Goal: Task Accomplishment & Management: Manage account settings

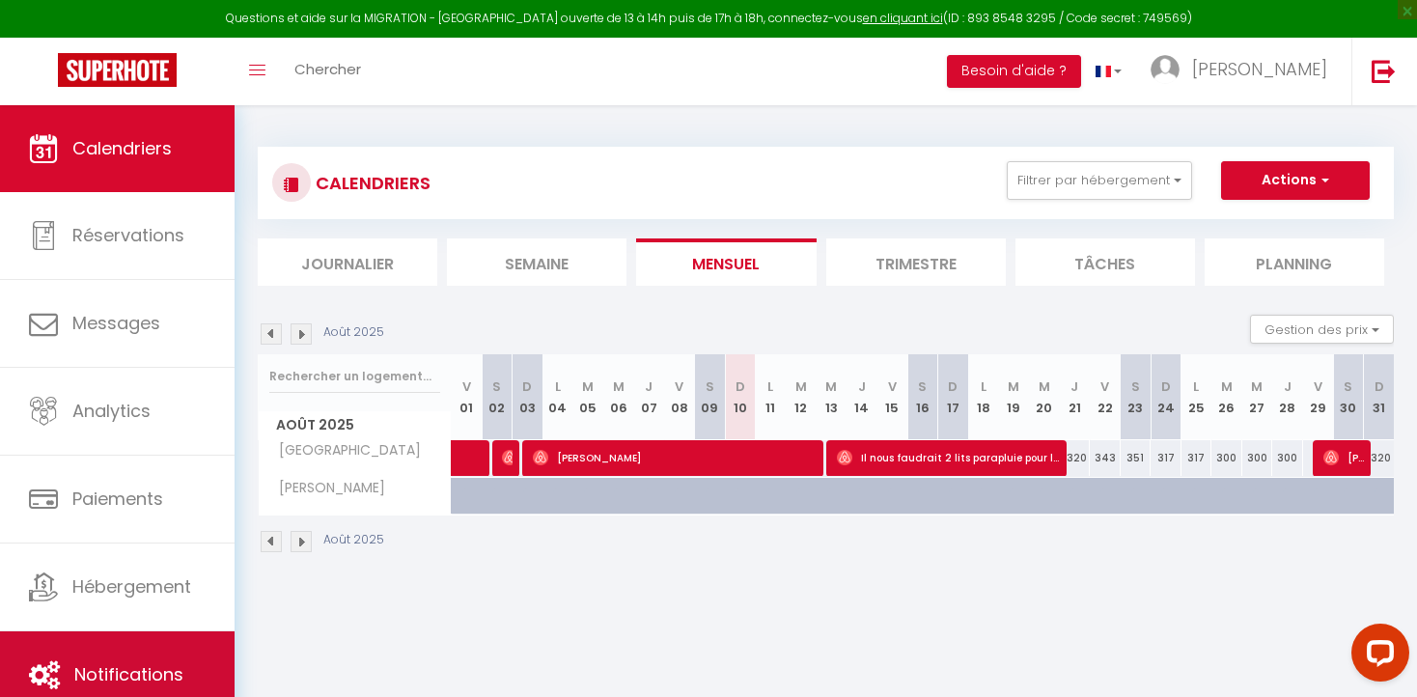
click at [136, 657] on link "Notifications" at bounding box center [117, 674] width 235 height 87
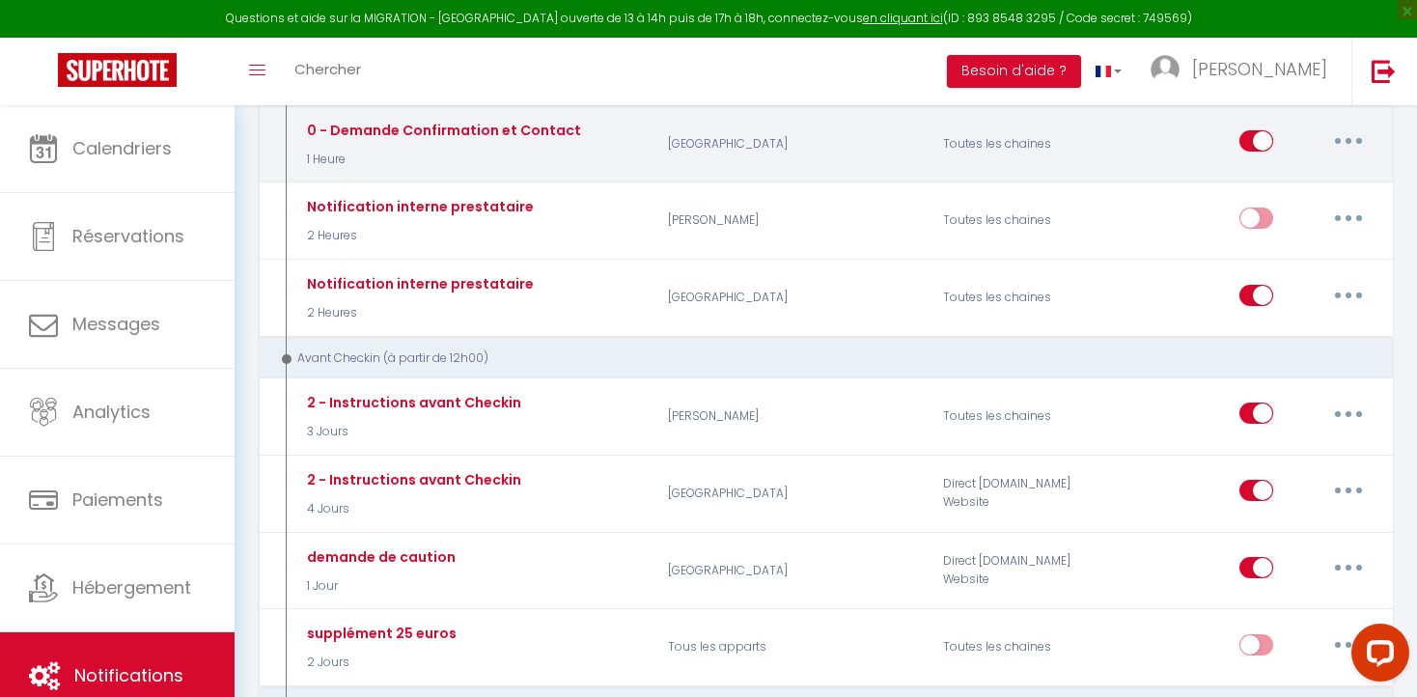
scroll to position [349, 0]
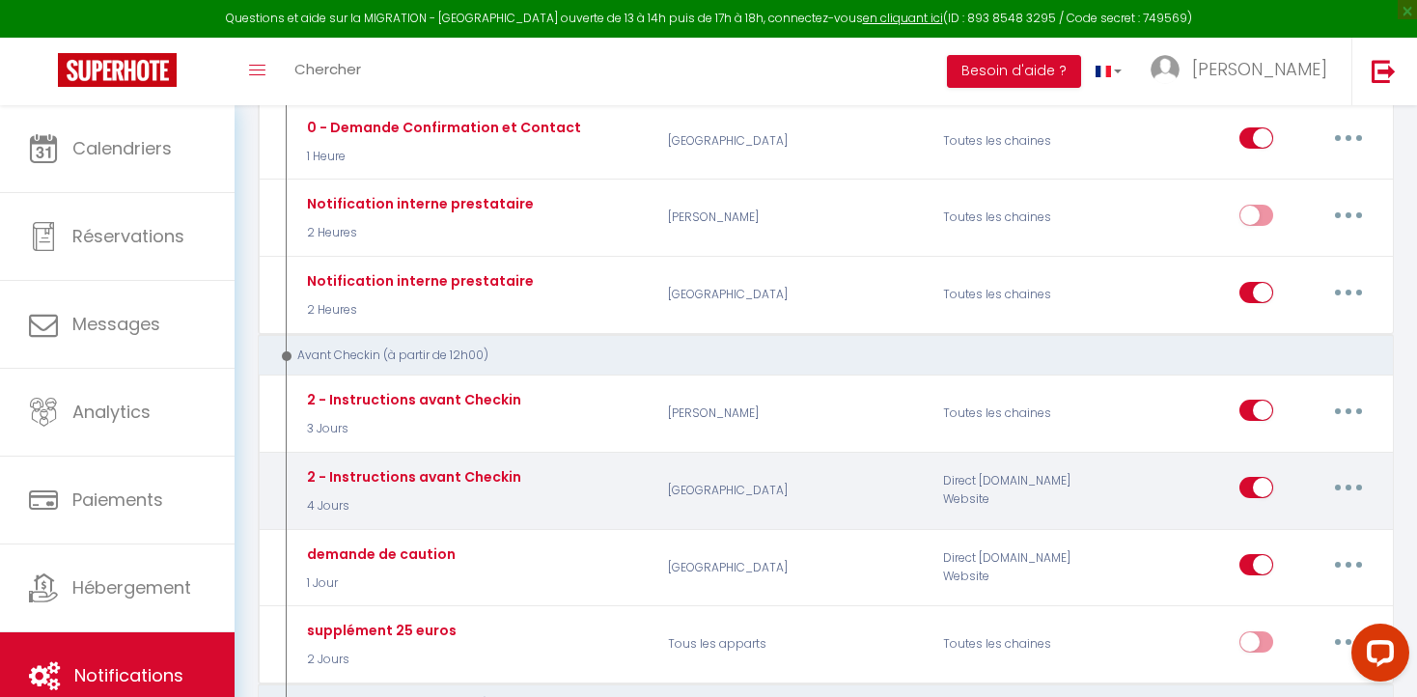
click at [1348, 486] on icon "button" at bounding box center [1348, 487] width 6 height 6
click at [1280, 525] on link "Editer" at bounding box center [1298, 531] width 143 height 33
type input "2 - Instructions avant Checkin"
select select "4 Jours"
select select "if_booking_is_paid"
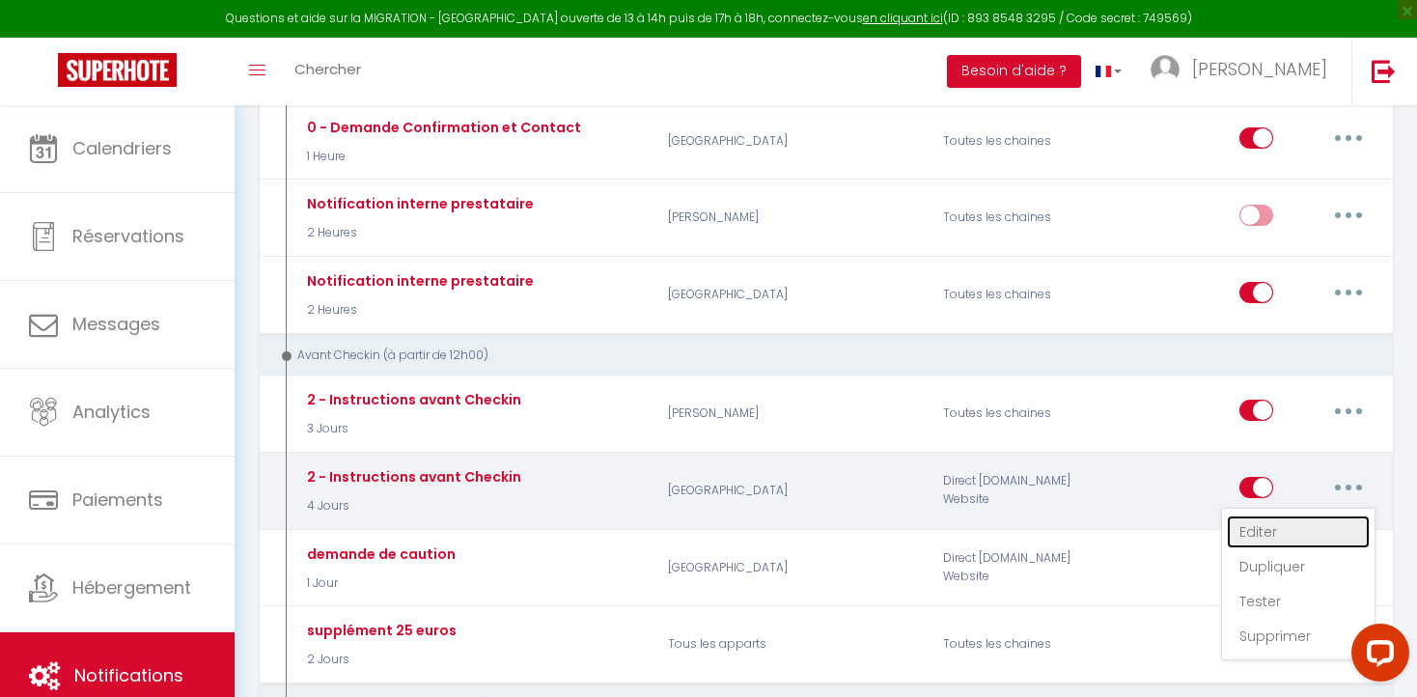
checkbox input "true"
checkbox input "false"
radio input "true"
type input "Procédure pour le checkin - [RENTAL:NAME]"
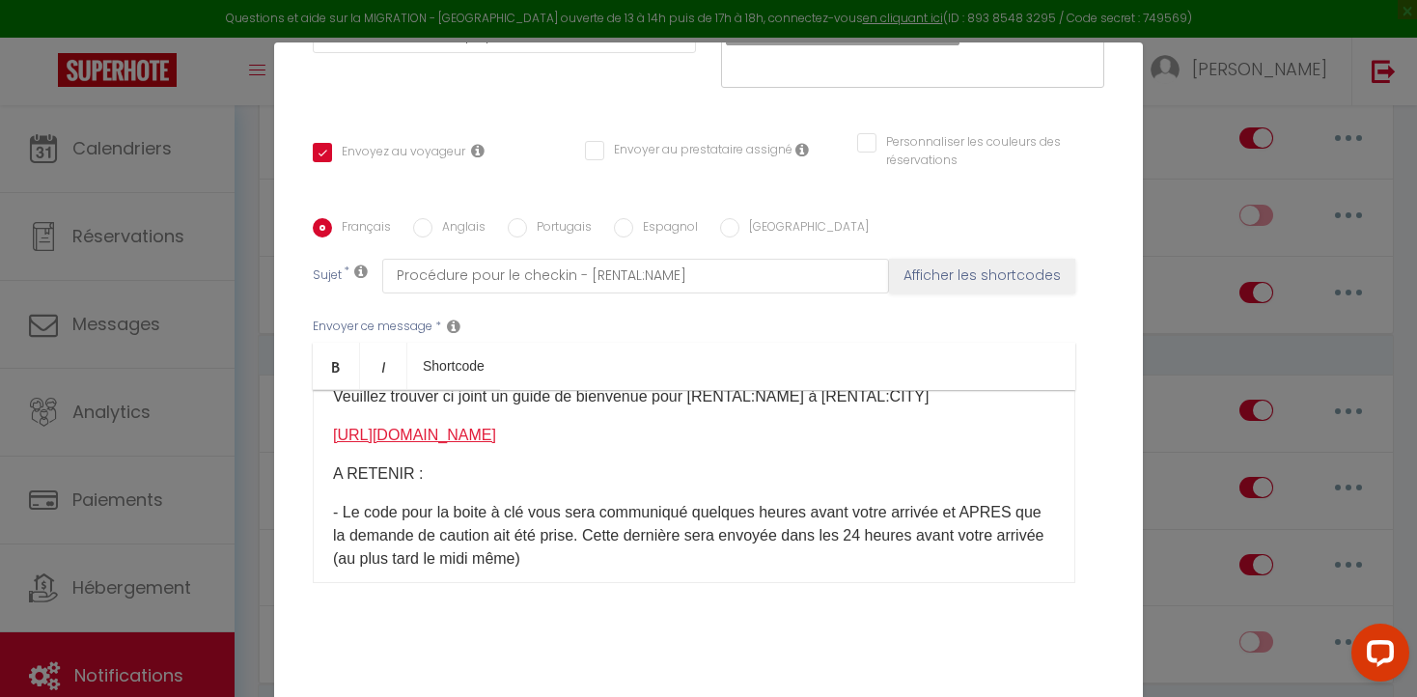
scroll to position [0, 0]
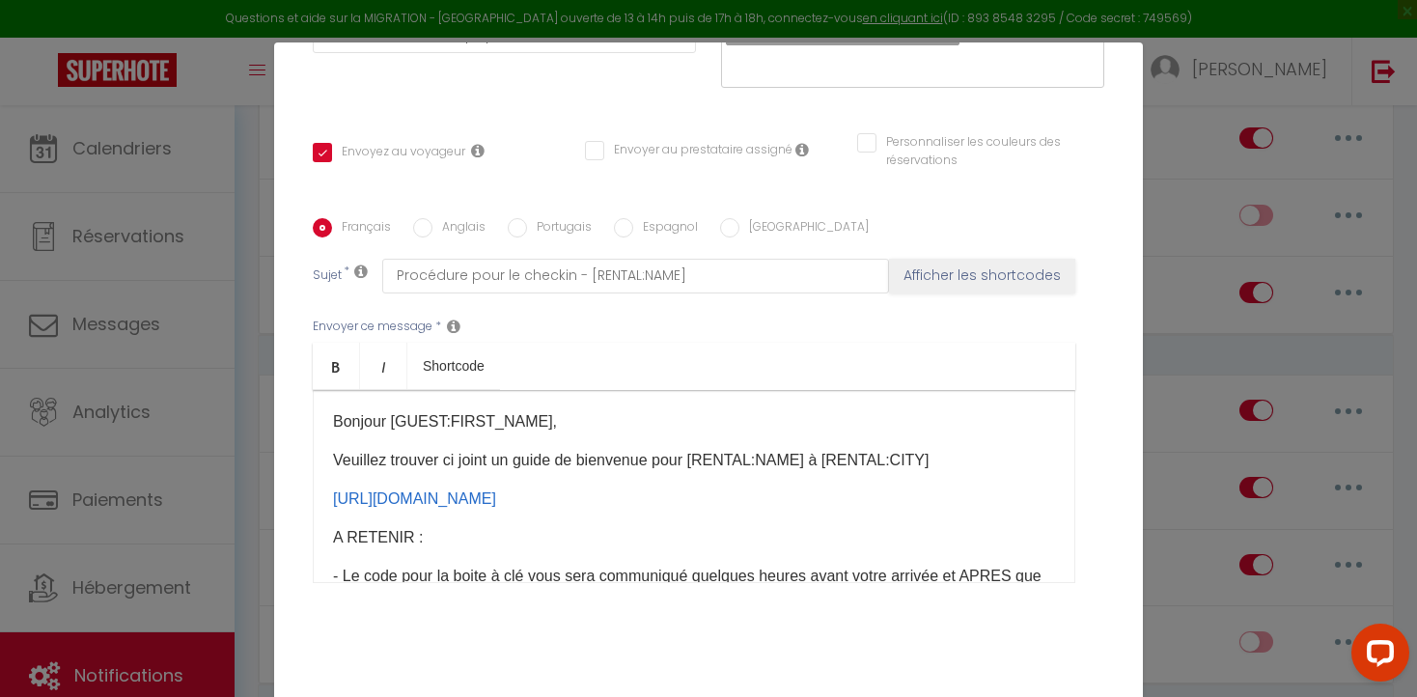
click at [1195, 335] on div "Modifier la notification × Titre * 2 - Instructions avant Checkin Pour cet hébe…" at bounding box center [708, 348] width 1417 height 697
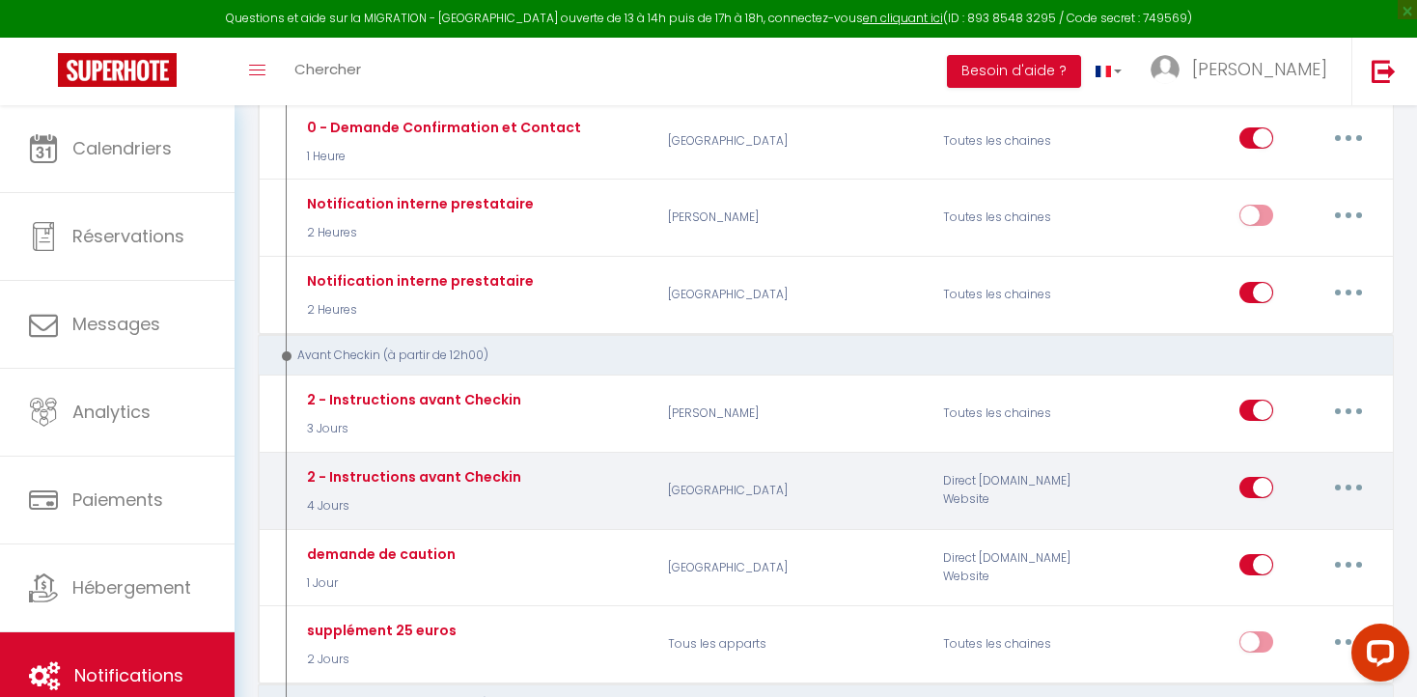
click at [1345, 481] on button "button" at bounding box center [1348, 487] width 54 height 31
click at [1260, 555] on link "Dupliquer" at bounding box center [1298, 566] width 143 height 33
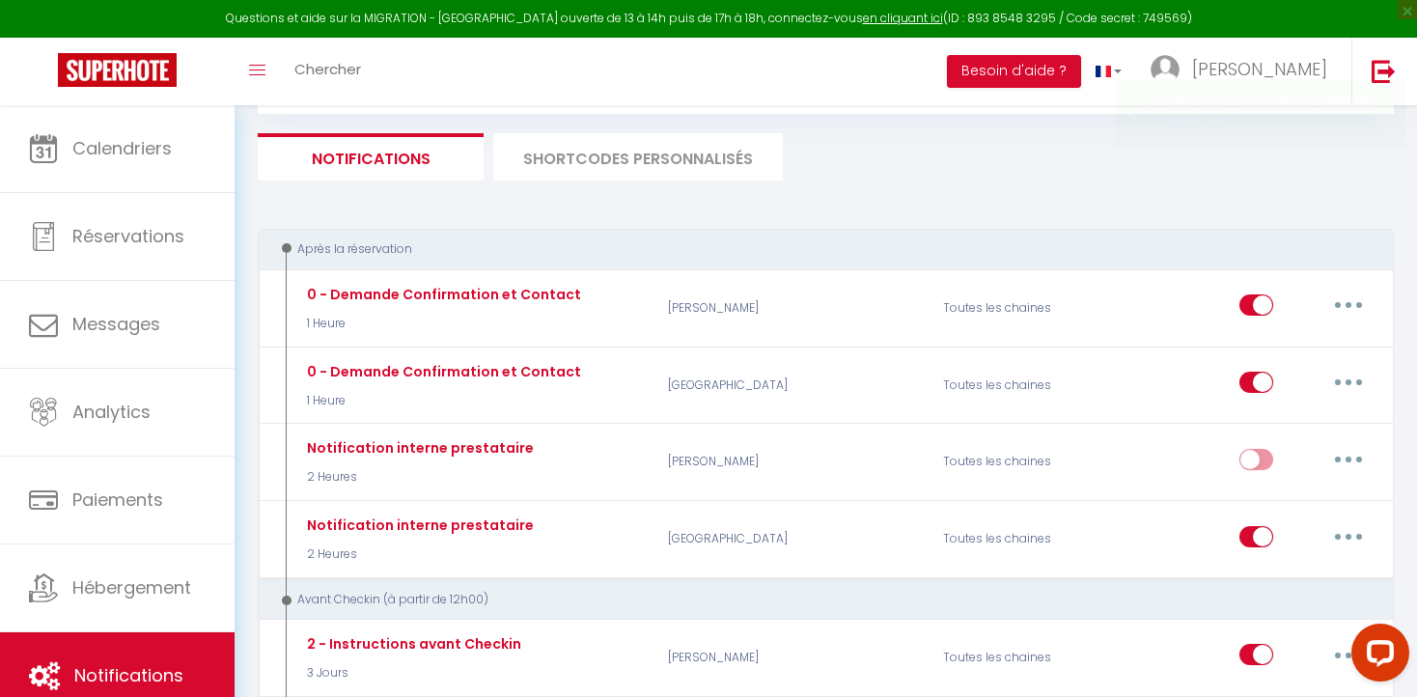
scroll to position [349, 0]
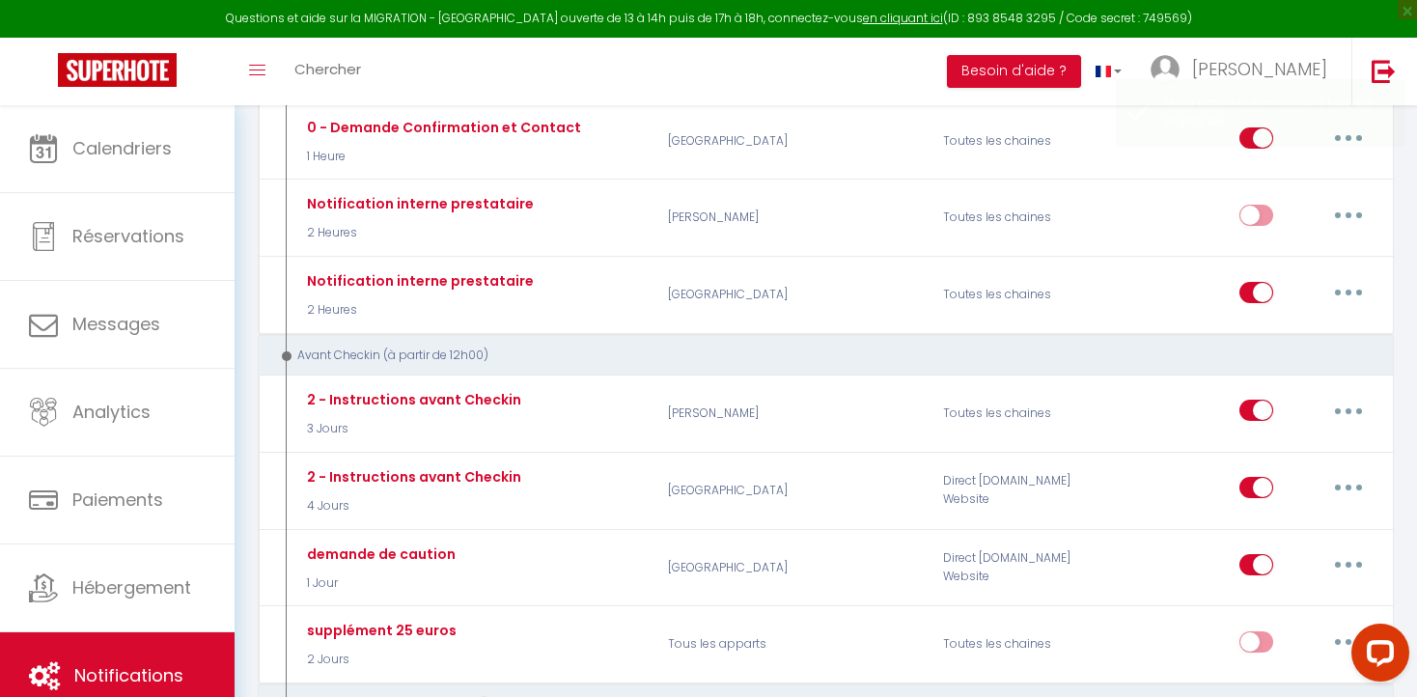
checkbox input "false"
checkbox input "true"
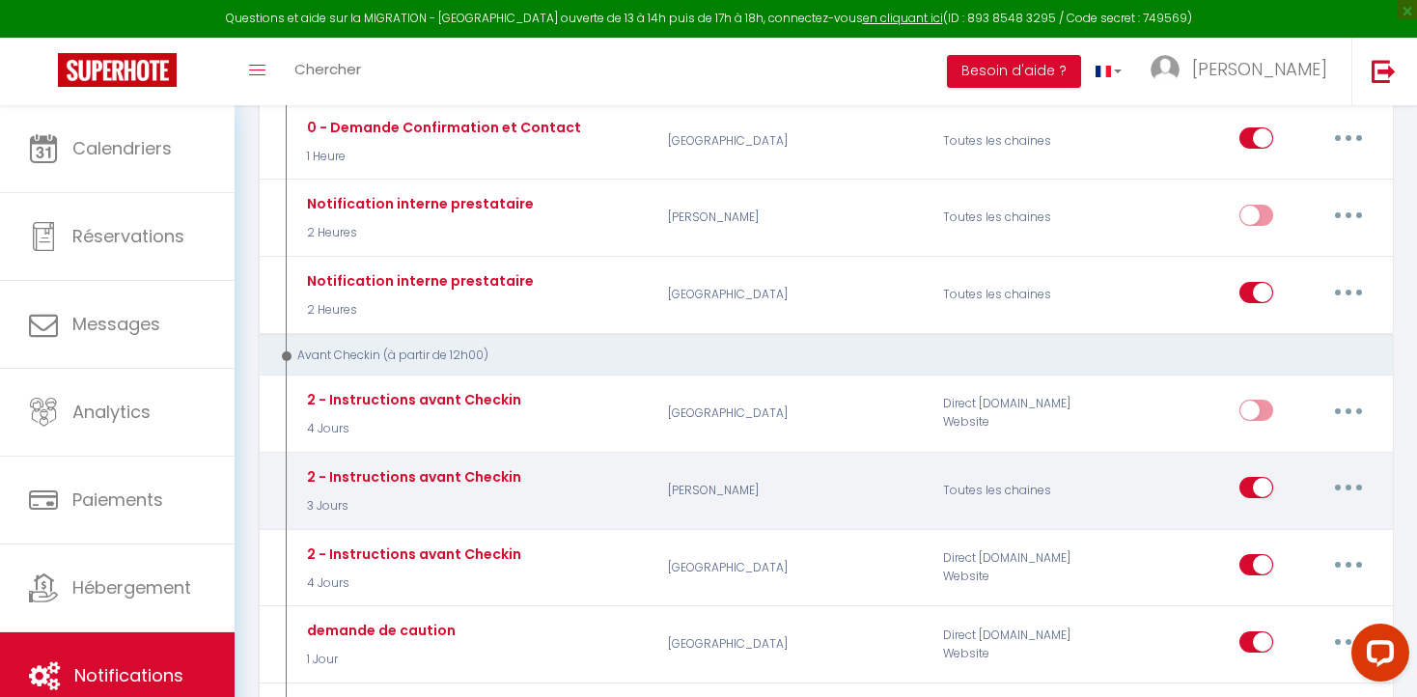
click at [1344, 482] on button "button" at bounding box center [1348, 487] width 54 height 31
click at [1262, 532] on link "Editer" at bounding box center [1298, 531] width 143 height 33
type input "2 - Instructions avant Checkin"
select select "3 Jours"
select select "if_booking_is_paid"
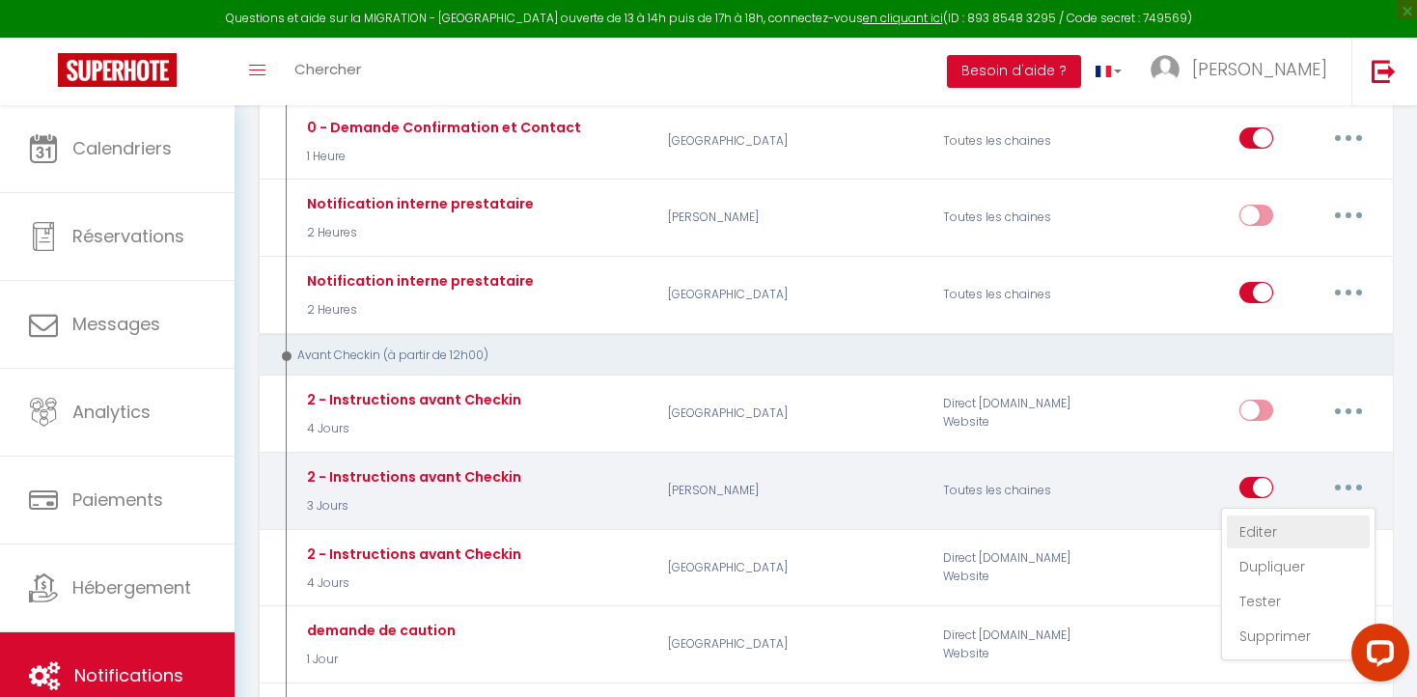
checkbox input "true"
checkbox input "false"
radio input "true"
type input "Procédure pour le checkin - [RENTAL:NAME]"
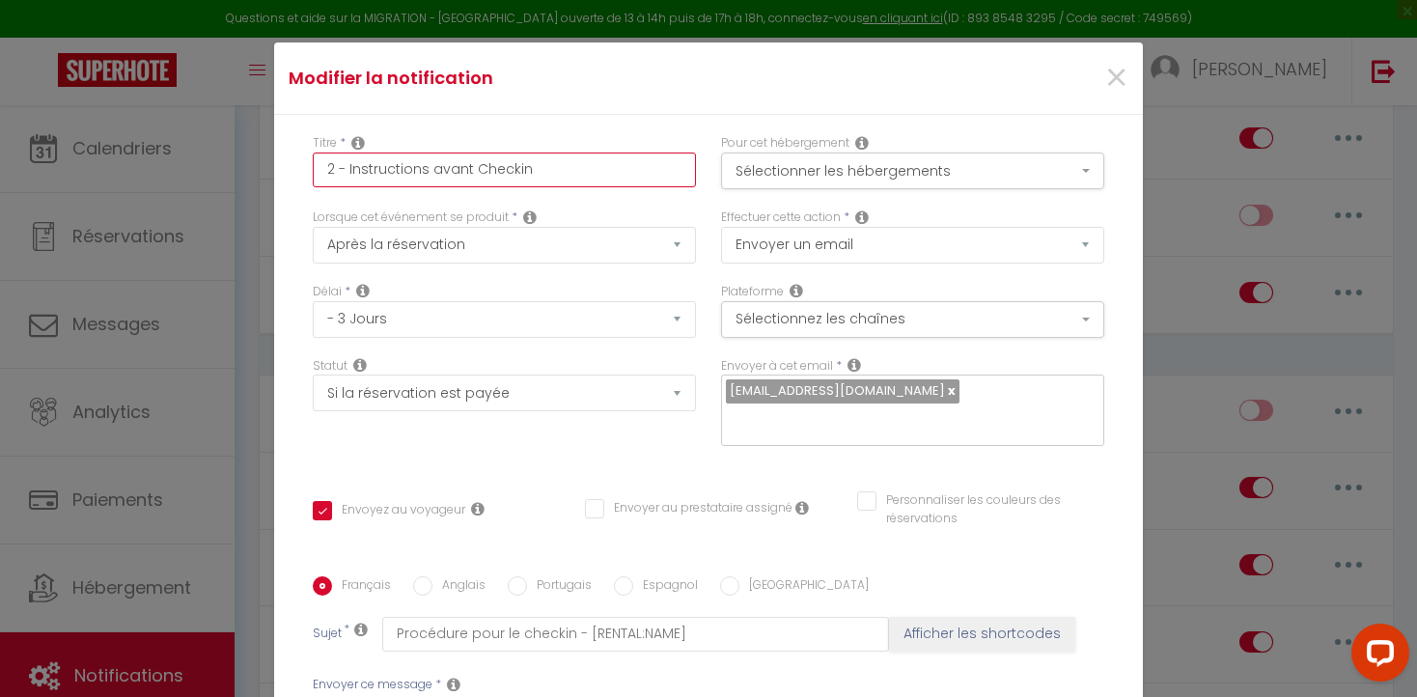
click at [541, 175] on input "2 - Instructions avant Checkin" at bounding box center [504, 169] width 383 height 35
type input "2 - Instructions avant Checkin"
checkbox input "true"
checkbox input "false"
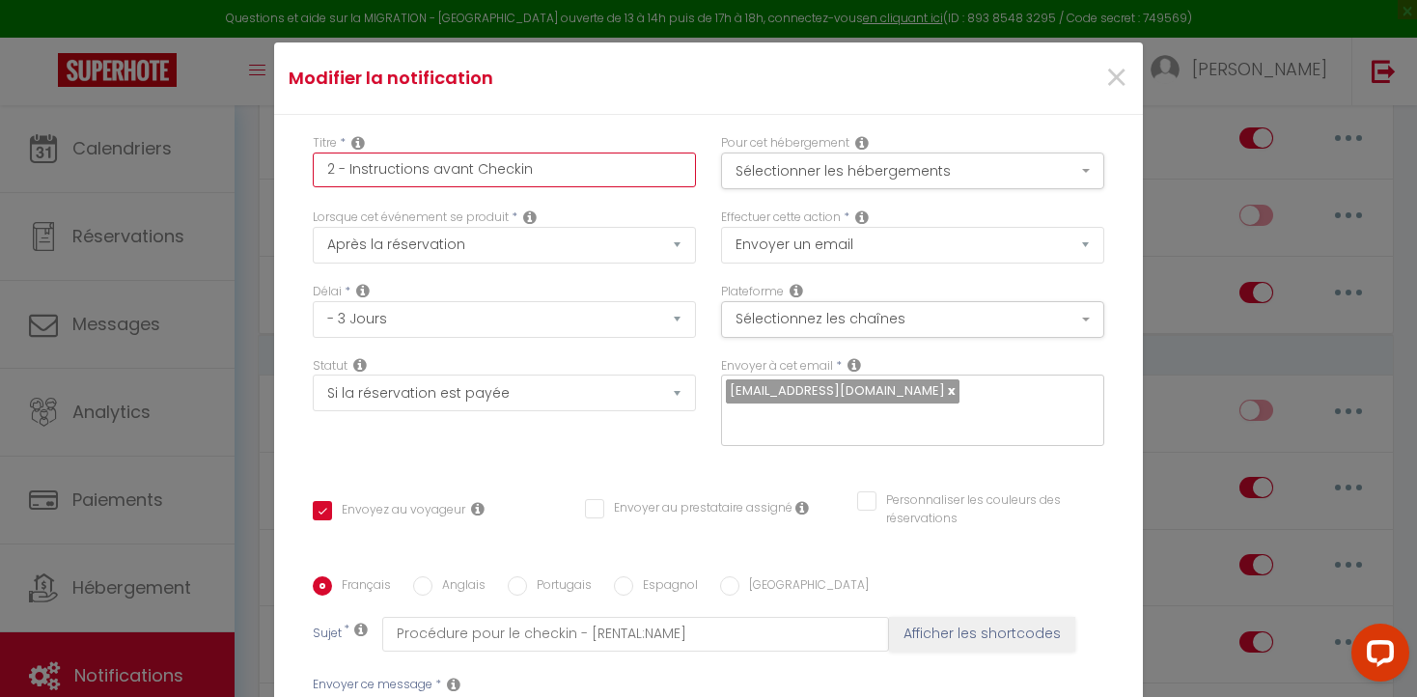
type input "2 - Instructions avant Checkin A"
checkbox input "true"
checkbox input "false"
type input "2 - Instructions avant Checkin Ai"
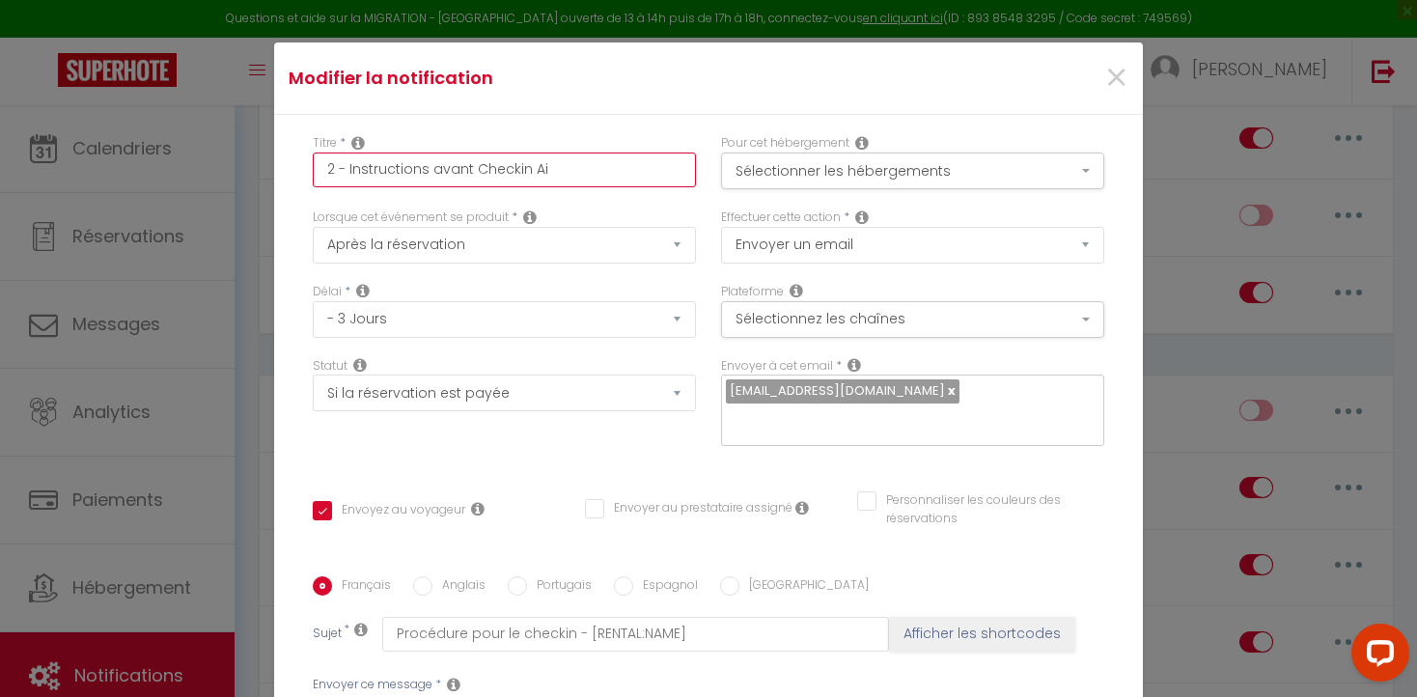
checkbox input "true"
checkbox input "false"
type input "2 - Instructions avant Checkin Air"
checkbox input "true"
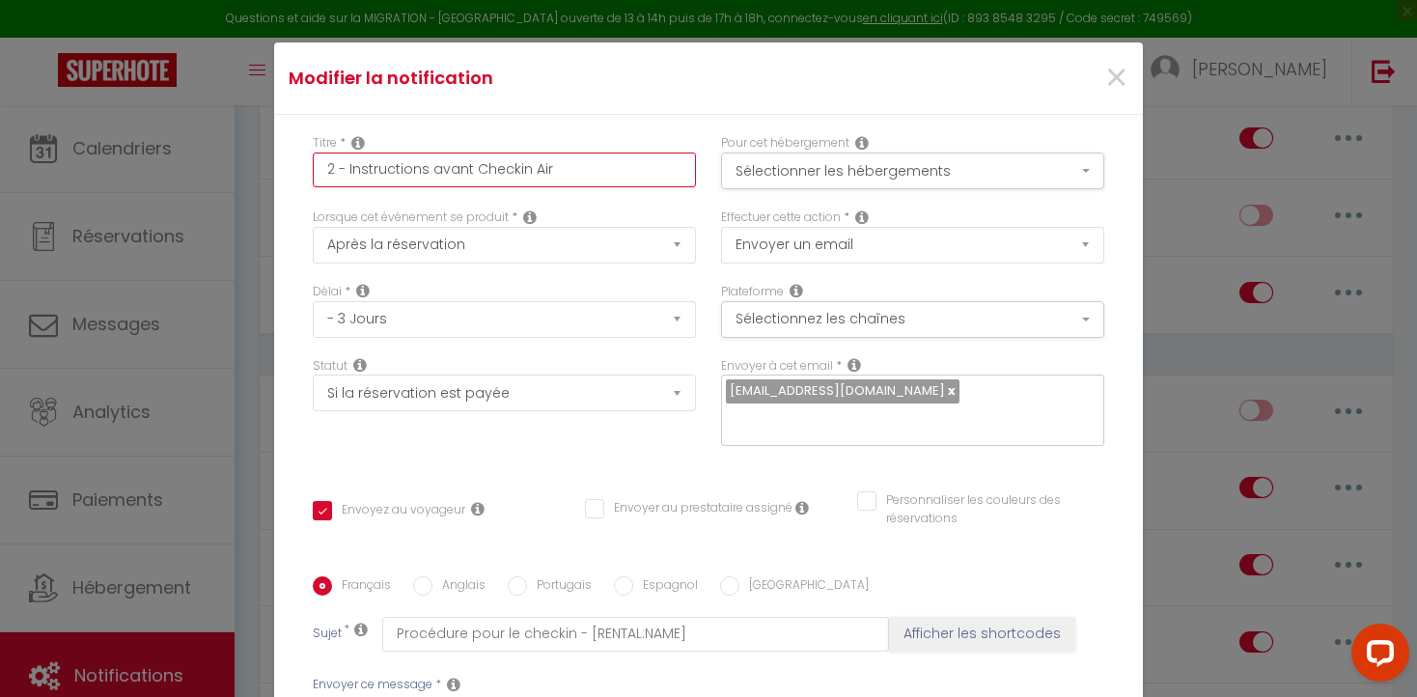
checkbox input "false"
type input "2 - Instructions avant Checkin Airb"
checkbox input "true"
checkbox input "false"
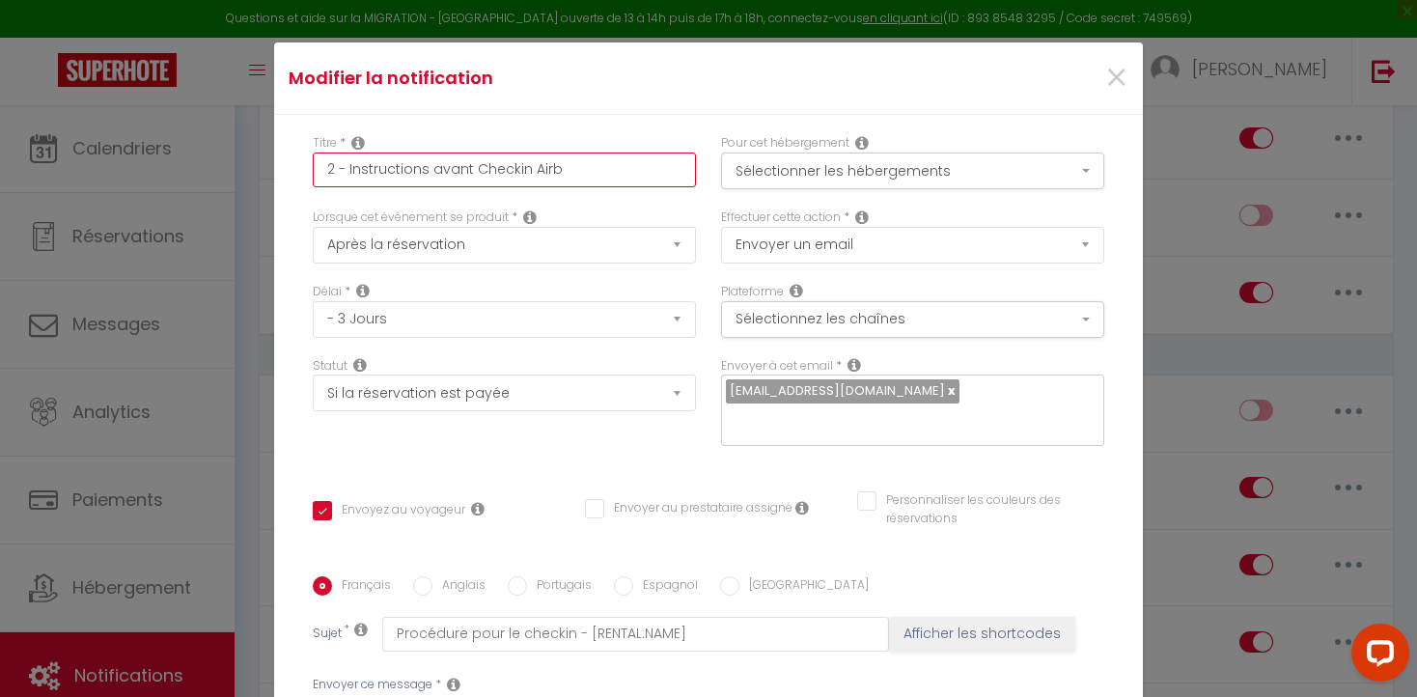
checkbox input "false"
type input "2 - Instructions avant Checkin Airbn"
checkbox input "true"
checkbox input "false"
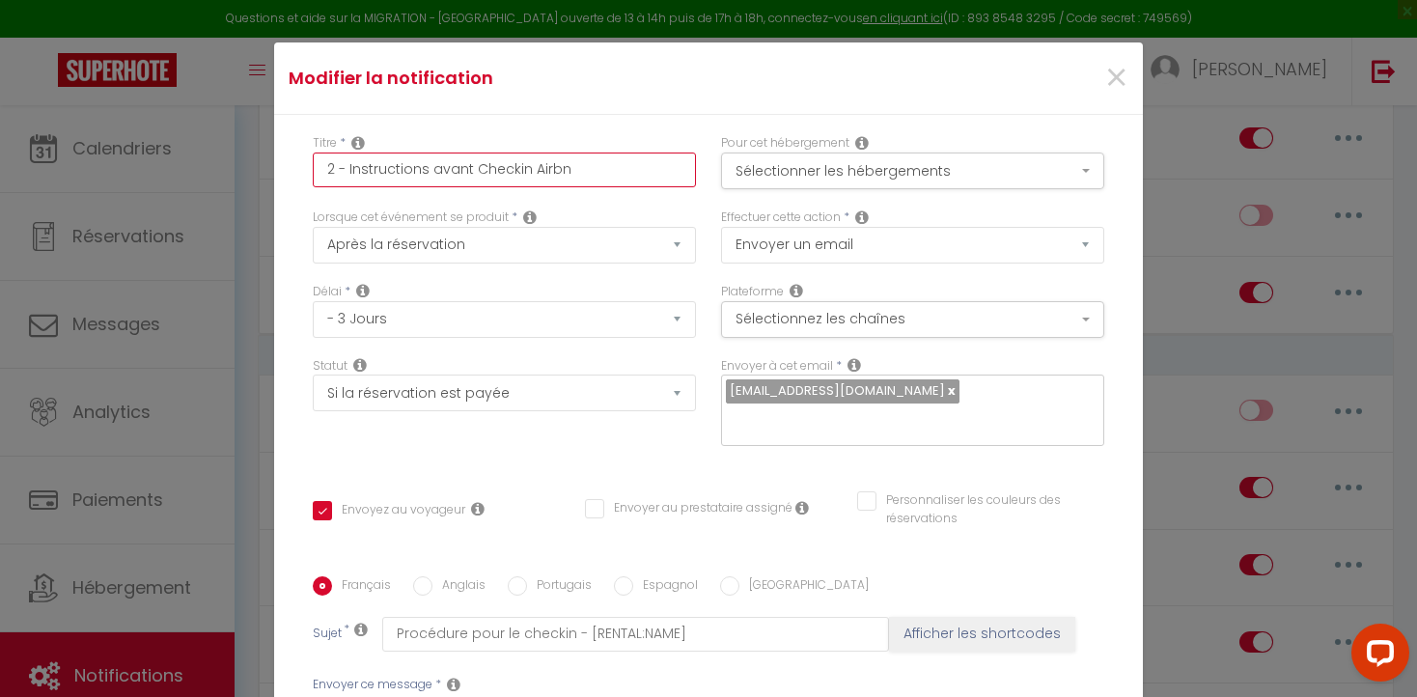
type input "2 - Instructions avant Checkin Airbnb"
checkbox input "true"
checkbox input "false"
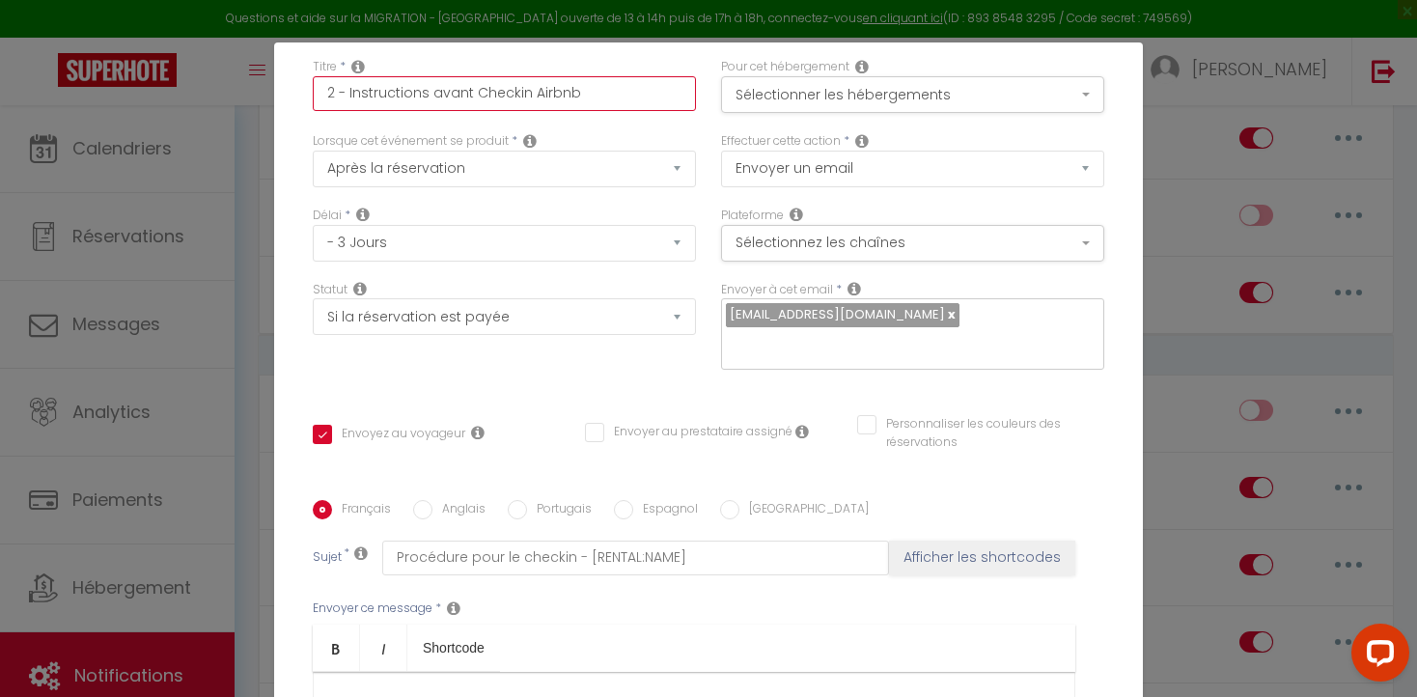
scroll to position [0, 0]
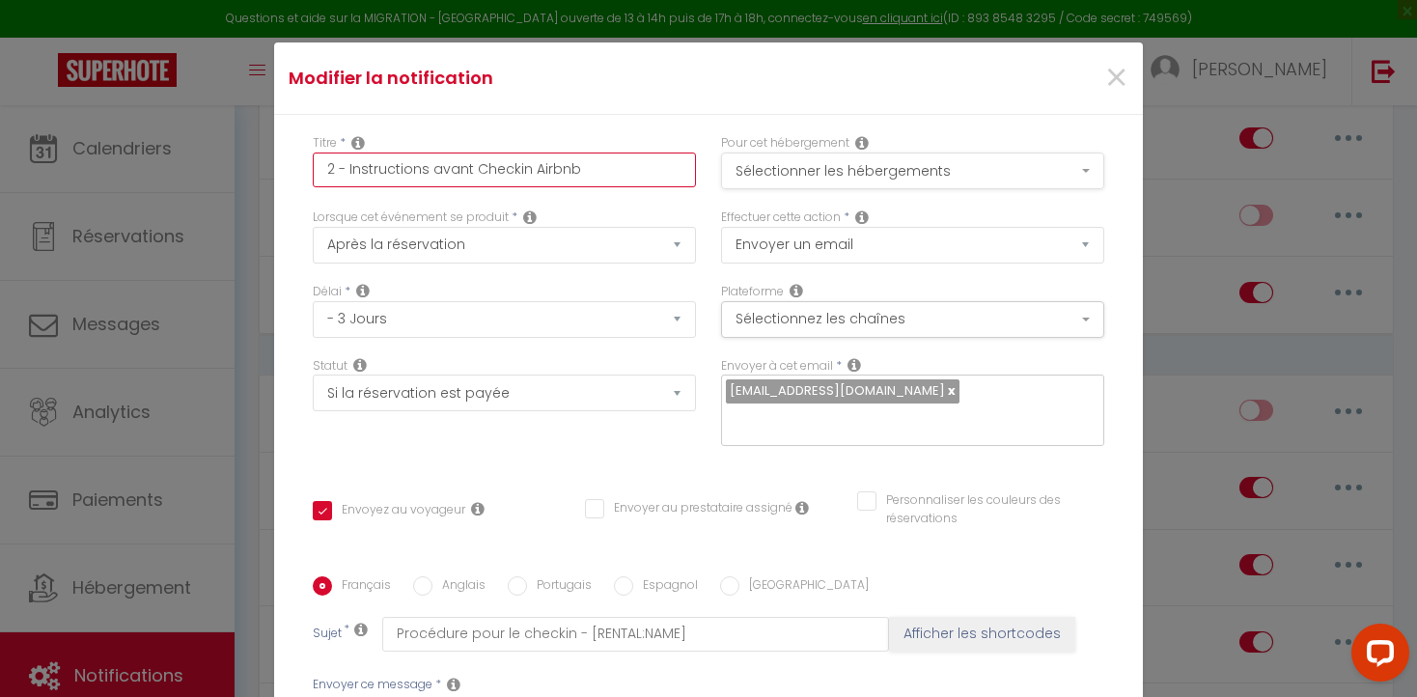
type input "2 - Instructions avant Checkin Airbnb"
click at [1084, 171] on button "Sélectionner les hébergements" at bounding box center [912, 170] width 383 height 37
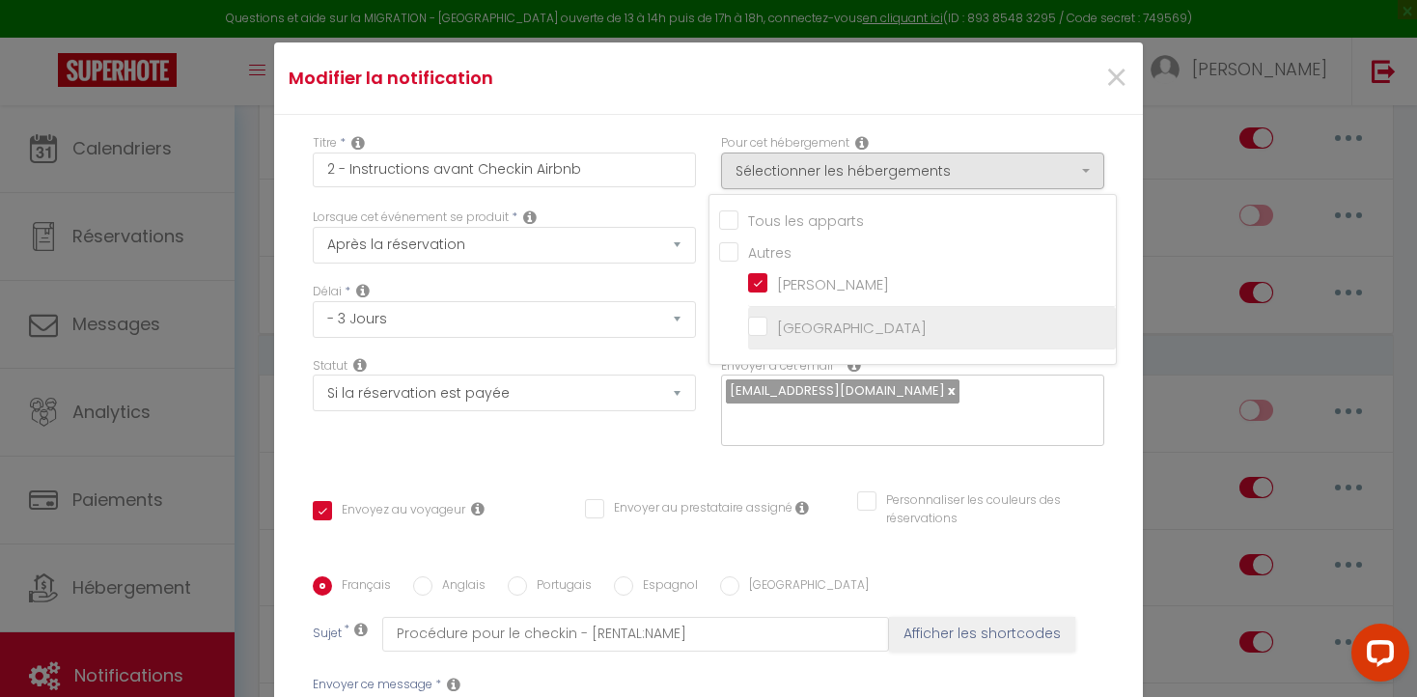
click at [758, 323] on input "[GEOGRAPHIC_DATA]" at bounding box center [932, 327] width 368 height 19
checkbox input "true"
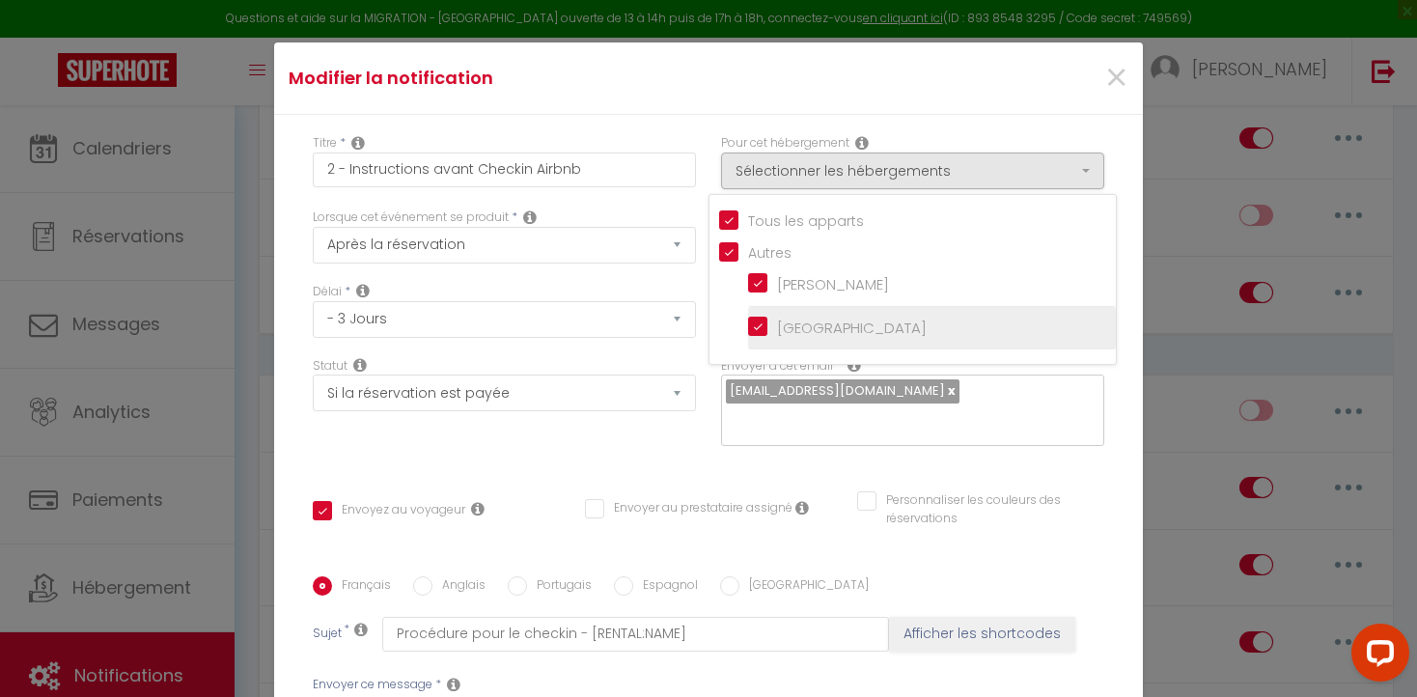
checkbox input "false"
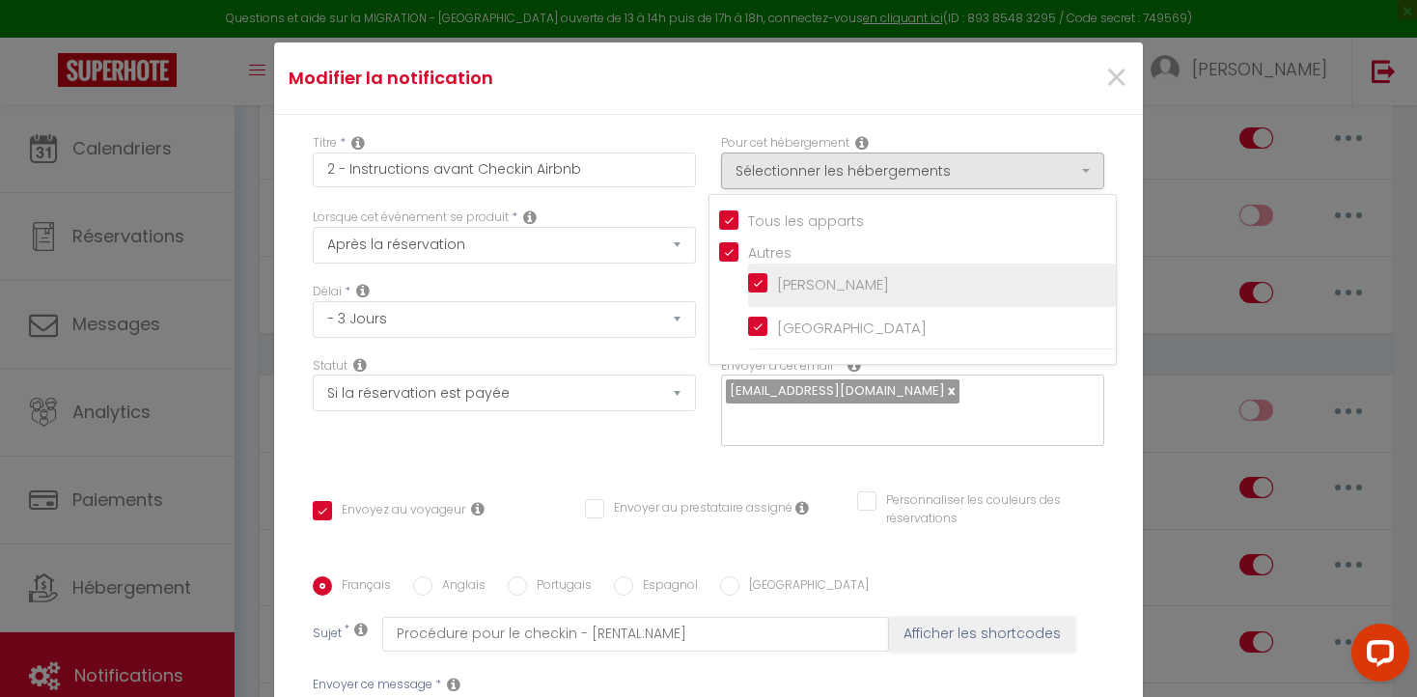
click at [757, 281] on input "[PERSON_NAME]" at bounding box center [932, 284] width 368 height 19
checkbox input "false"
checkbox input "true"
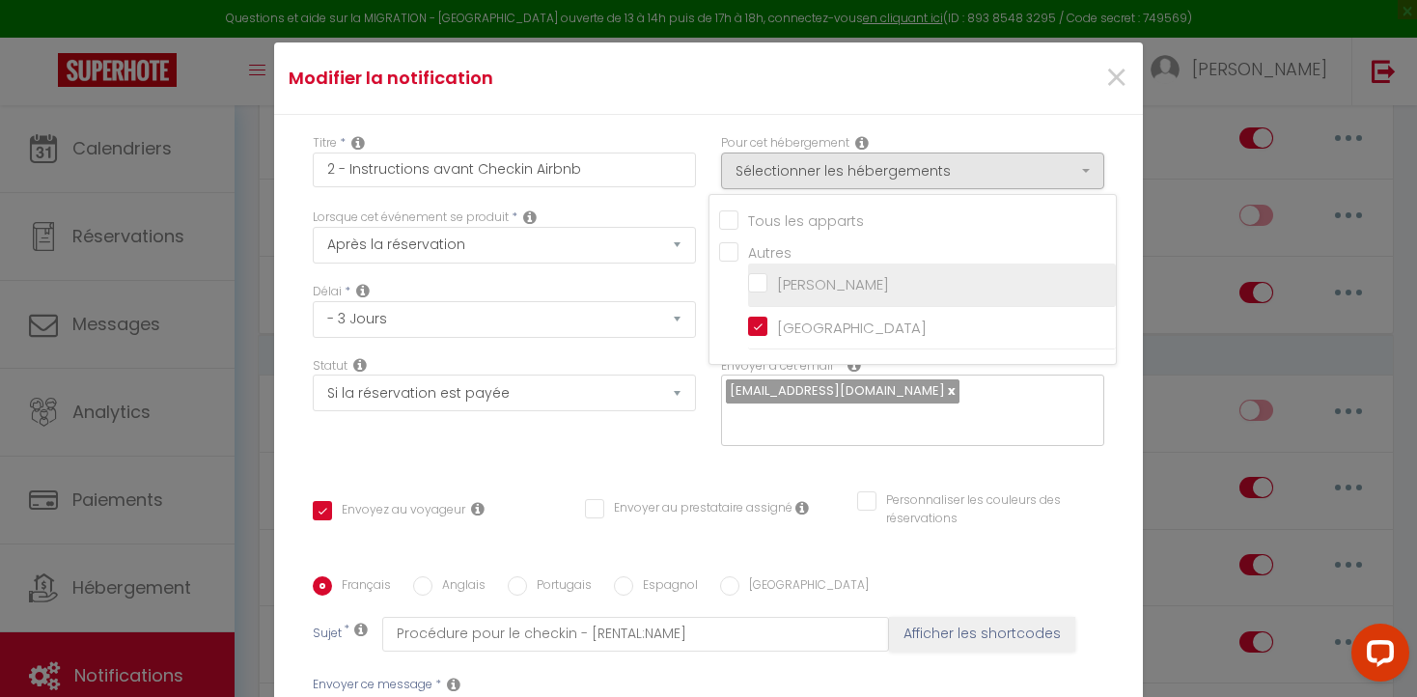
checkbox input "false"
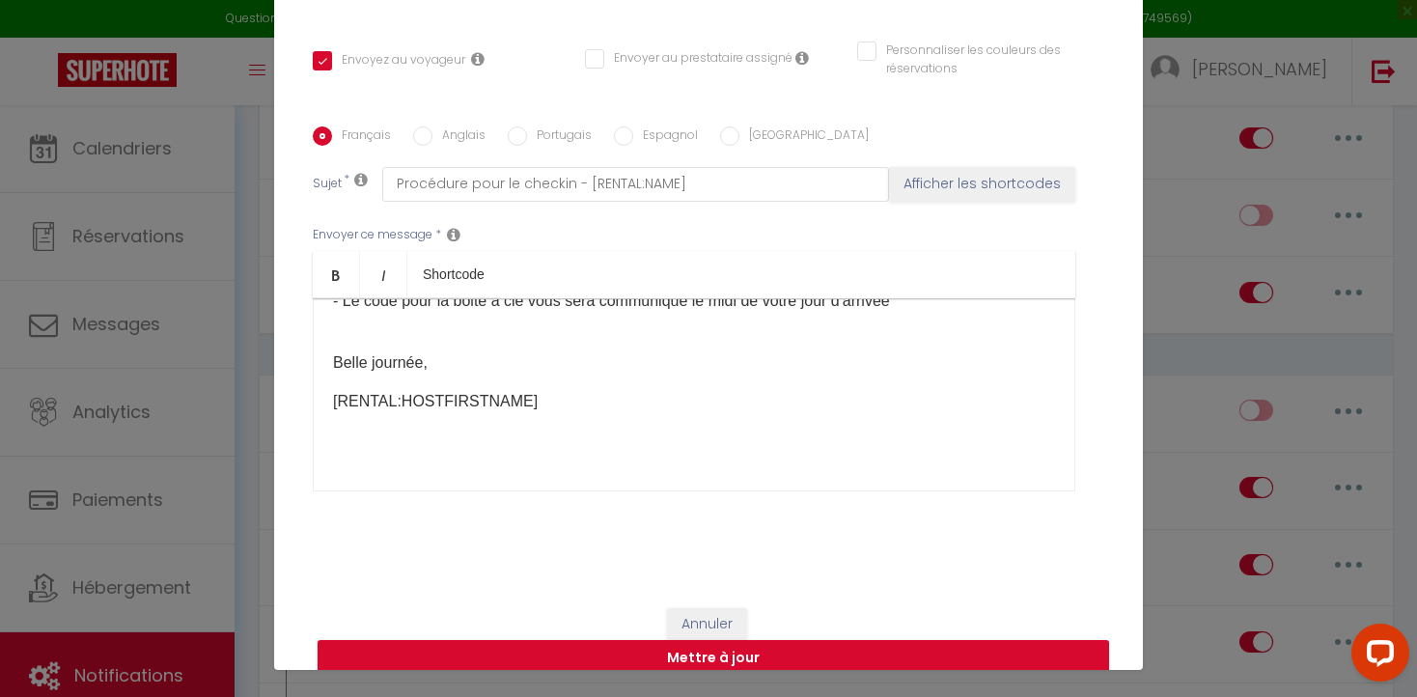
scroll to position [85, 0]
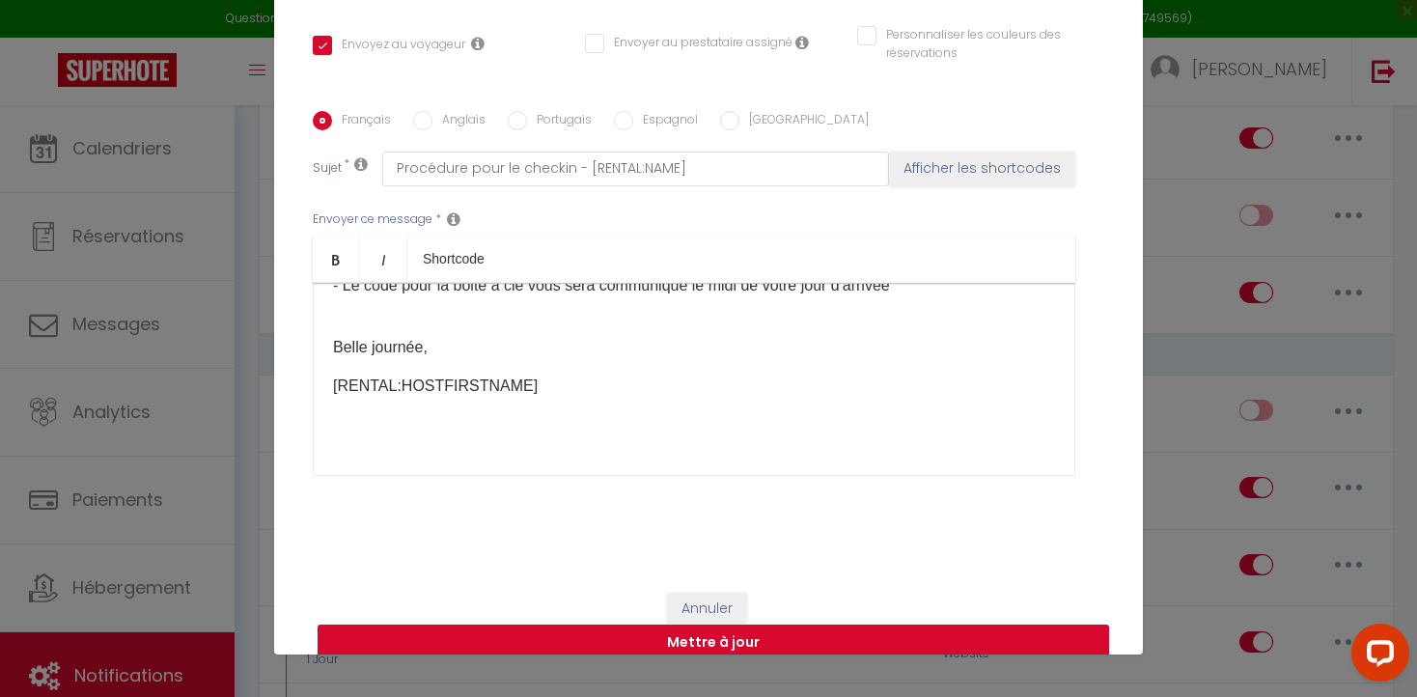
click at [591, 624] on button "Mettre à jour" at bounding box center [713, 642] width 791 height 37
checkbox input "true"
checkbox input "false"
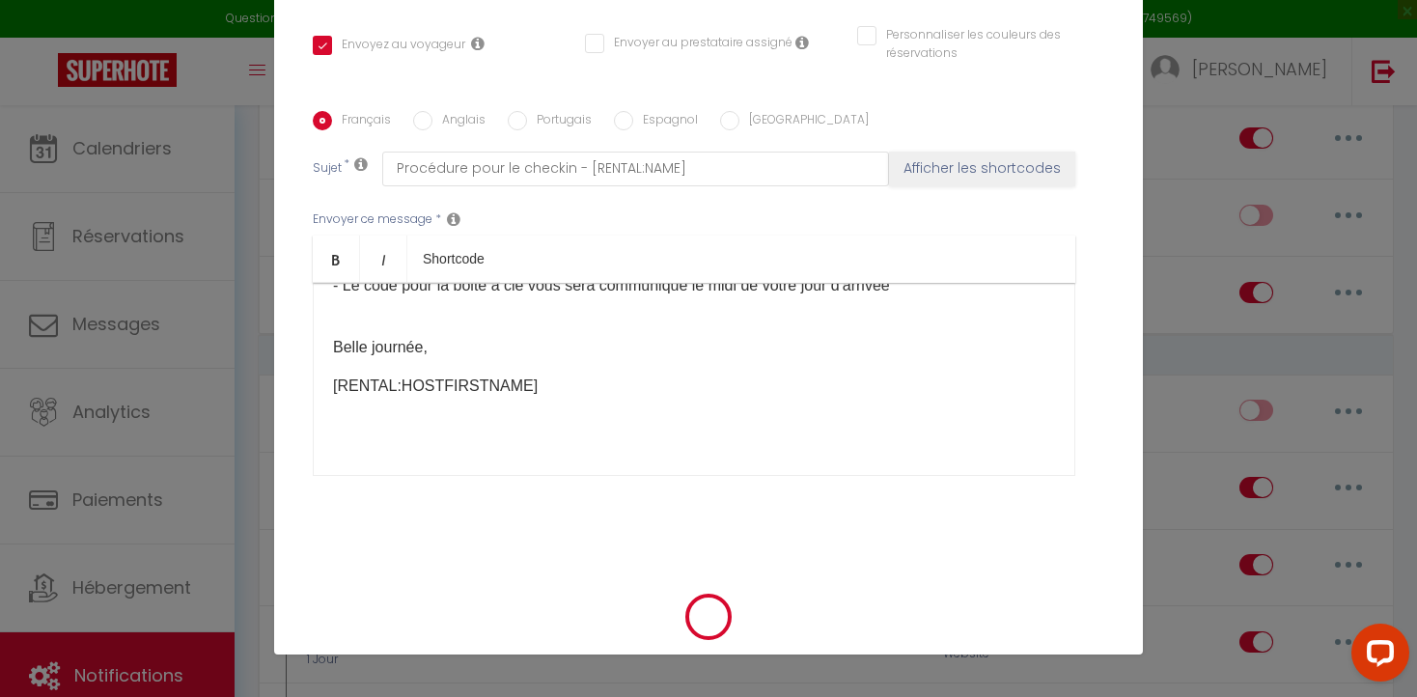
scroll to position [360, 0]
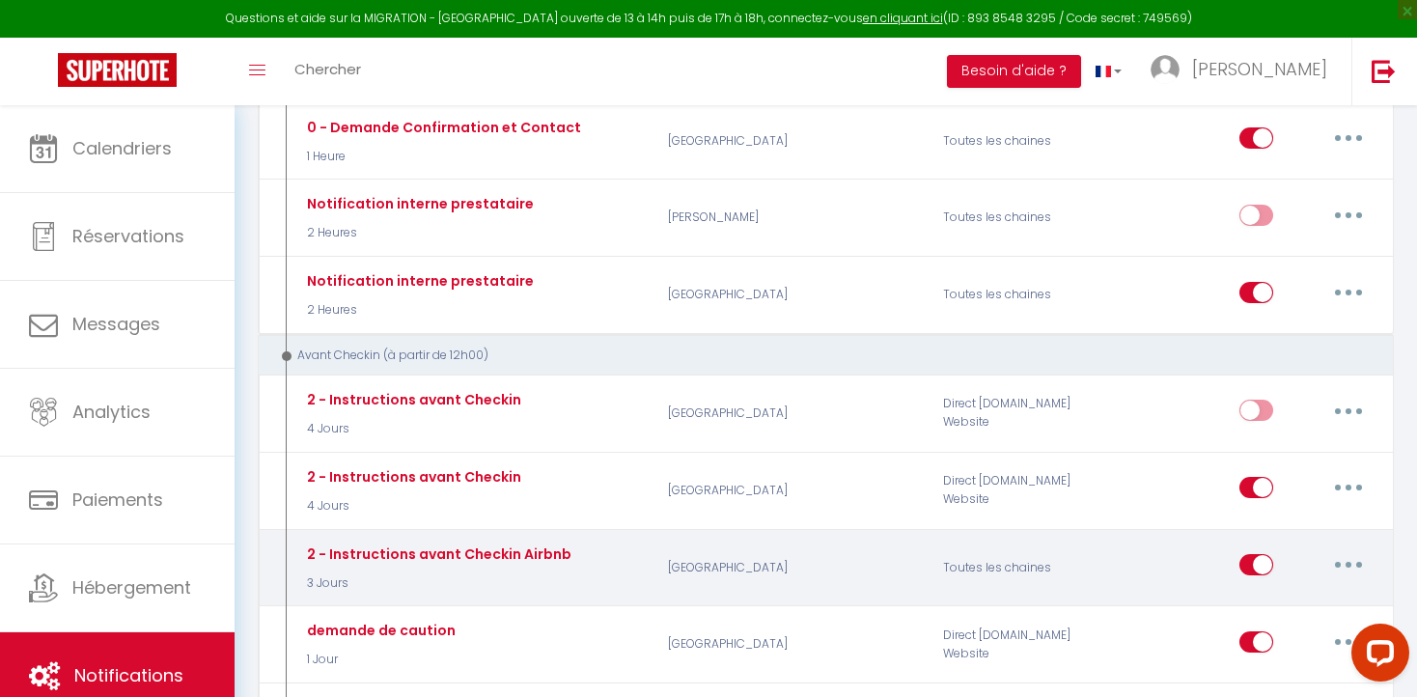
click at [1342, 562] on button "button" at bounding box center [1348, 564] width 54 height 31
click at [1259, 605] on link "Editer" at bounding box center [1298, 609] width 143 height 33
type input "2 - Instructions avant Checkin Airbnb"
select select "3 Jours"
select select "if_booking_is_paid"
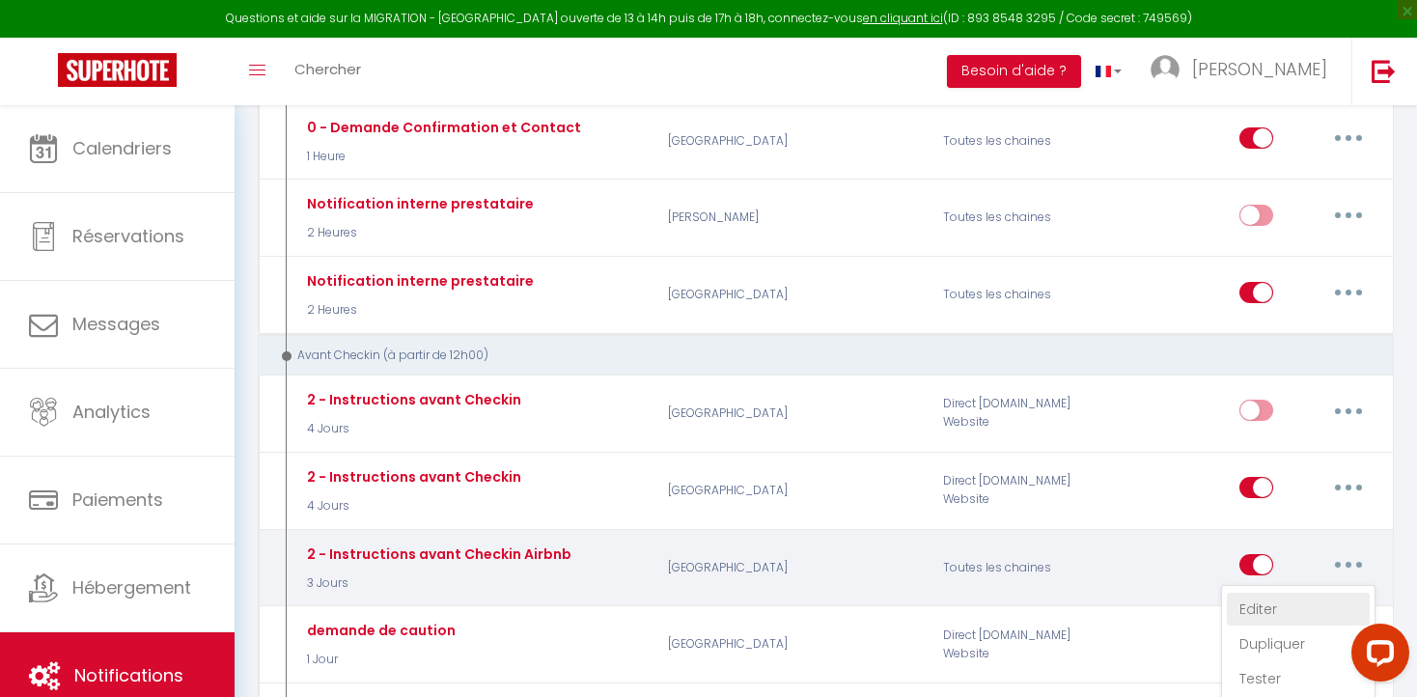
checkbox input "true"
checkbox input "false"
radio input "true"
type input "Procédure pour le checkin - [RENTAL:NAME]"
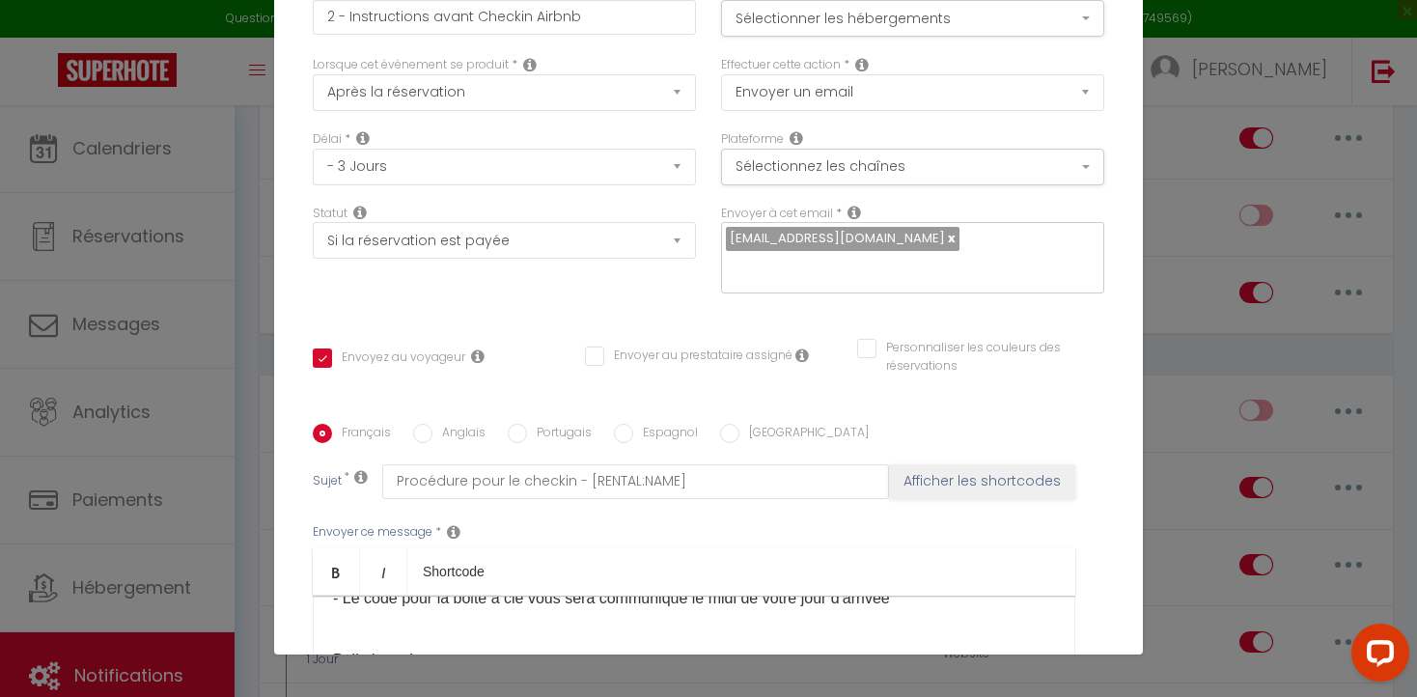
scroll to position [0, 0]
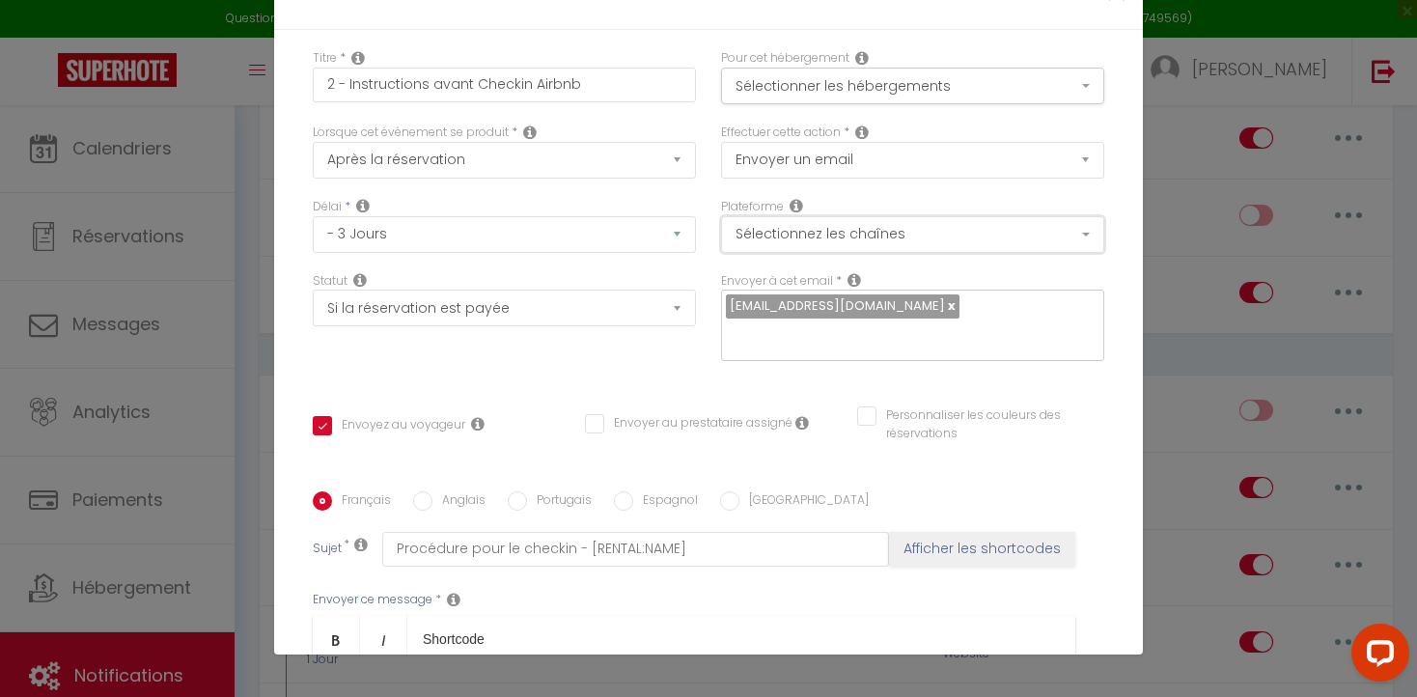
click at [1083, 234] on button "Sélectionnez les chaînes" at bounding box center [912, 234] width 383 height 37
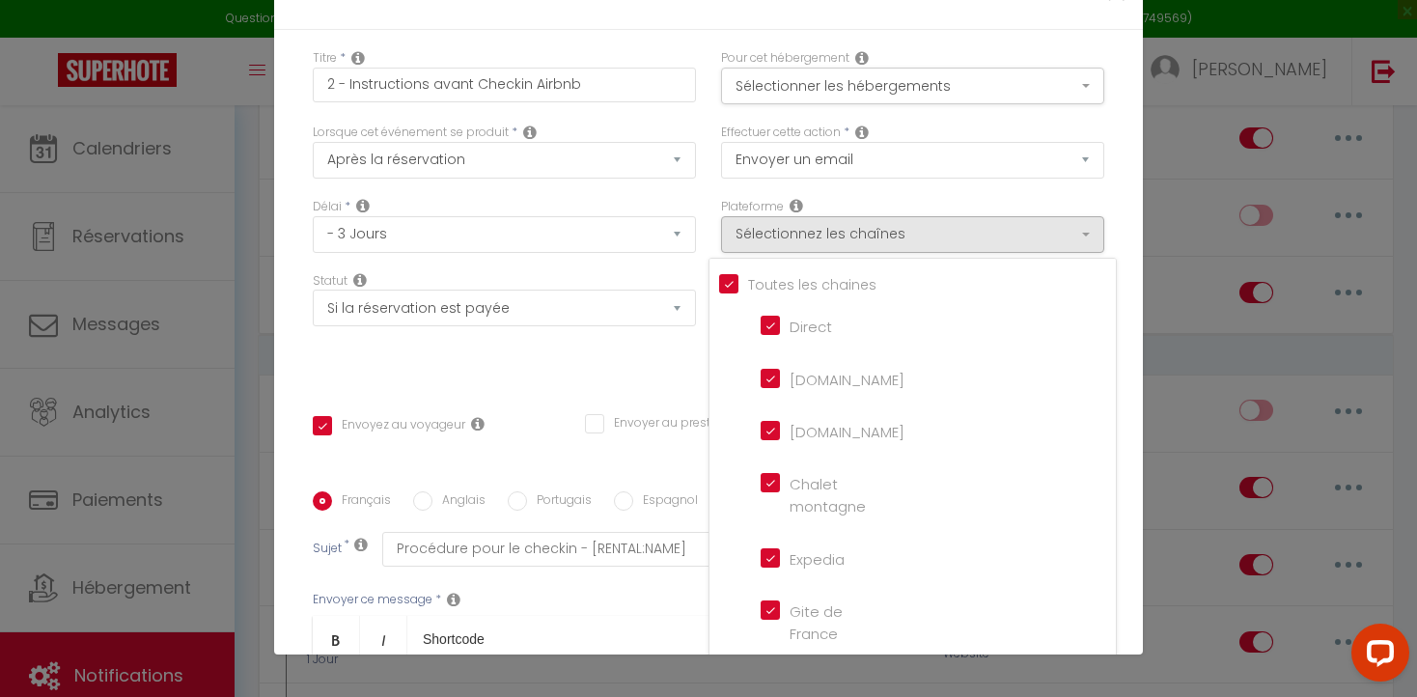
click at [729, 284] on input "Tous les apparts" at bounding box center [917, 282] width 397 height 19
checkbox input "false"
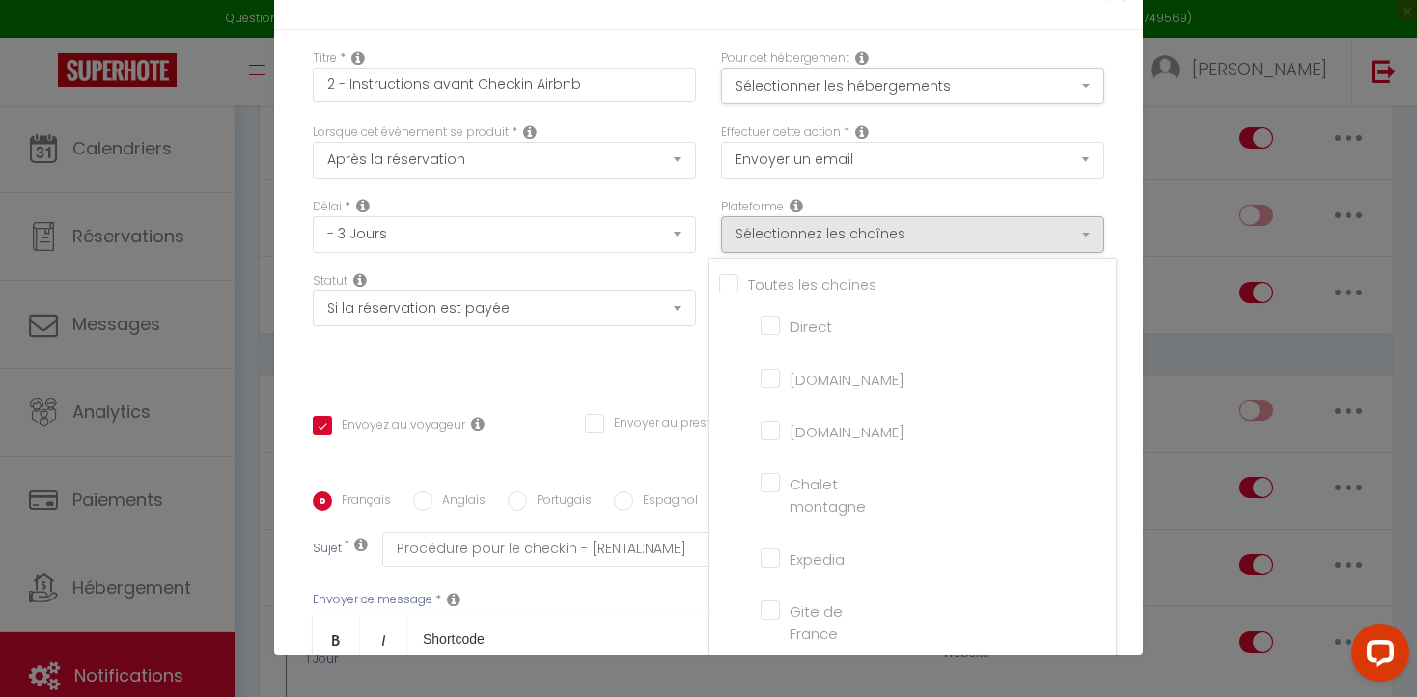
checkbox montagne "false"
checkbox input "false"
checkbox France "false"
checkbox input "false"
checkbox iCal "false"
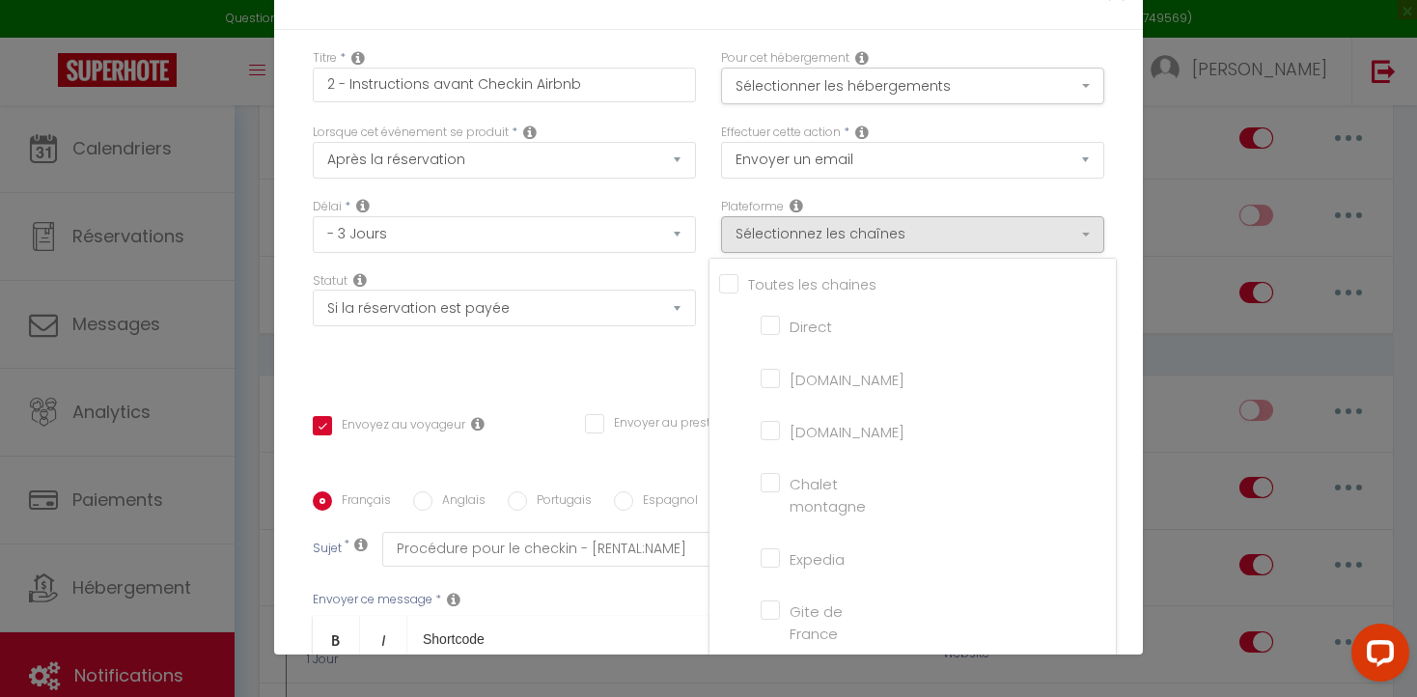
checkbox input "false"
checkbox tourisme "false"
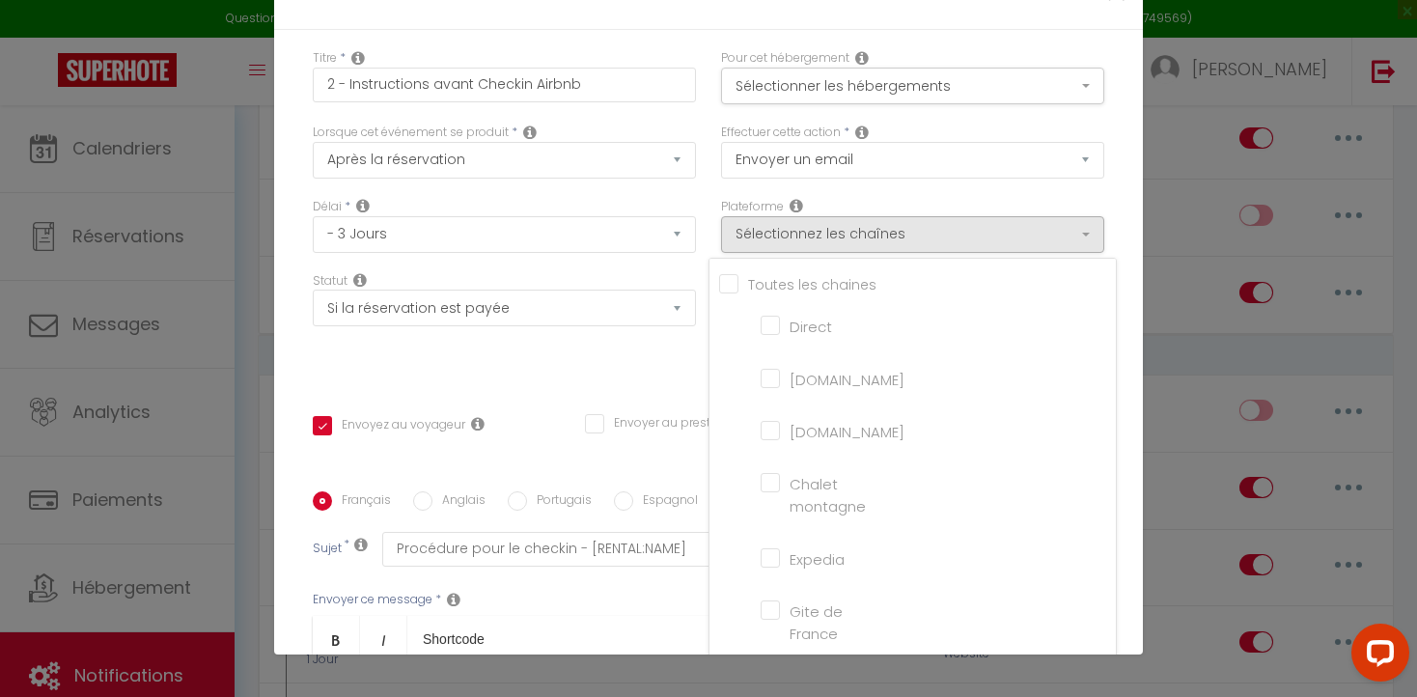
checkbox input "false"
checkbox input "true"
checkbox input "false"
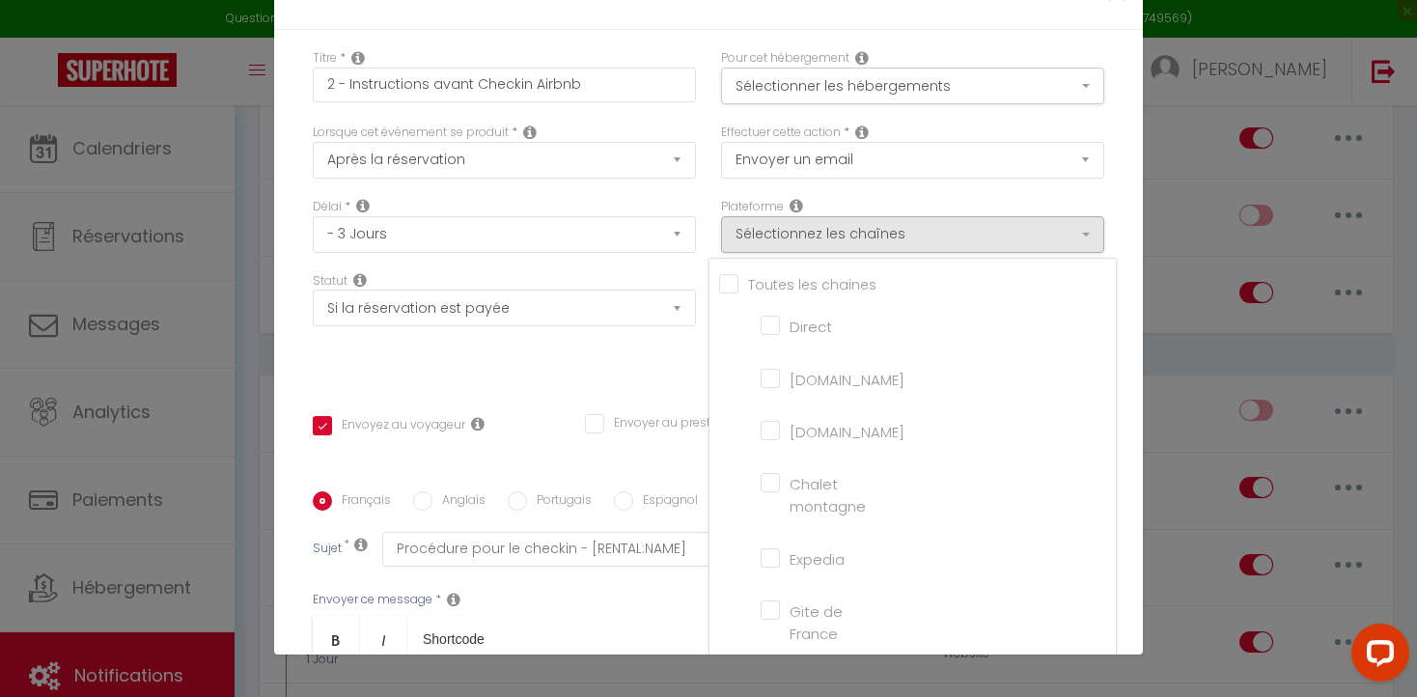
click at [772, 374] on input "[DOMAIN_NAME]" at bounding box center [815, 376] width 110 height 19
checkbox input "true"
checkbox input "false"
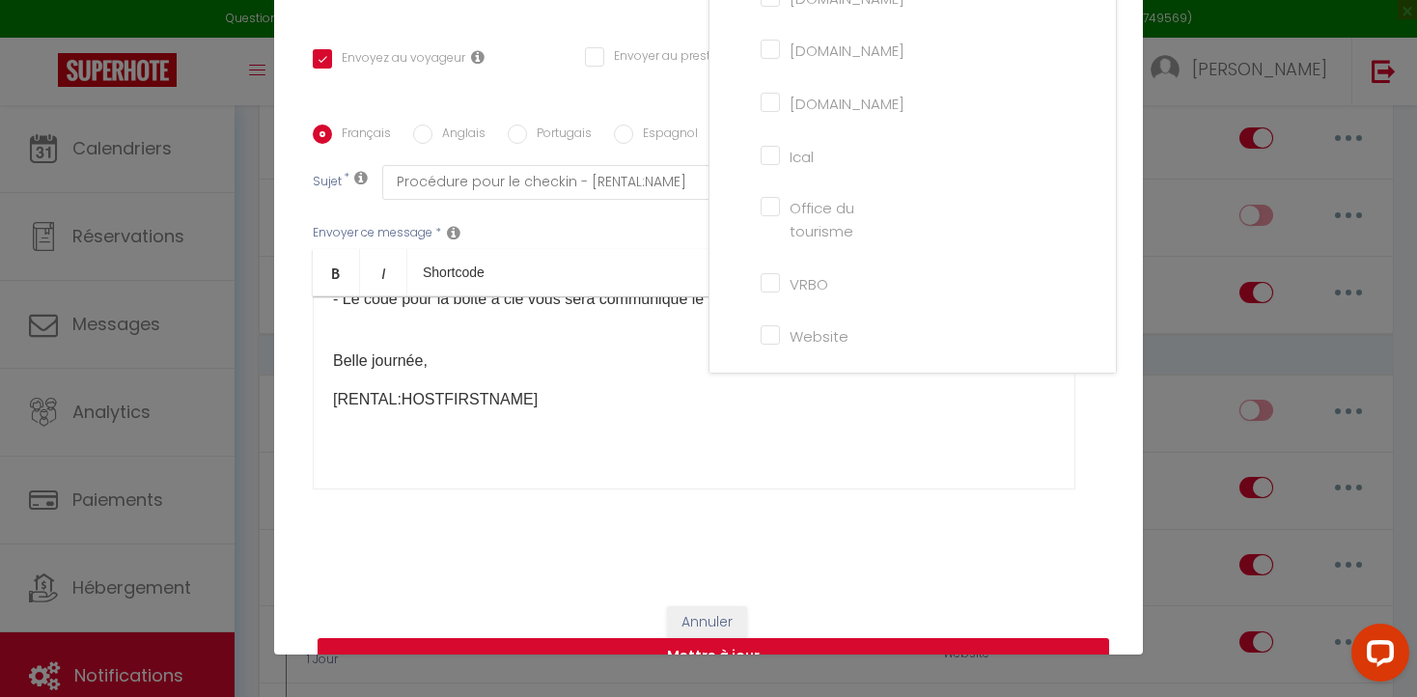
scroll to position [380, 0]
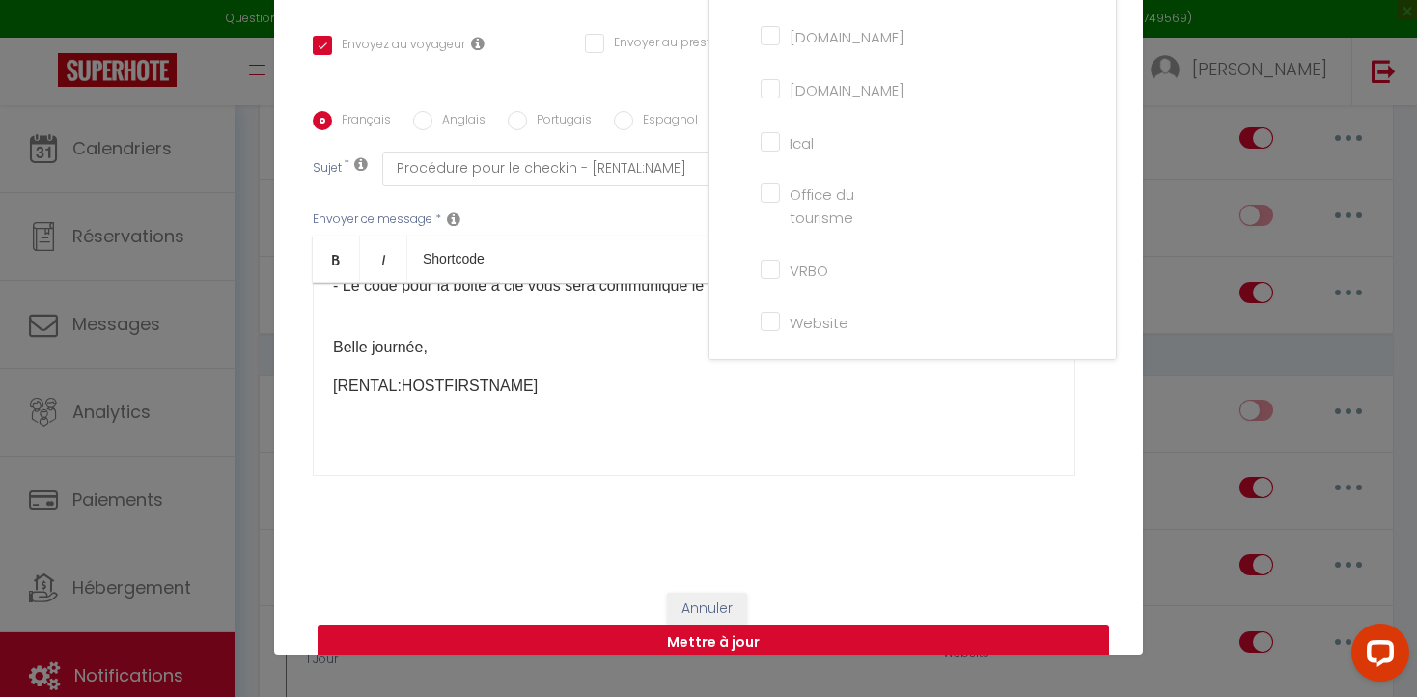
click at [670, 624] on button "Mettre à jour" at bounding box center [713, 642] width 791 height 37
checkbox input "true"
checkbox input "false"
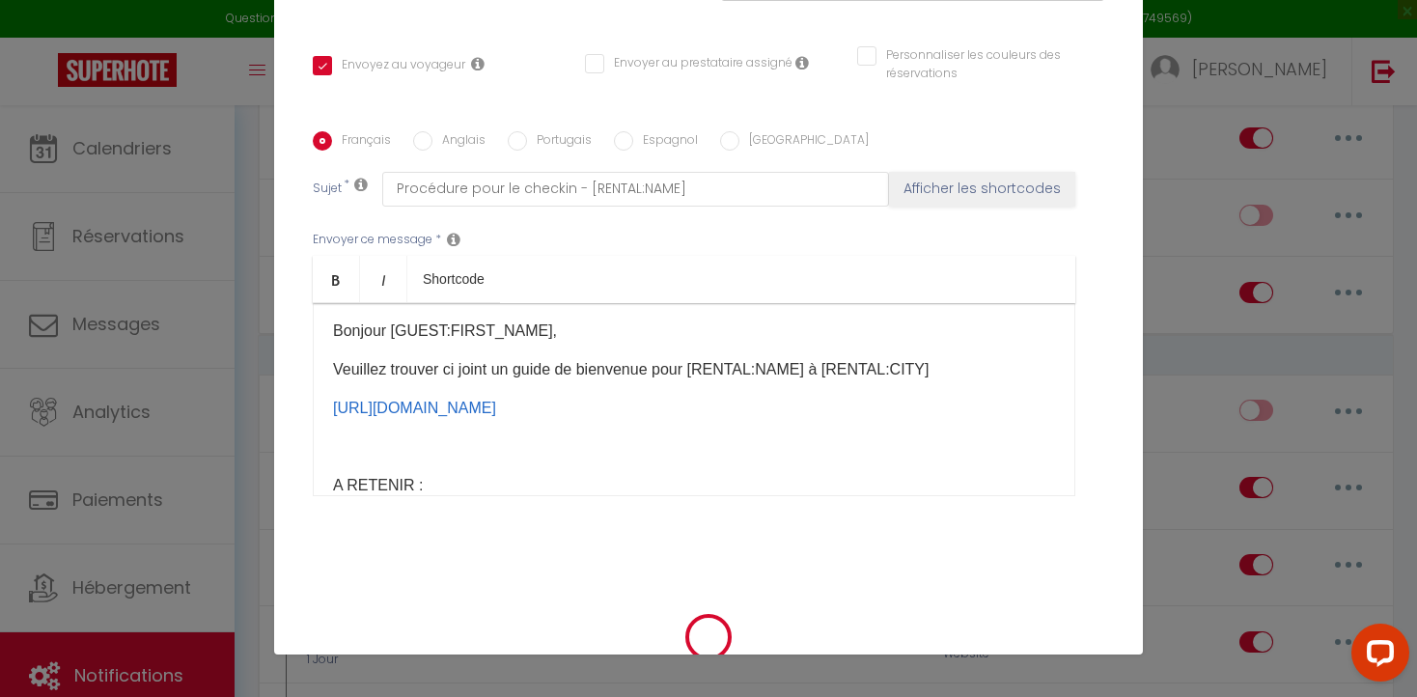
scroll to position [0, 0]
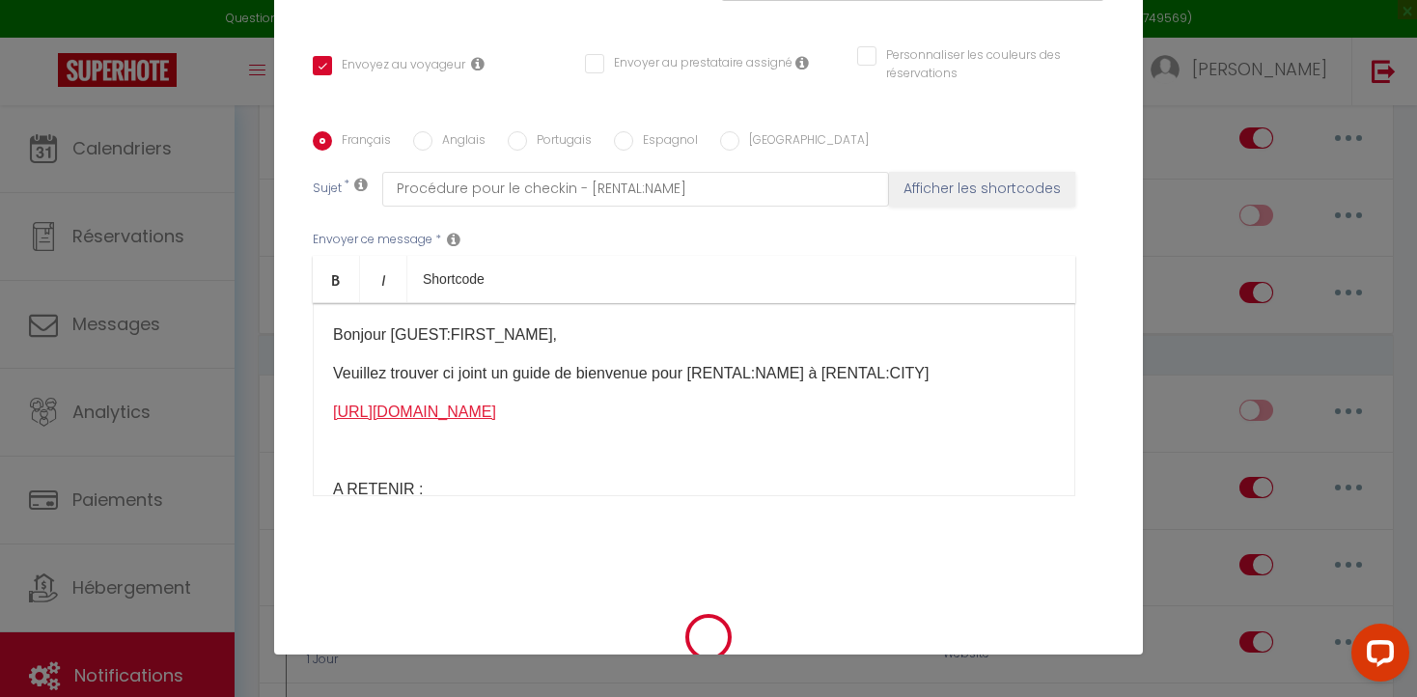
click at [496, 414] on link "[URL][DOMAIN_NAME]" at bounding box center [414, 411] width 163 height 16
drag, startPoint x: 333, startPoint y: 387, endPoint x: 1076, endPoint y: 417, distance: 743.7
click at [1076, 417] on div "Envoyer ce message * Bold Italic Shortcode Rich text editor Bonjour [GUEST:FIRS…" at bounding box center [708, 364] width 791 height 314
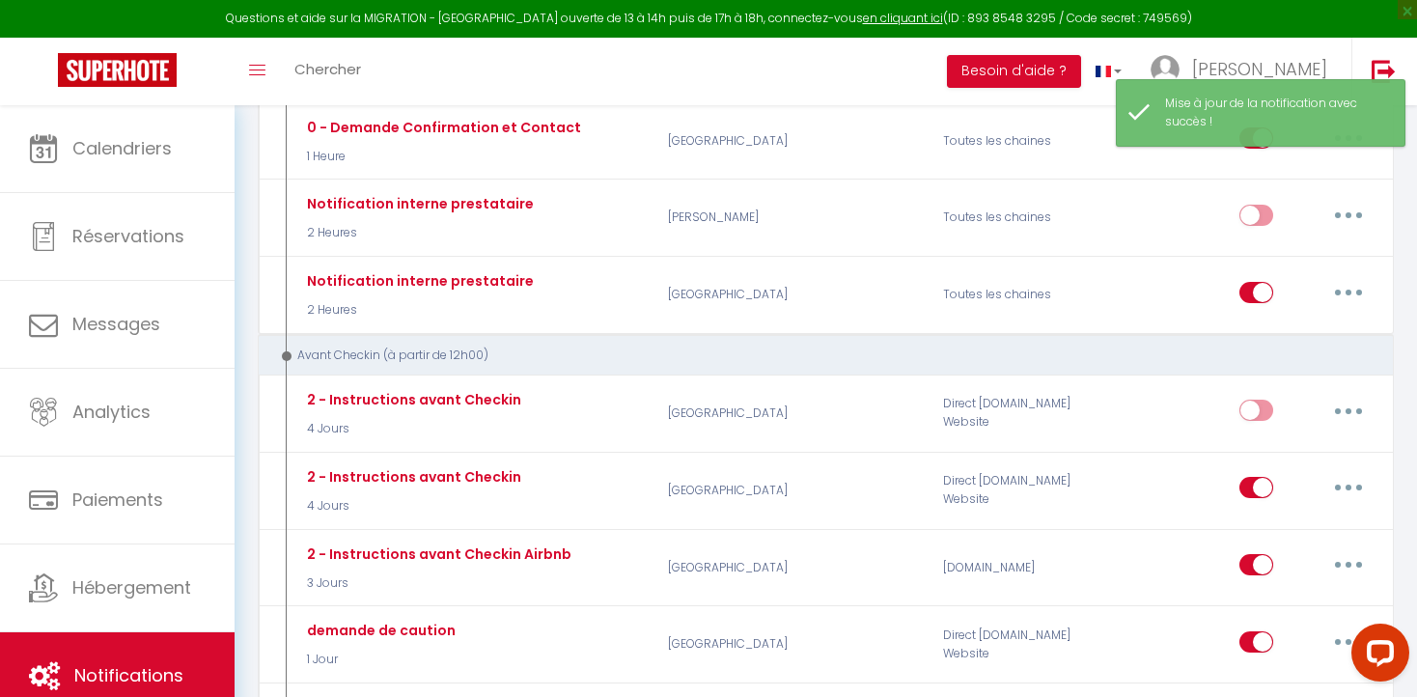
copy link "[URL][DOMAIN_NAME]"
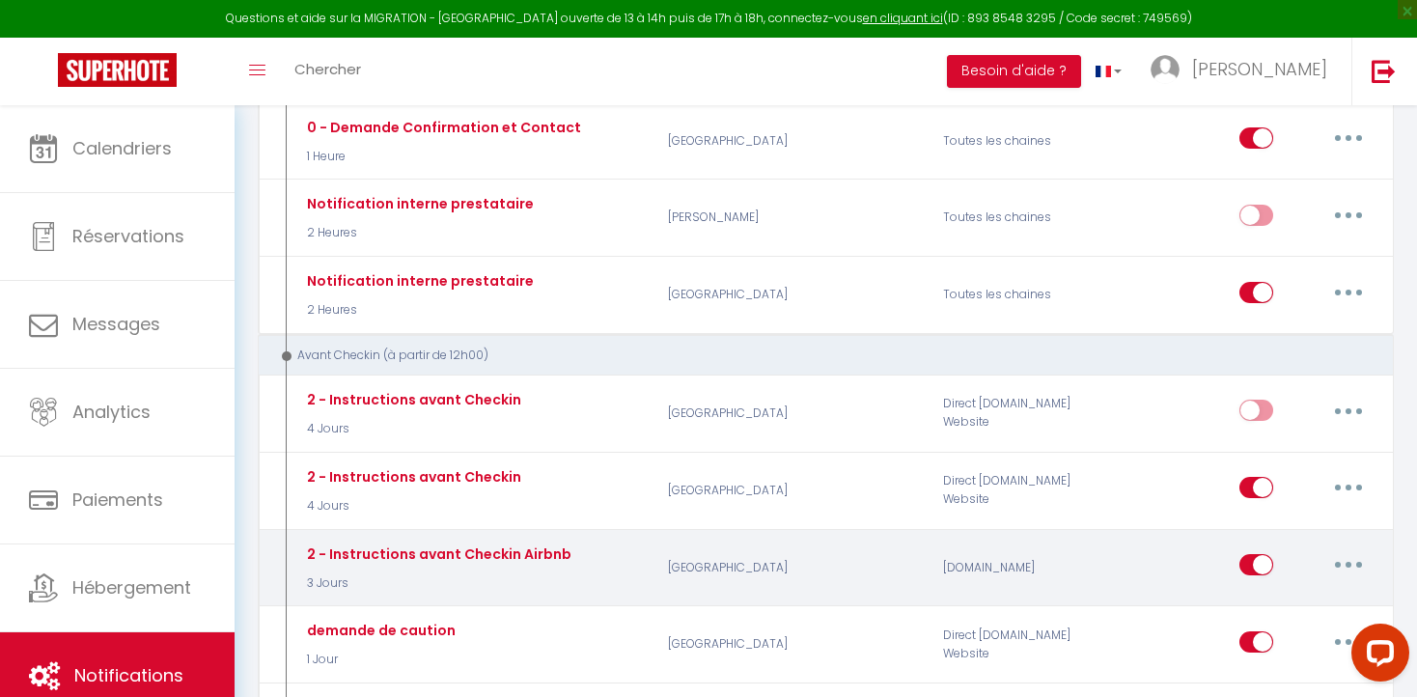
click at [1353, 562] on button "button" at bounding box center [1348, 564] width 54 height 31
click at [1269, 606] on link "Editer" at bounding box center [1298, 609] width 143 height 33
type input "2 - Instructions avant Checkin Airbnb"
select select "3 Jours"
select select "if_booking_is_paid"
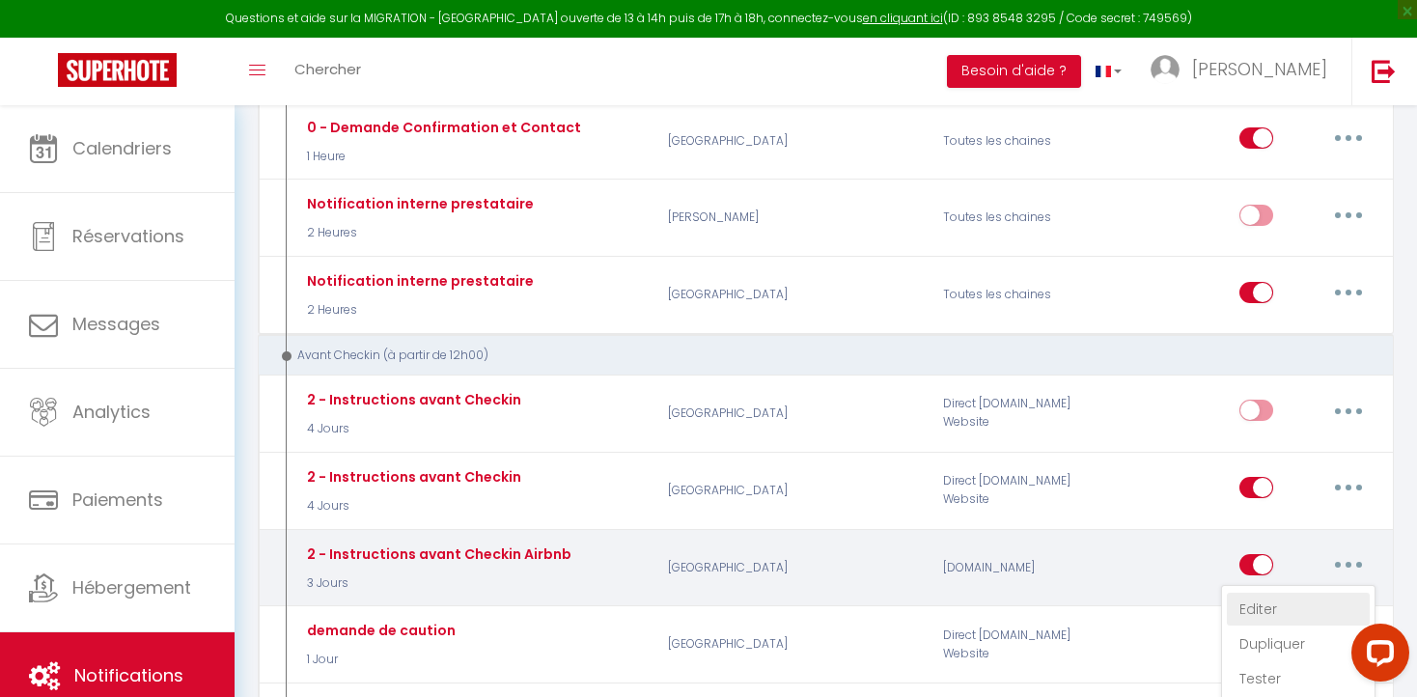
checkbox input "true"
checkbox input "false"
radio input "true"
type input "Procédure pour le checkin - [RENTAL:NAME]"
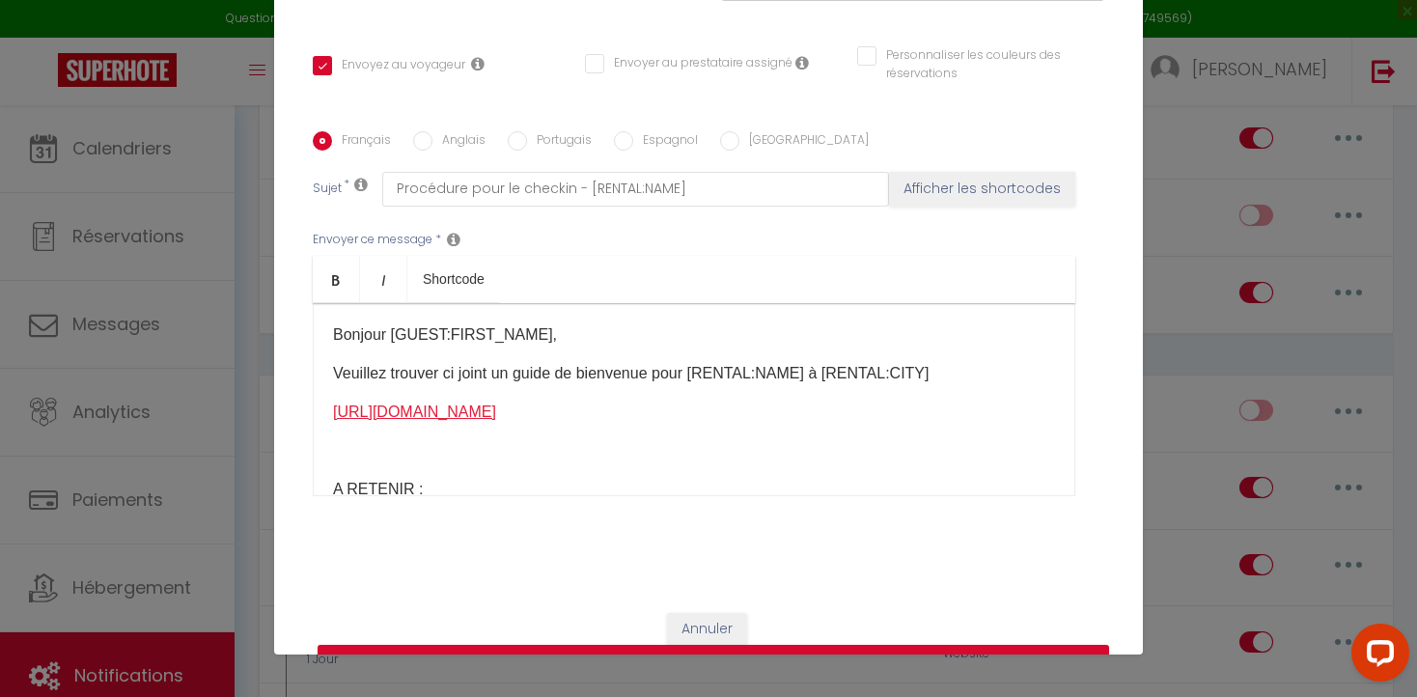
click at [410, 403] on link "[URL][DOMAIN_NAME]" at bounding box center [414, 411] width 163 height 16
drag, startPoint x: 332, startPoint y: 371, endPoint x: 375, endPoint y: 418, distance: 64.2
click at [376, 419] on div "Bonjour [GUEST:FIRST_NAME], [PERSON_NAME] trouver ci joint un guide de bienvenu…" at bounding box center [694, 399] width 762 height 193
copy link "[URL][DOMAIN_NAME]"
click at [704, 613] on button "Annuler" at bounding box center [707, 629] width 80 height 33
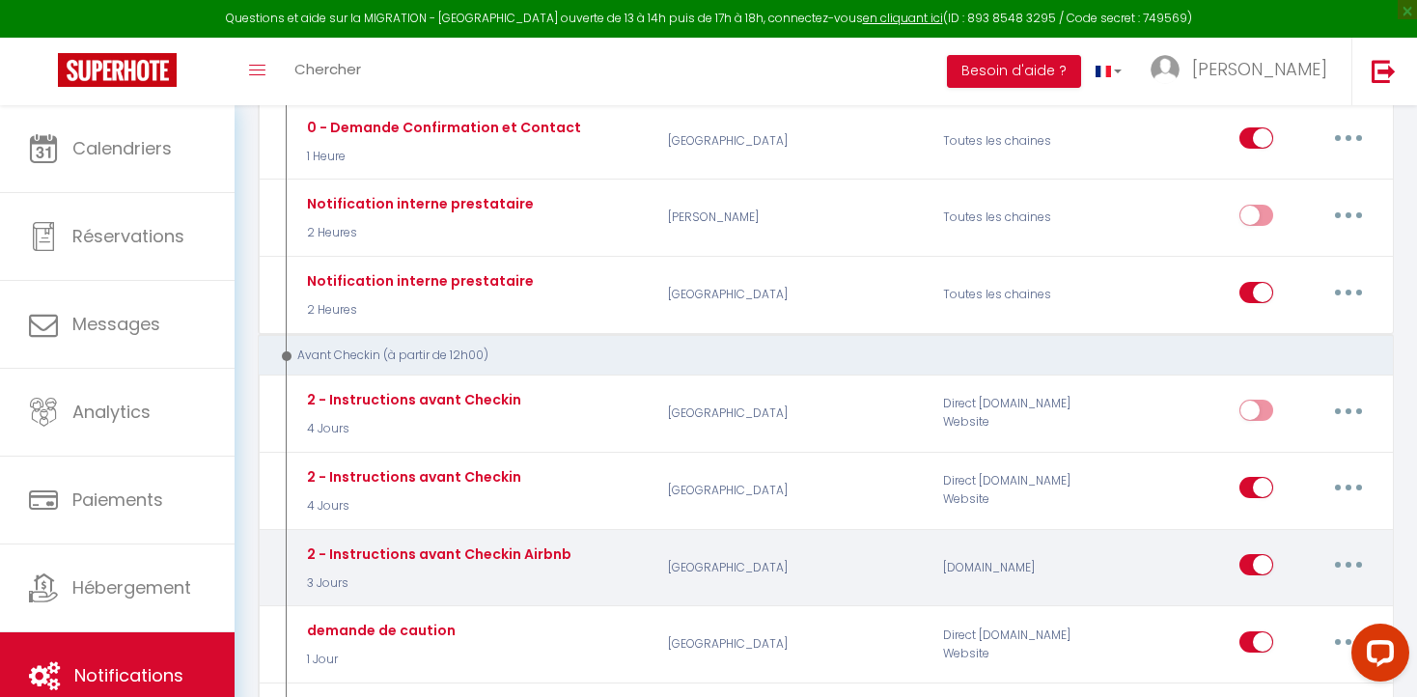
click at [1249, 562] on input "checkbox" at bounding box center [1256, 568] width 34 height 29
checkbox input "false"
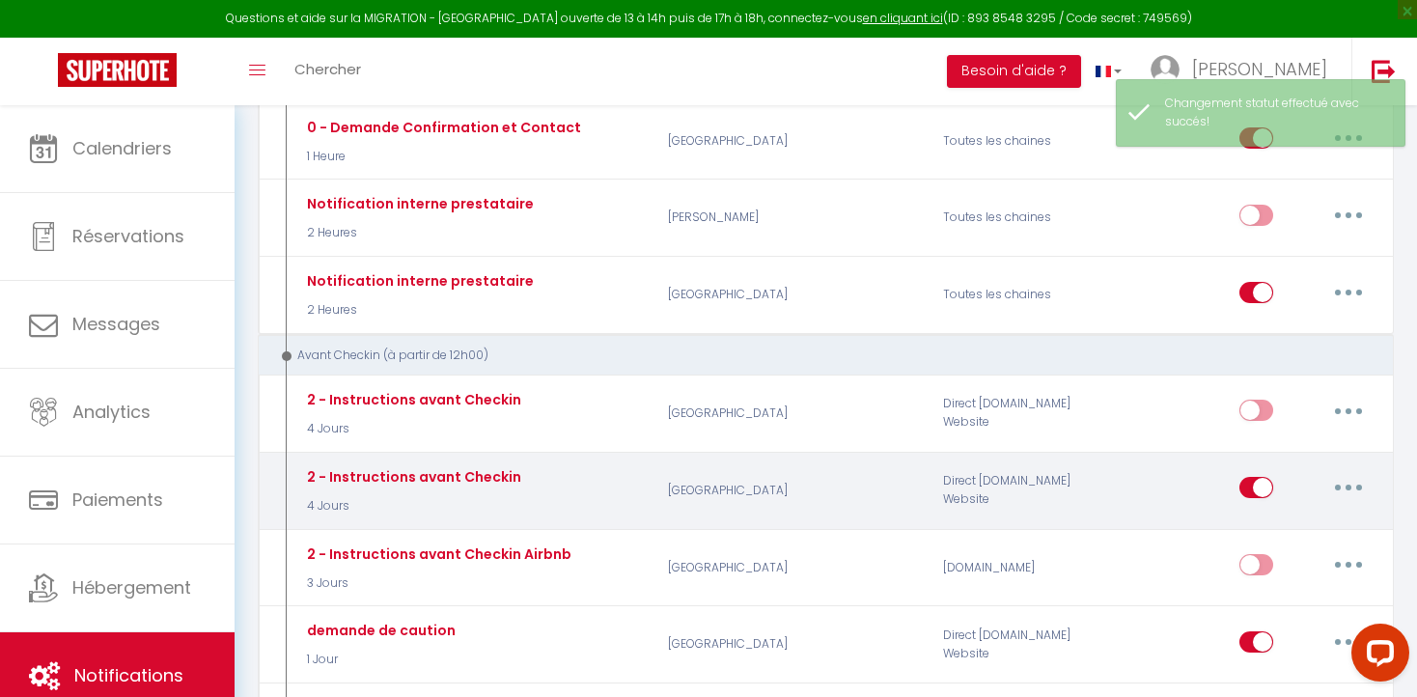
click at [1342, 483] on button "button" at bounding box center [1348, 487] width 54 height 31
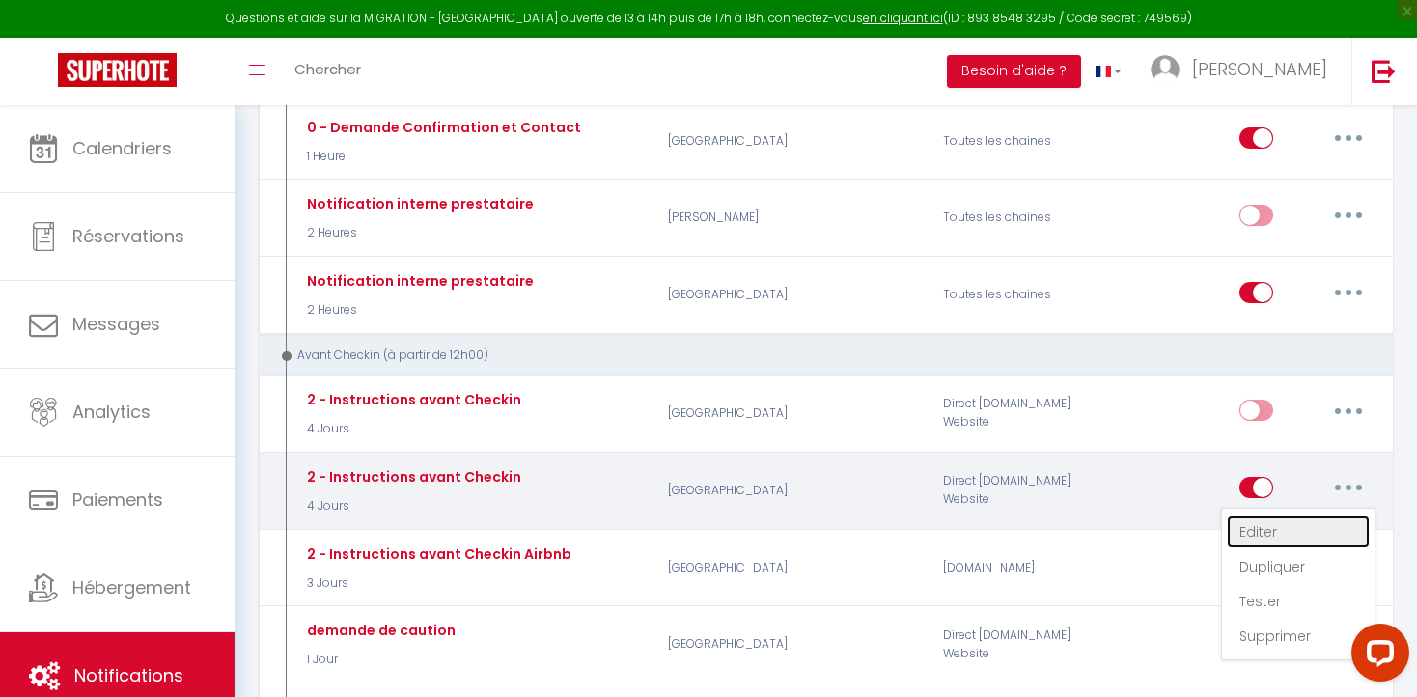
click at [1278, 528] on link "Editer" at bounding box center [1298, 531] width 143 height 33
type input "2 - Instructions avant Checkin"
select select "4 Jours"
checkbox input "true"
checkbox input "false"
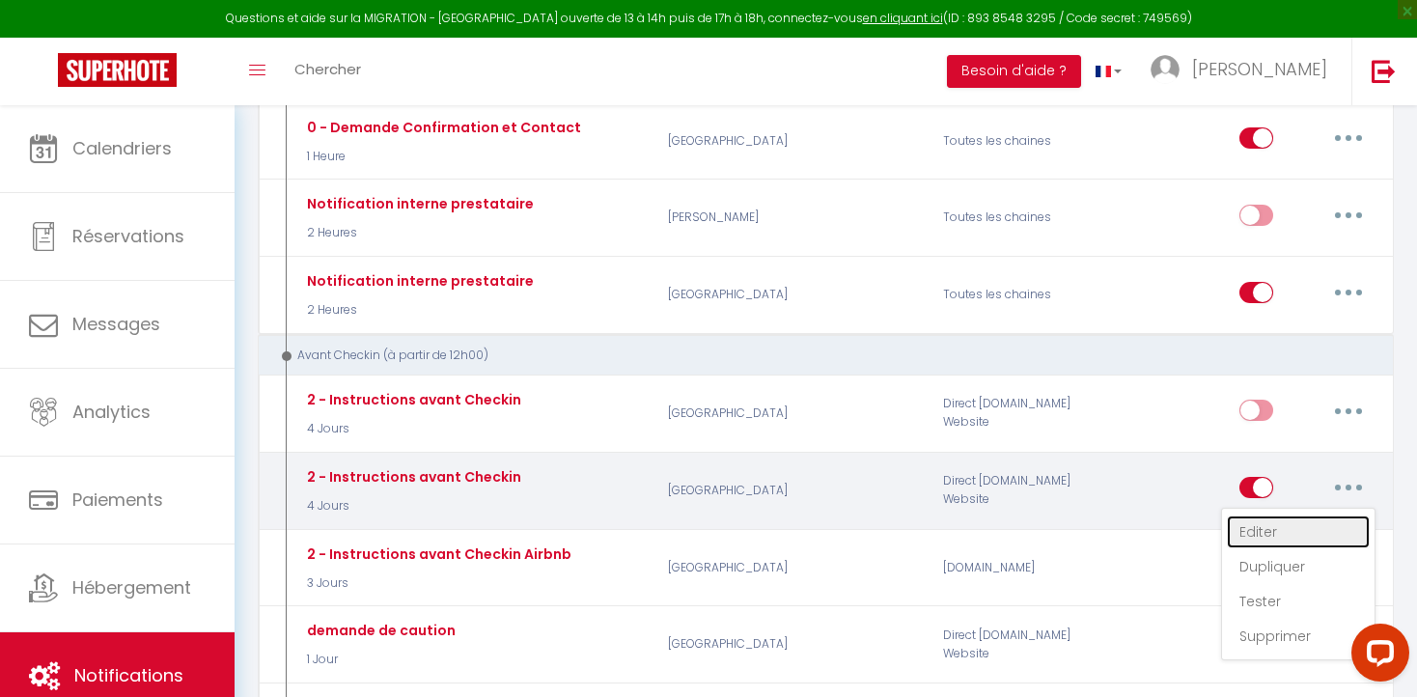
checkbox input "false"
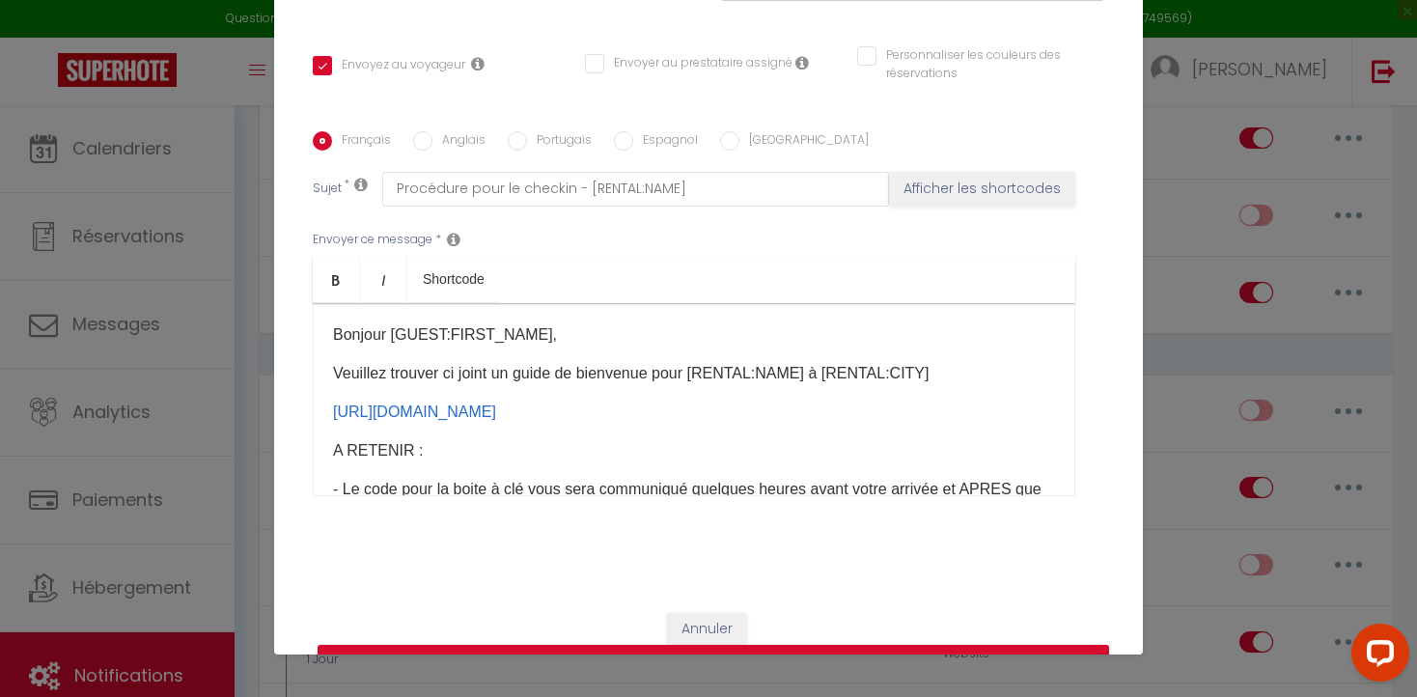
drag, startPoint x: 332, startPoint y: 370, endPoint x: 477, endPoint y: 420, distance: 153.2
click at [477, 420] on div "Bonjour [GUEST:FIRST_NAME], [PERSON_NAME] trouver ci joint un guide de bienvenu…" at bounding box center [694, 399] width 762 height 193
copy link "[URL][DOMAIN_NAME]"
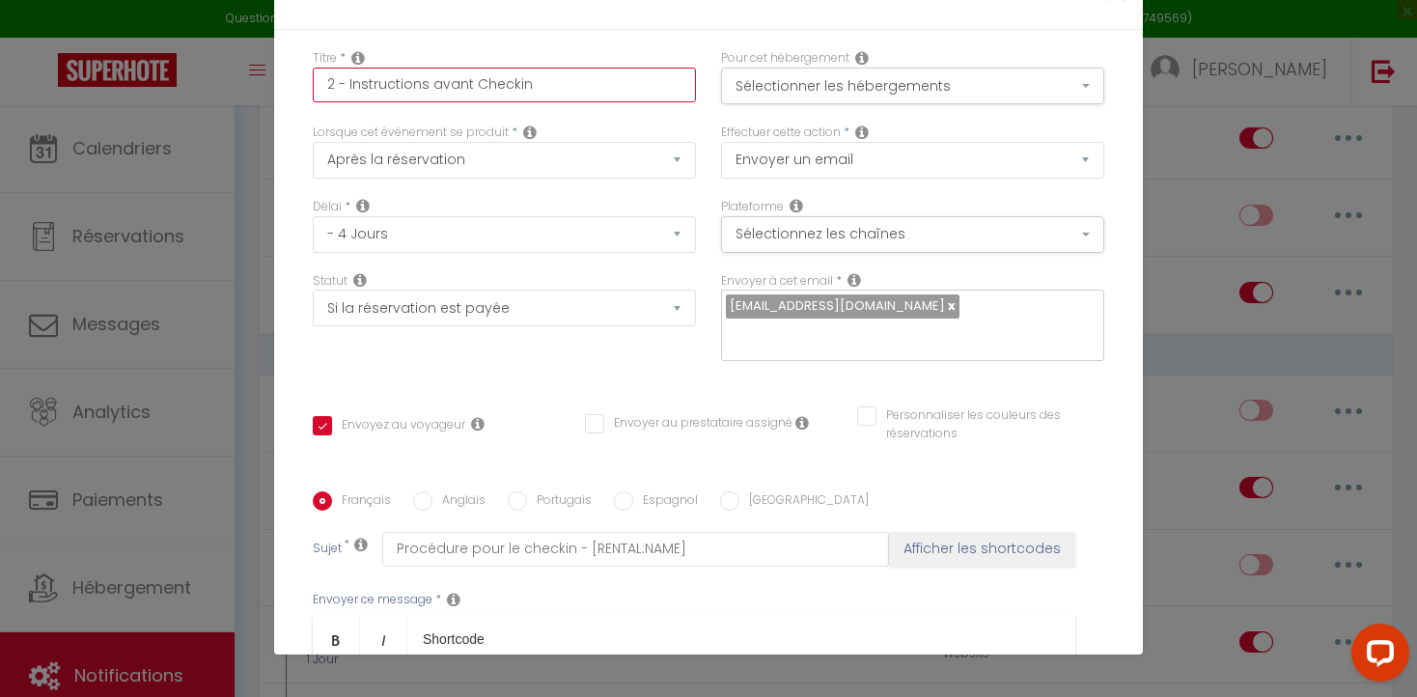
click at [552, 85] on input "2 - Instructions avant Checkin" at bounding box center [504, 85] width 383 height 35
type input "2 - Instructions avant Checkin"
checkbox input "true"
checkbox input "false"
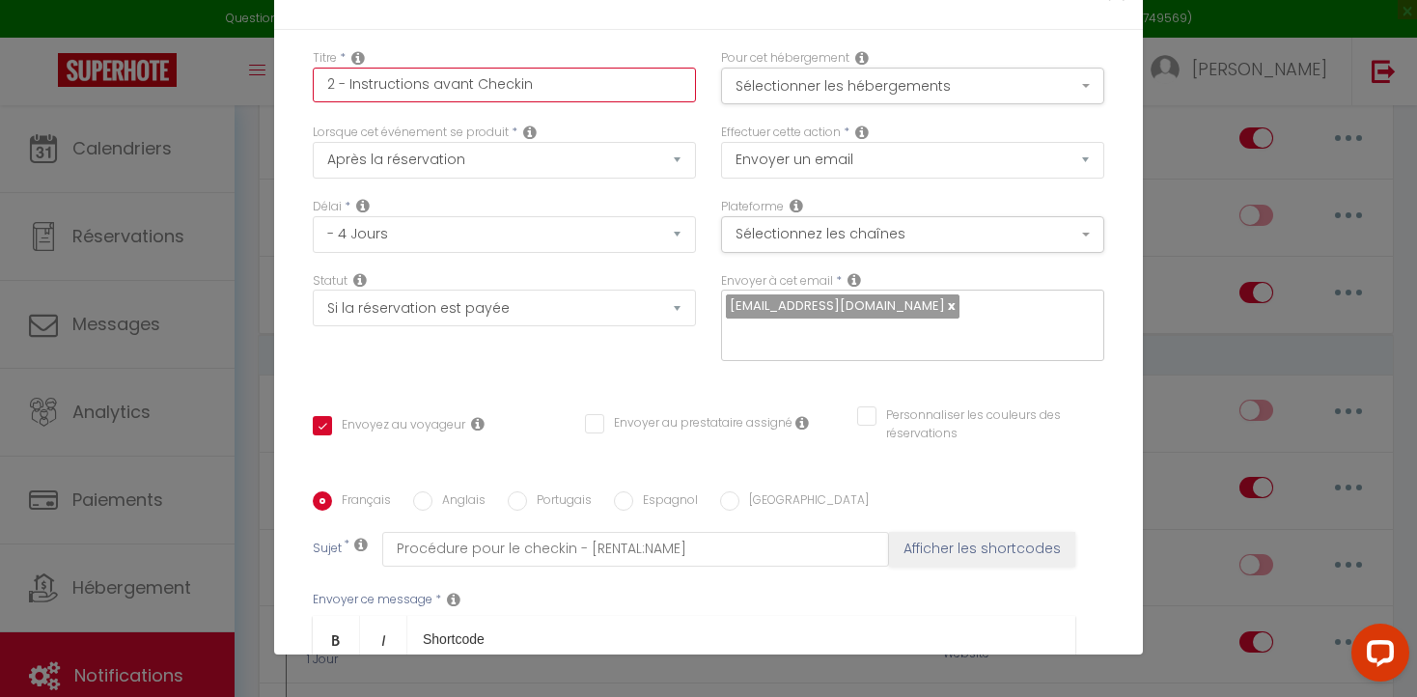
type input "2 - Instructions avant Checkin B"
checkbox input "true"
checkbox input "false"
type input "2 - Instructions avant Checkin Bo"
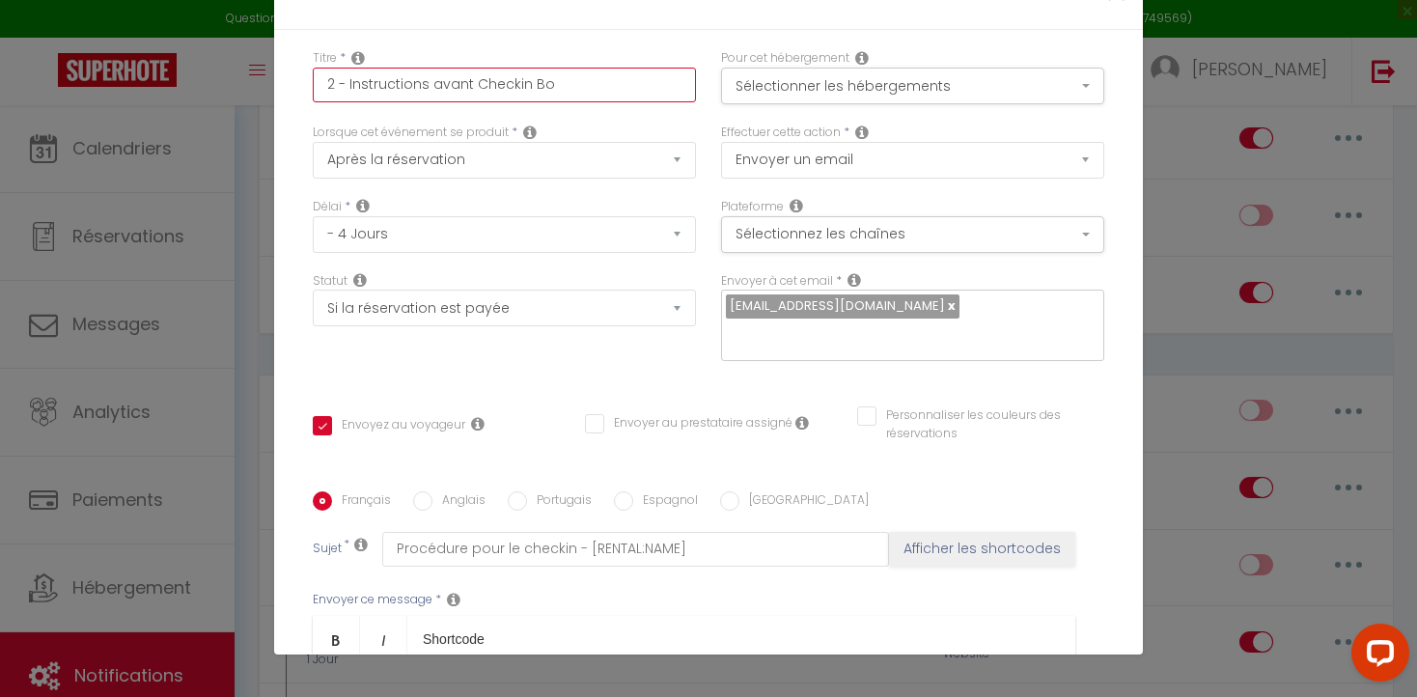
checkbox input "true"
checkbox input "false"
type input "2 - Instructions avant Checkin Boo"
checkbox input "true"
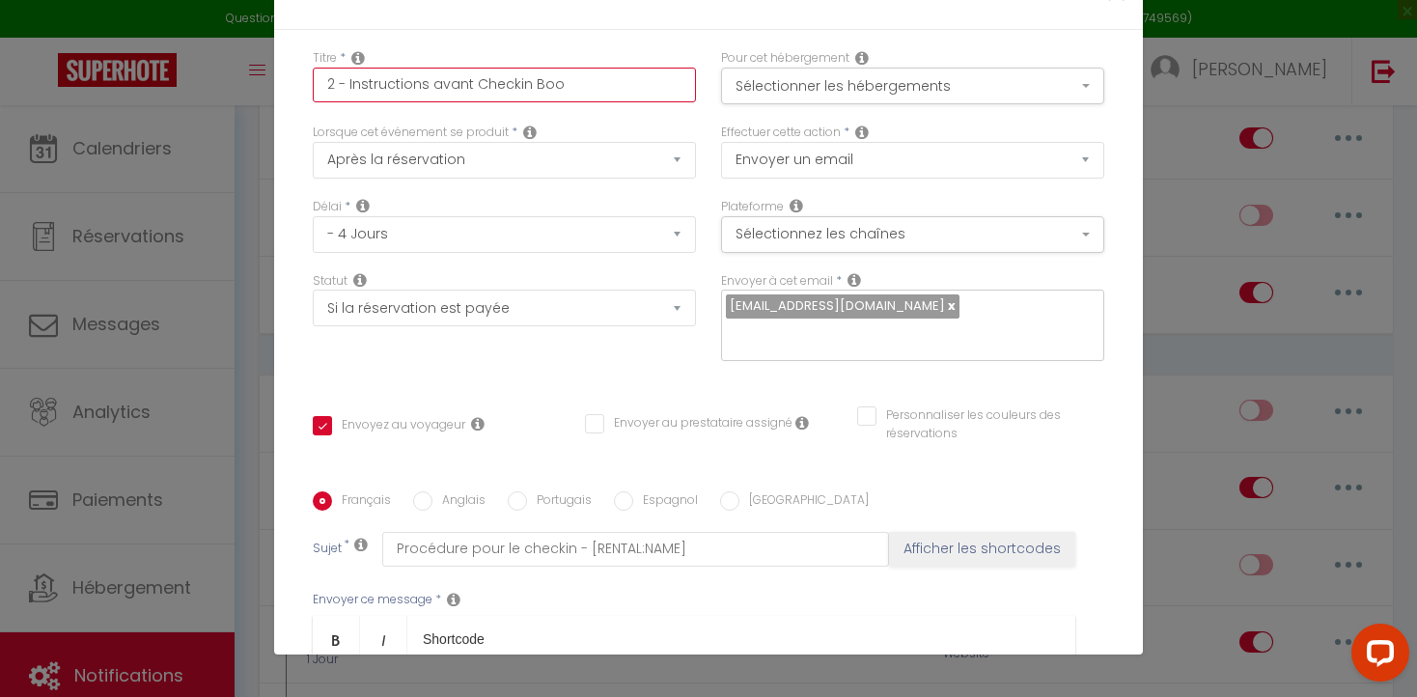
checkbox input "false"
type input "2 - Instructions avant Checkin Book"
checkbox input "true"
checkbox input "false"
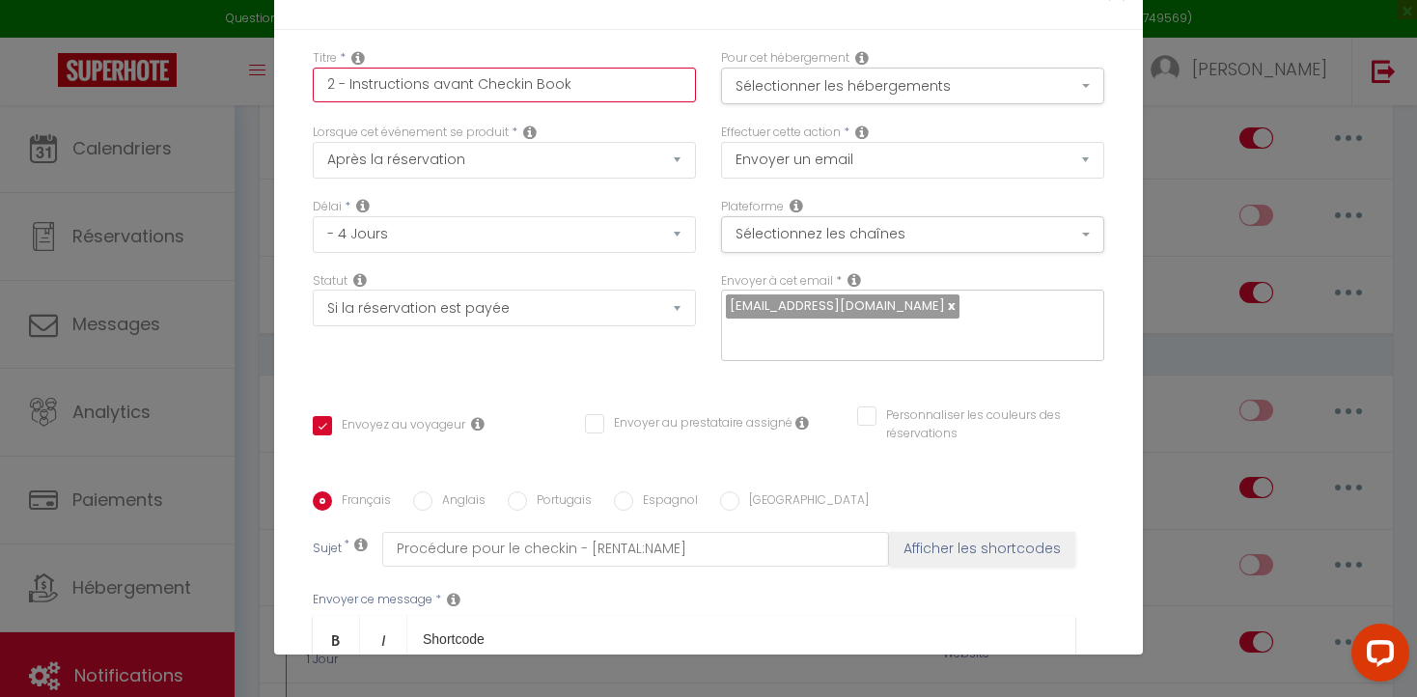
checkbox input "false"
type input "2 - Instructions avant Checkin Booki"
checkbox input "true"
checkbox input "false"
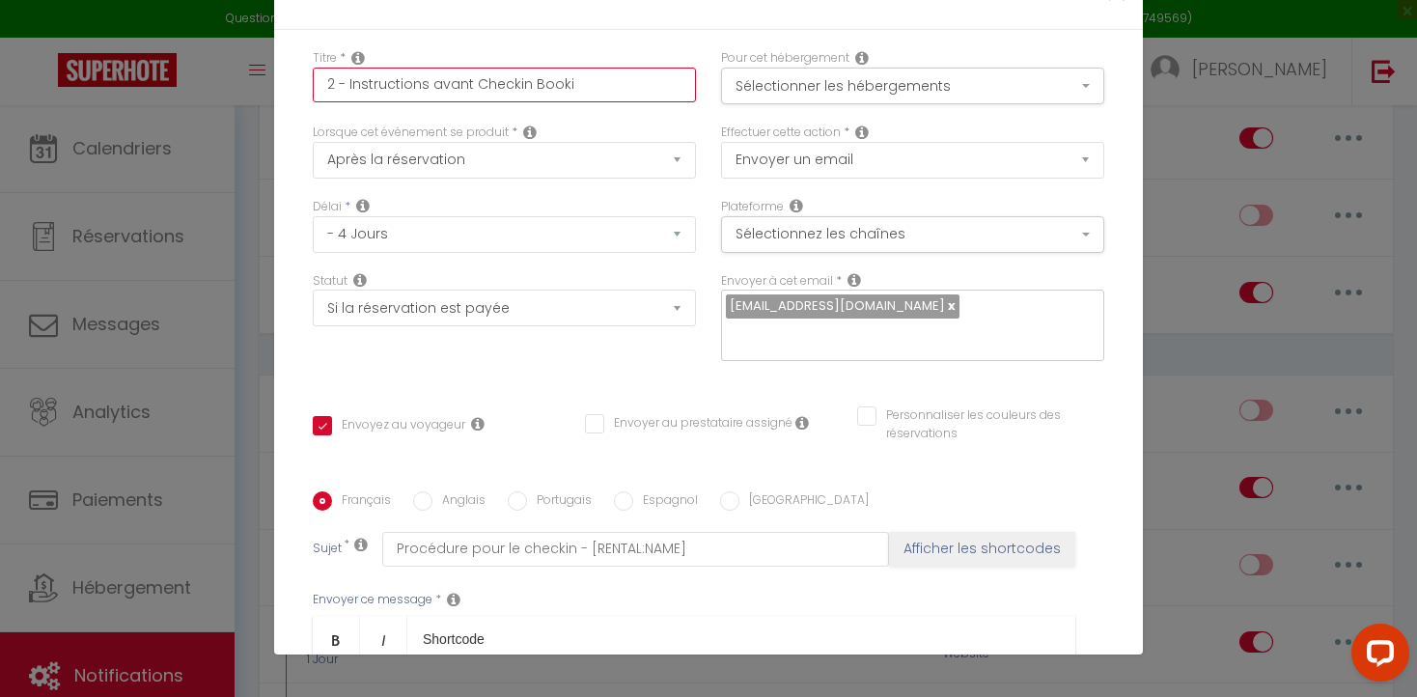
type input "2 - Instructions avant Checkin Bookin"
checkbox input "true"
checkbox input "false"
type input "2 - Instructions avant Checkin Booking"
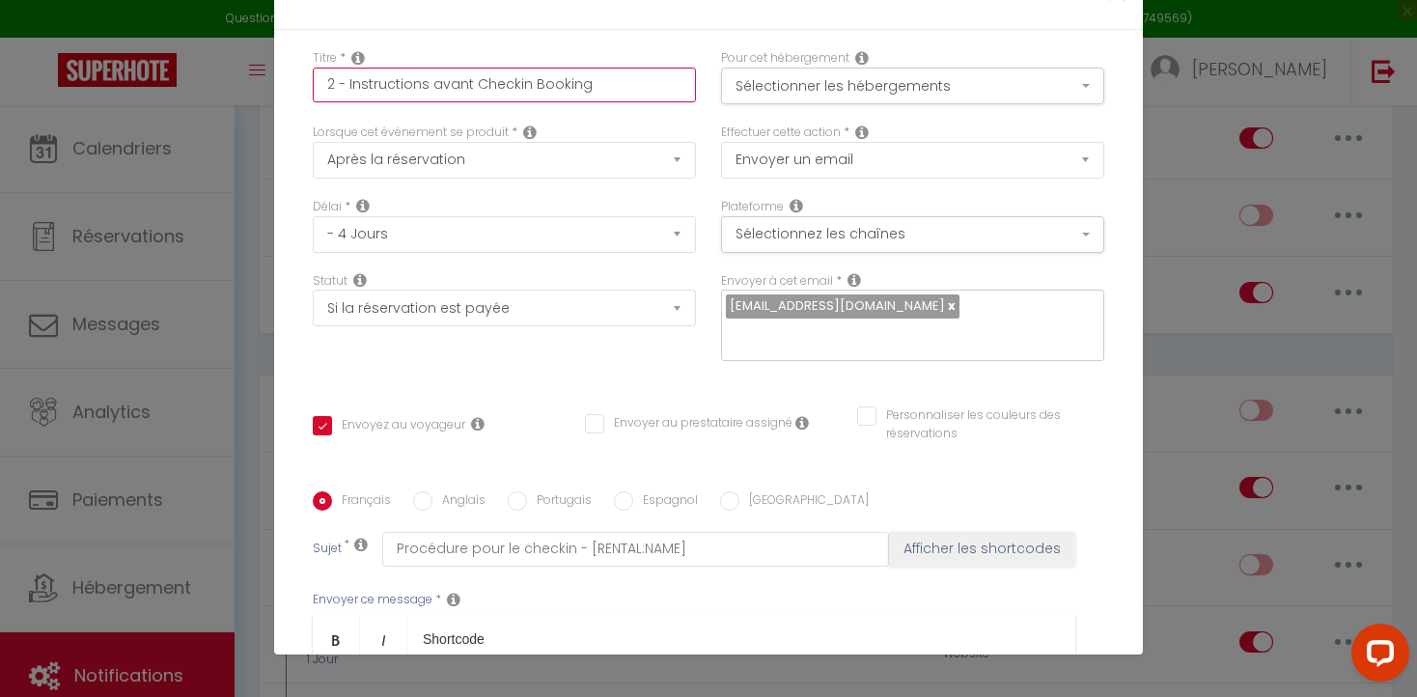
checkbox input "true"
checkbox input "false"
type input "2 - Instructions avant Checkin Booking"
click at [1086, 83] on button "Sélectionner les hébergements" at bounding box center [912, 86] width 383 height 37
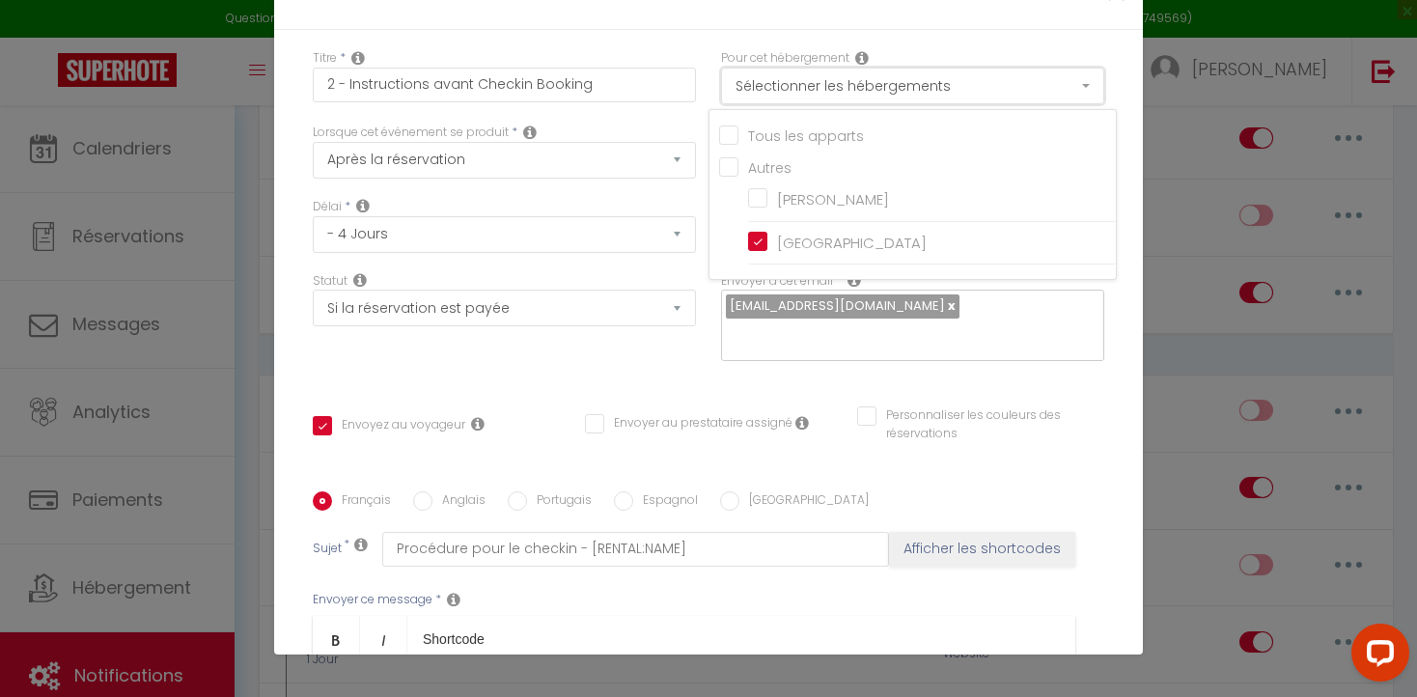
click at [1086, 83] on button "Sélectionner les hébergements" at bounding box center [912, 86] width 383 height 37
click at [1086, 237] on button "Sélectionnez les chaînes" at bounding box center [912, 234] width 383 height 37
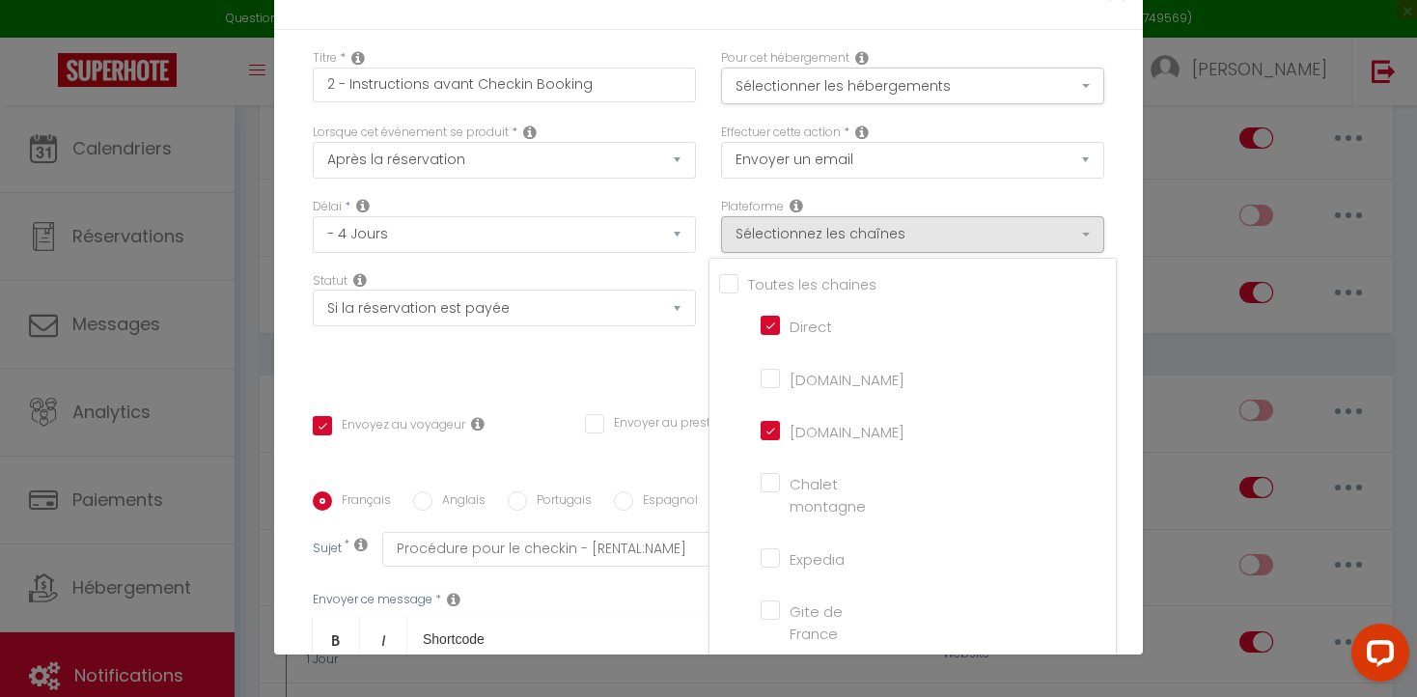
click at [575, 426] on div "Envoyer au prestataire assigné" at bounding box center [708, 434] width 272 height 41
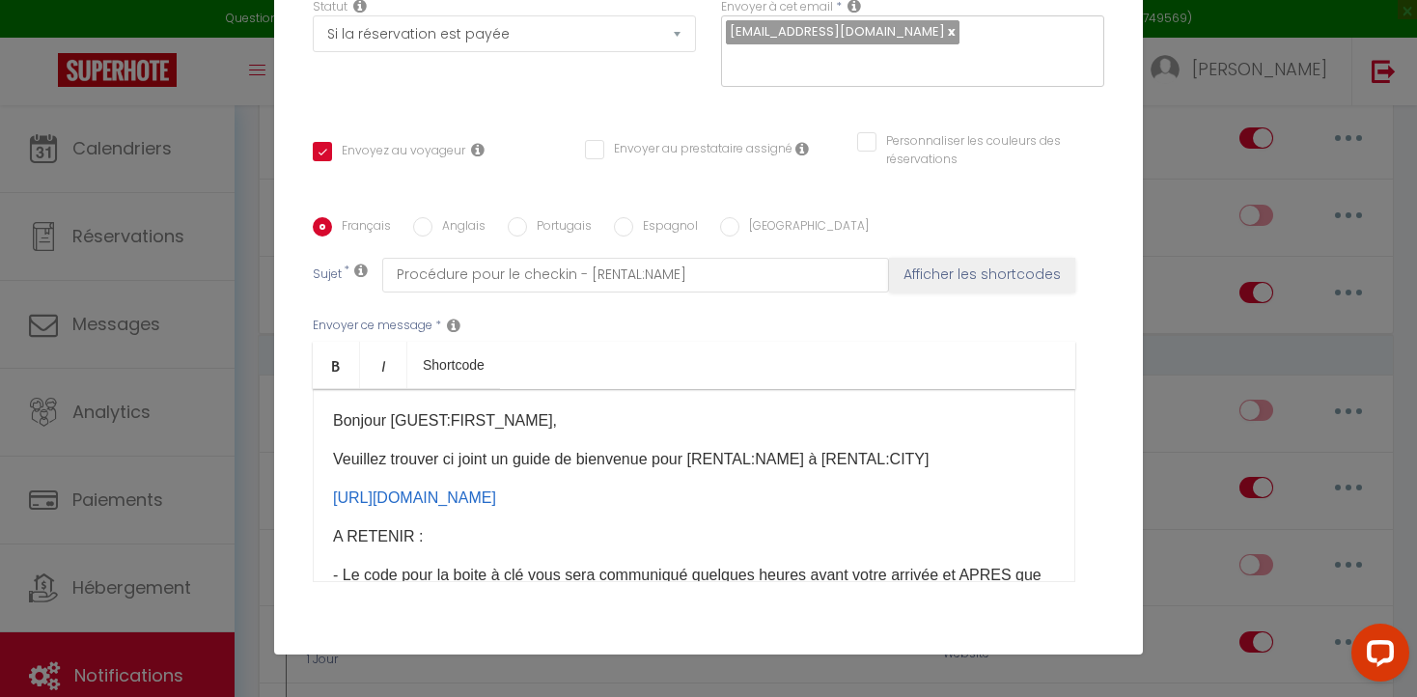
scroll to position [380, 0]
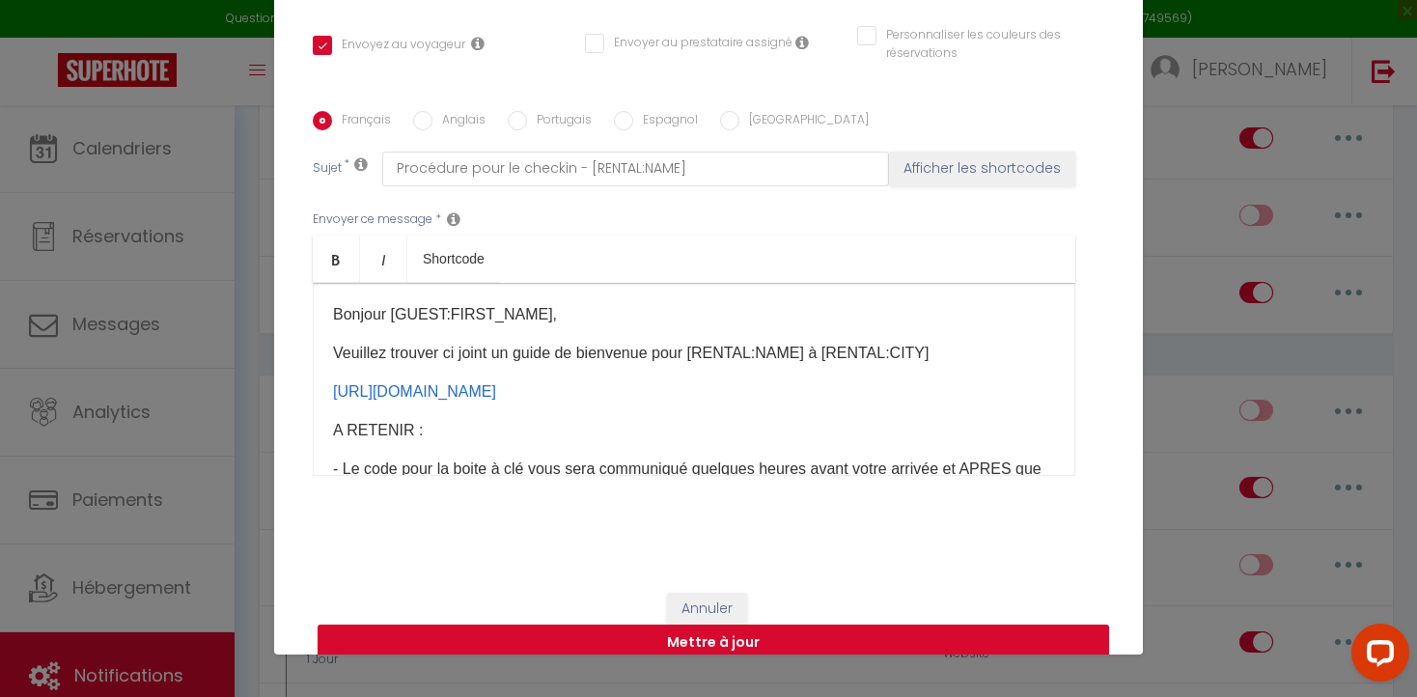
click at [593, 624] on button "Mettre à jour" at bounding box center [713, 642] width 791 height 37
checkbox input "true"
checkbox input "false"
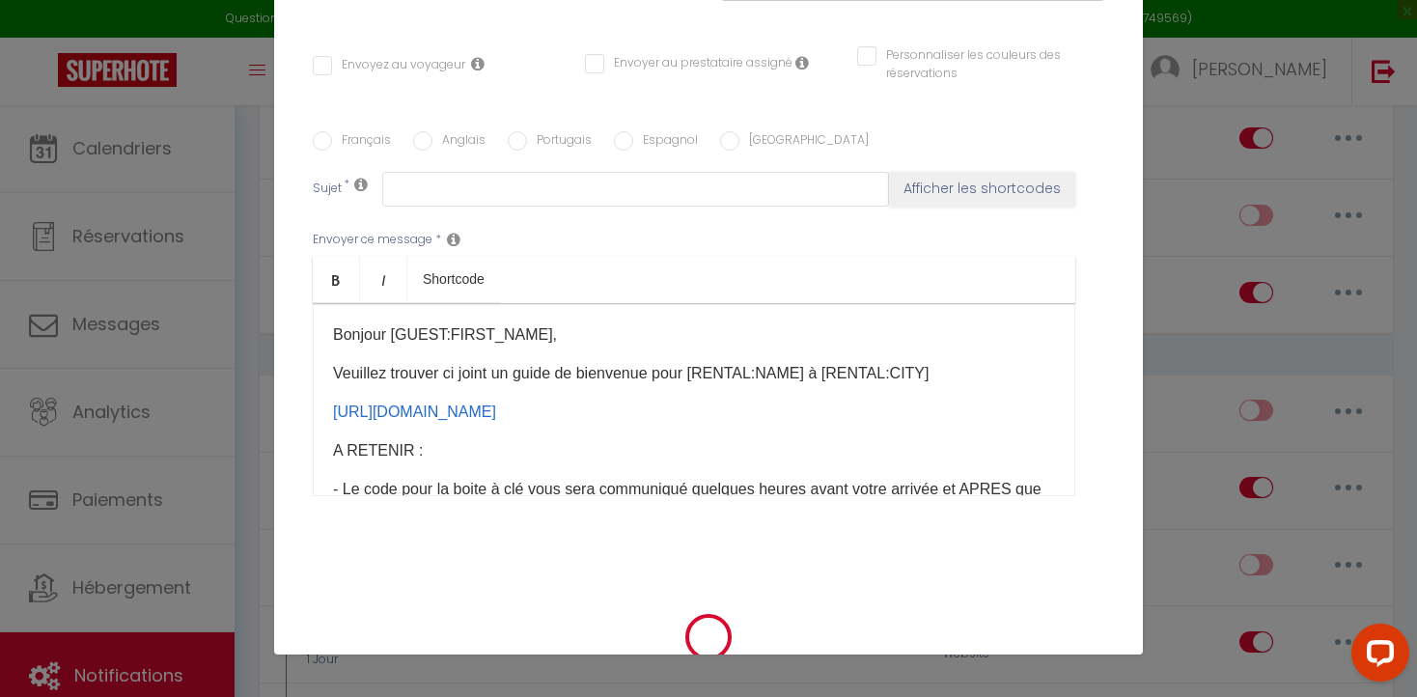
checkbox input "false"
checkbox input "true"
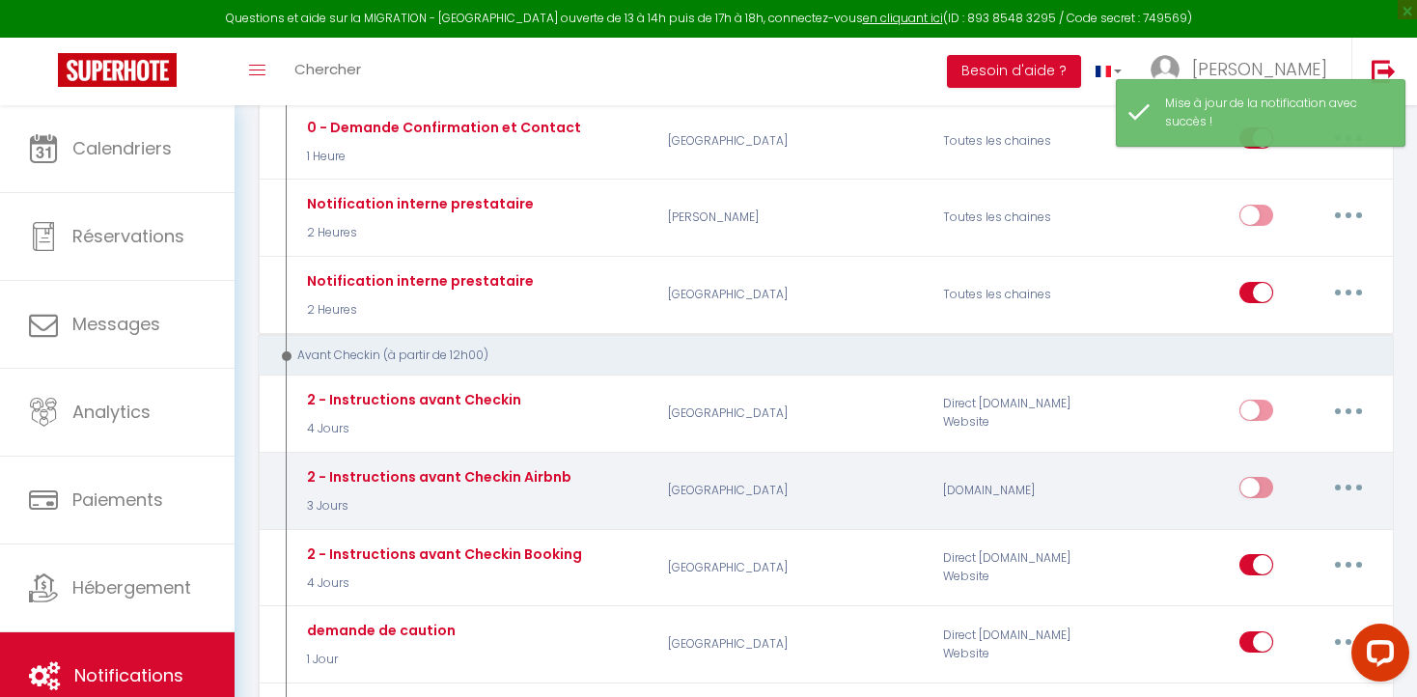
click at [1349, 484] on icon "button" at bounding box center [1348, 487] width 6 height 6
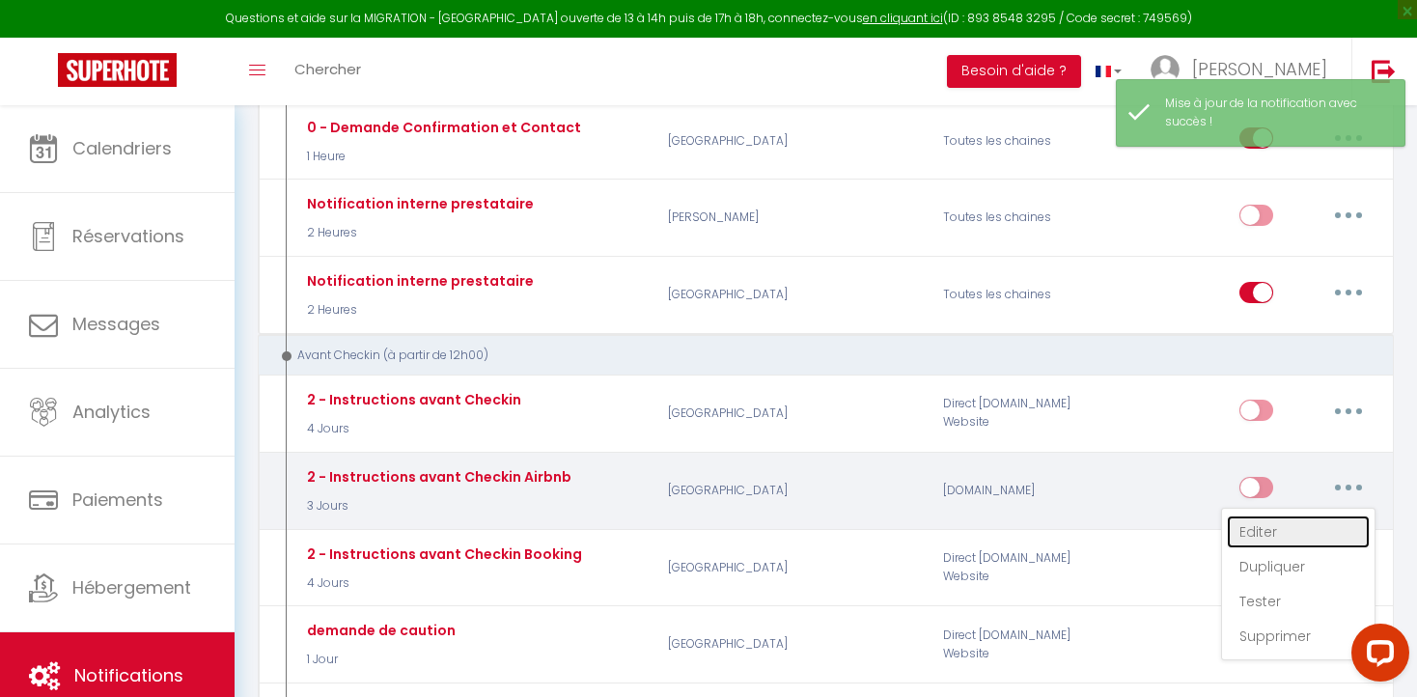
click at [1259, 529] on link "Editer" at bounding box center [1298, 531] width 143 height 33
type input "2 - Instructions avant Checkin Airbnb"
select select "3 Jours"
select select "if_booking_is_paid"
checkbox input "true"
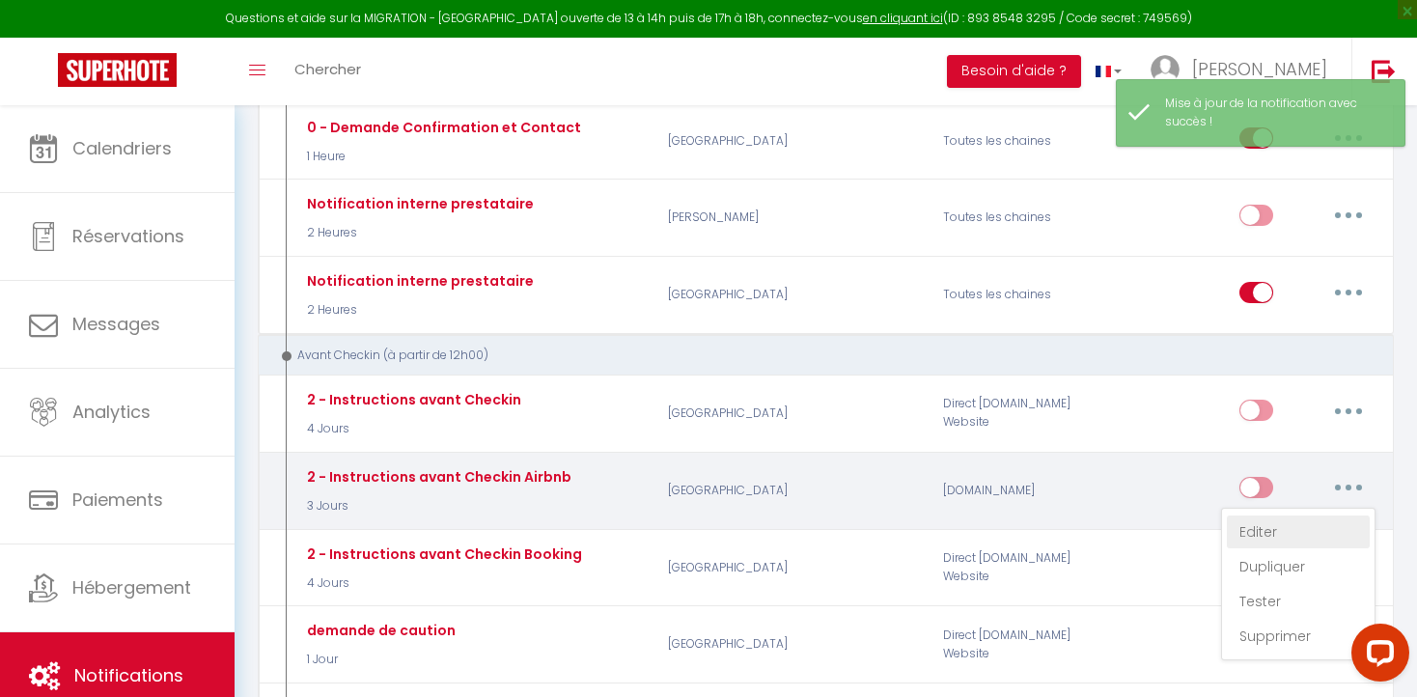
checkbox input "false"
radio input "true"
type input "Procédure pour le checkin - [RENTAL:NAME]"
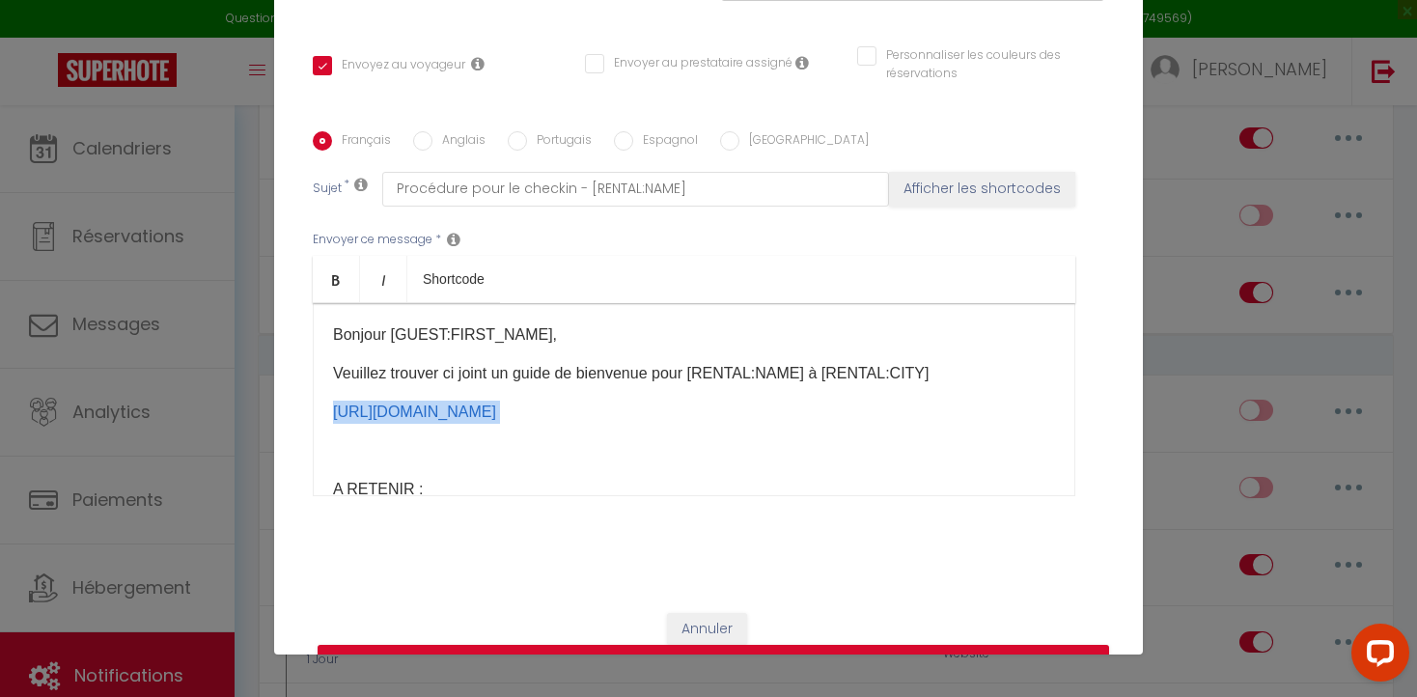
drag, startPoint x: 332, startPoint y: 383, endPoint x: 379, endPoint y: 451, distance: 82.5
click at [379, 452] on div "Bonjour [GUEST:FIRST_NAME], [PERSON_NAME] trouver ci joint un guide de bienvenu…" at bounding box center [694, 399] width 762 height 193
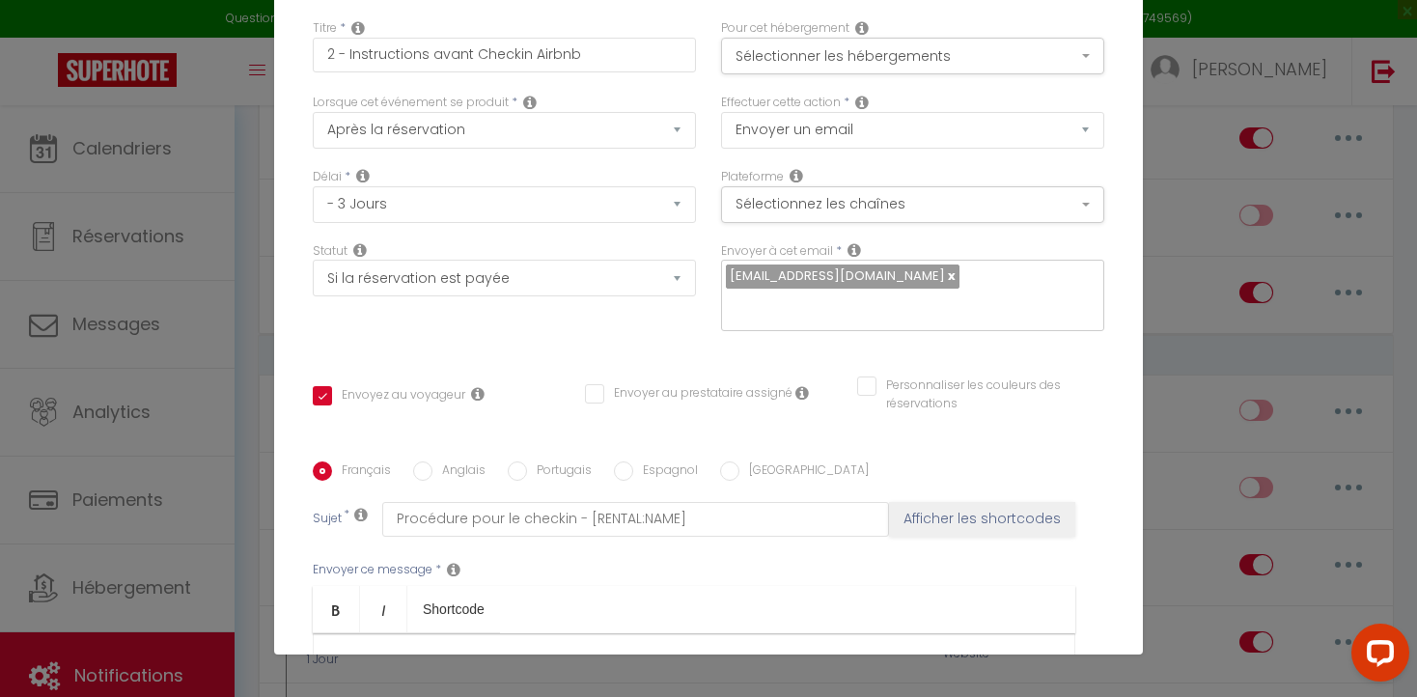
scroll to position [0, 0]
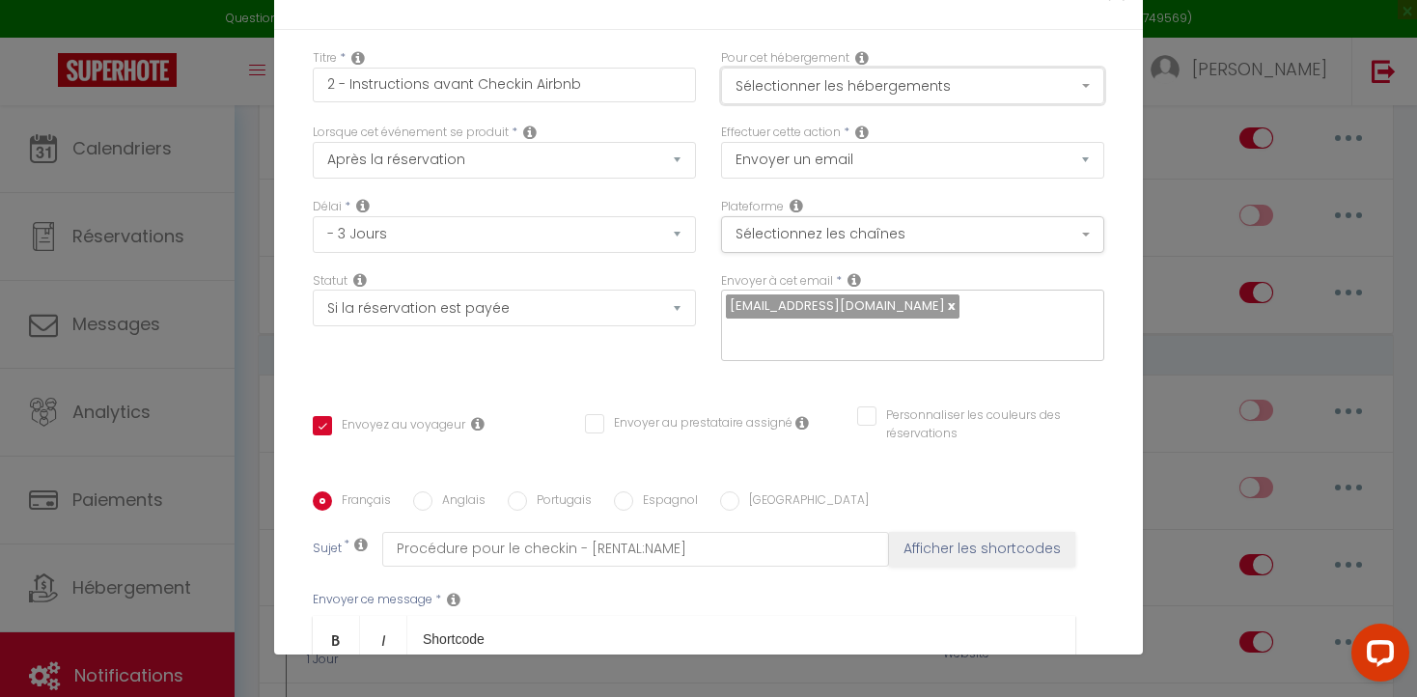
click at [1086, 85] on button "Sélectionner les hébergements" at bounding box center [912, 86] width 383 height 37
click at [1087, 233] on button "Sélectionnez les chaînes" at bounding box center [912, 234] width 383 height 37
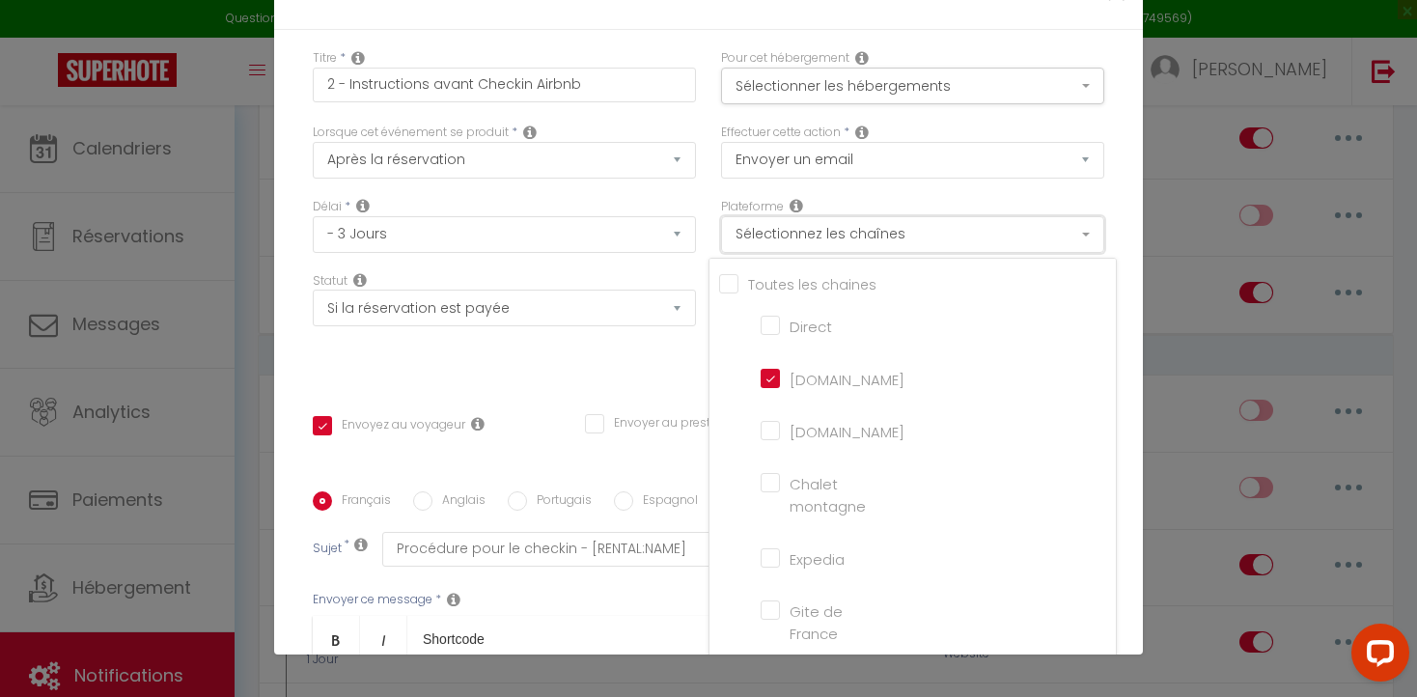
click at [1087, 233] on button "Sélectionnez les chaînes" at bounding box center [912, 234] width 383 height 37
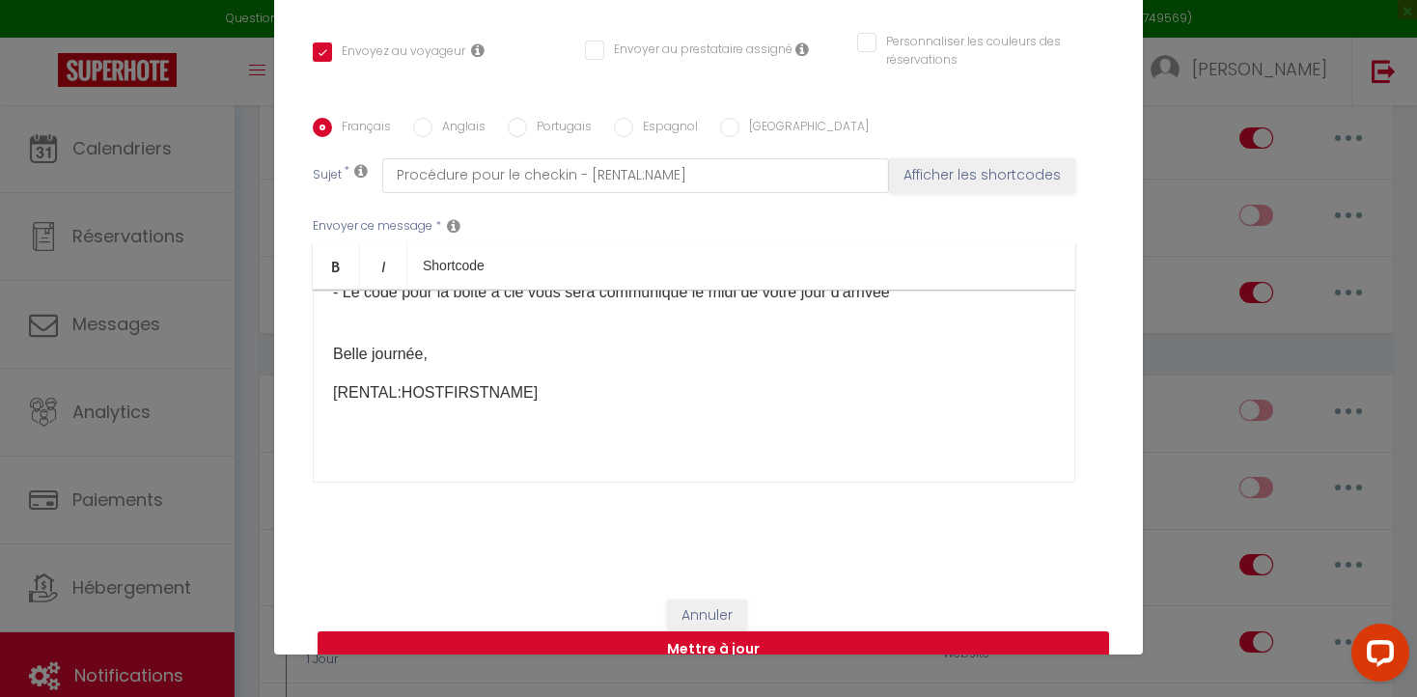
scroll to position [253, 0]
click at [640, 631] on button "Mettre à jour" at bounding box center [713, 649] width 791 height 37
checkbox input "true"
checkbox input "false"
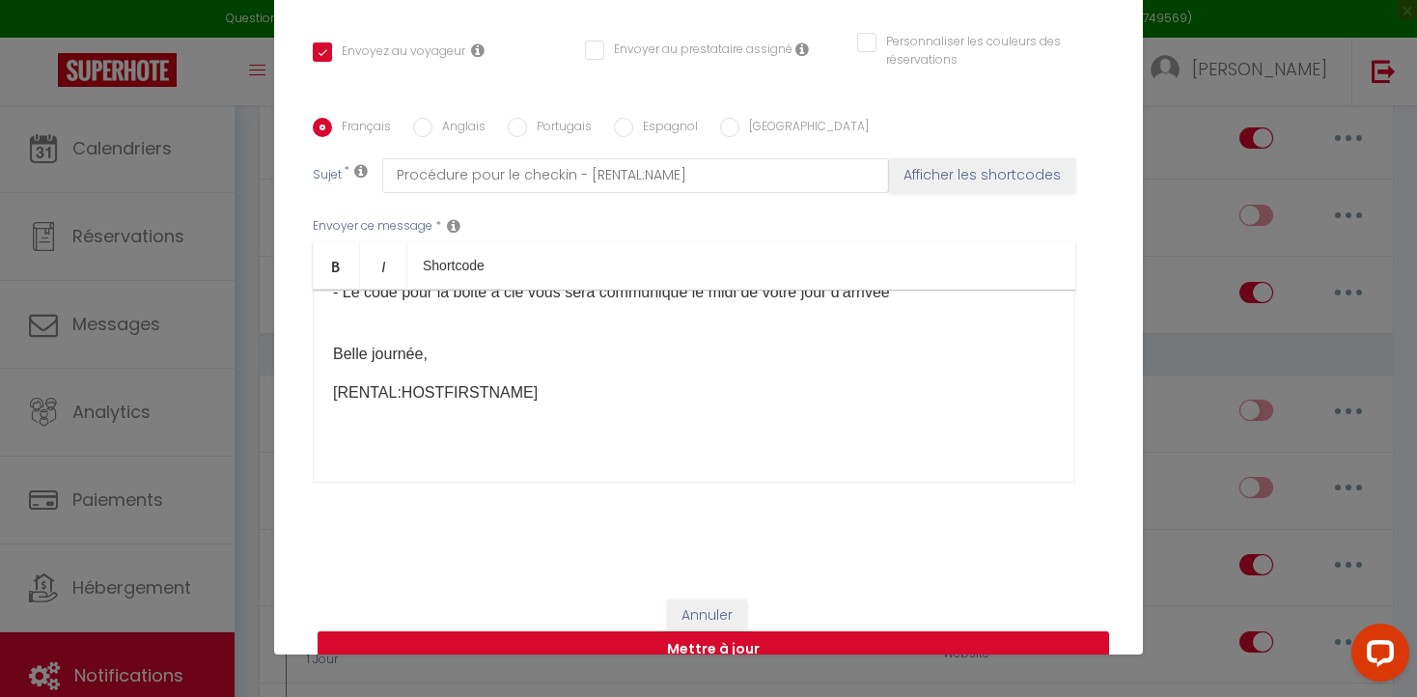
scroll to position [360, 0]
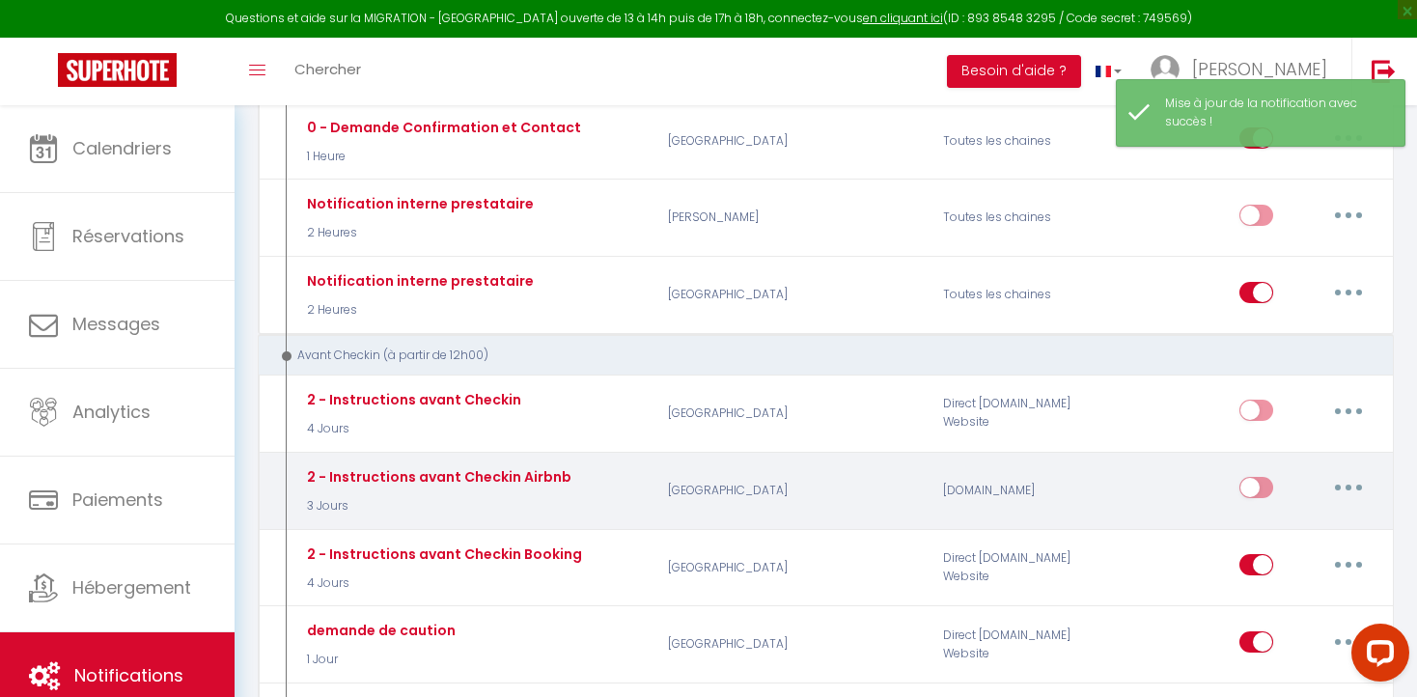
click at [1261, 483] on input "checkbox" at bounding box center [1256, 491] width 34 height 29
checkbox input "true"
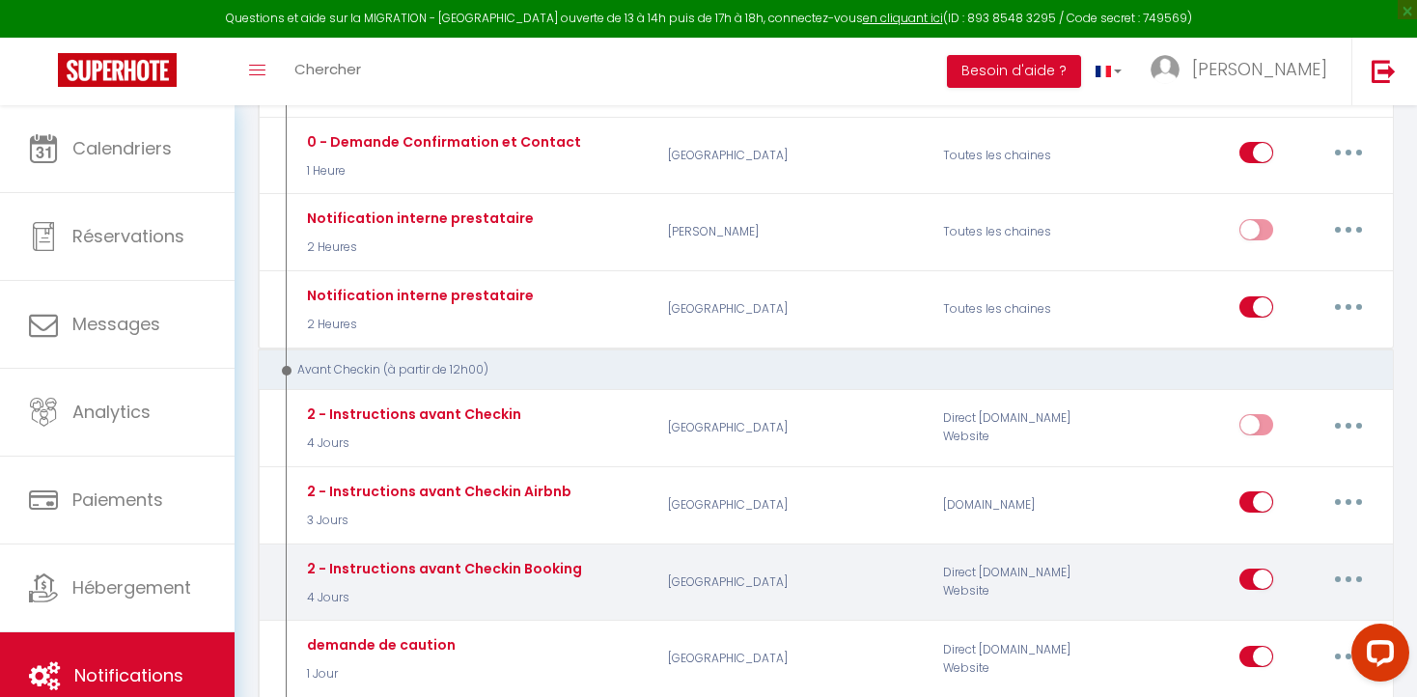
scroll to position [362, 0]
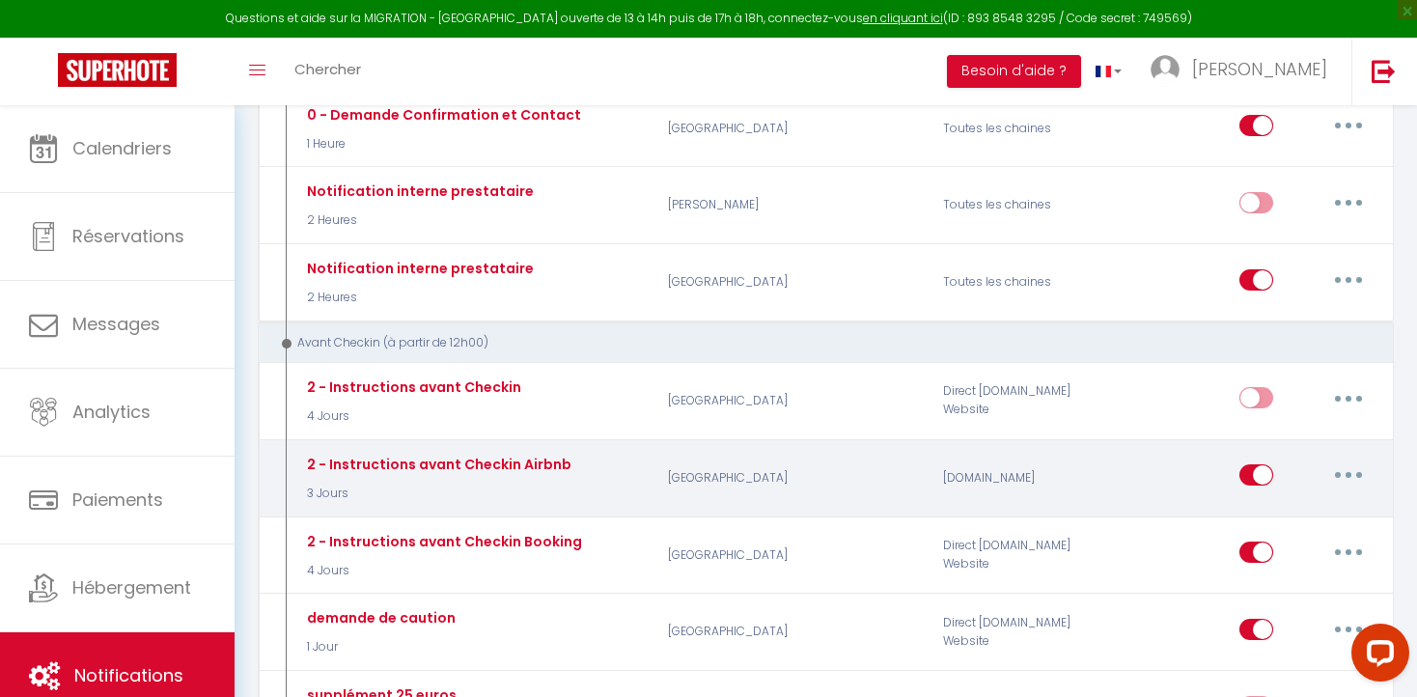
click at [1343, 470] on button "button" at bounding box center [1348, 474] width 54 height 31
click at [1264, 549] on link "Dupliquer" at bounding box center [1298, 554] width 143 height 33
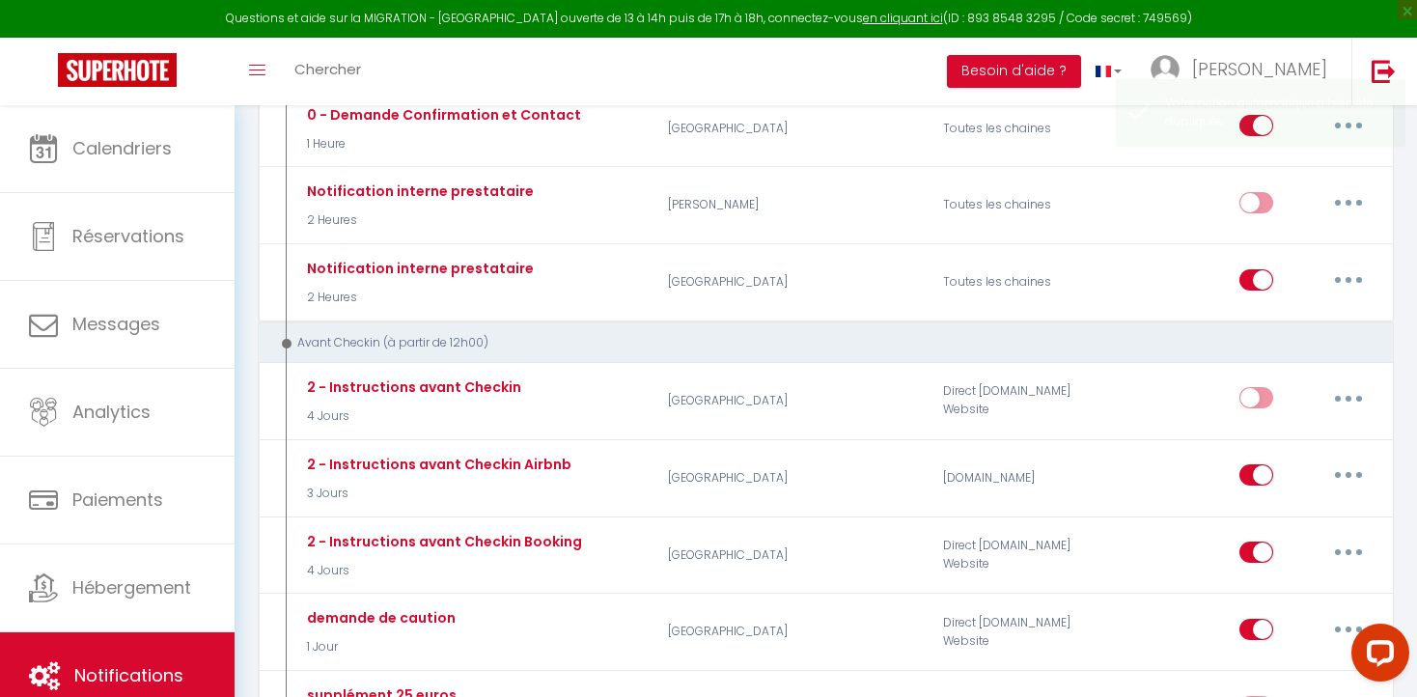
checkbox input "false"
checkbox input "true"
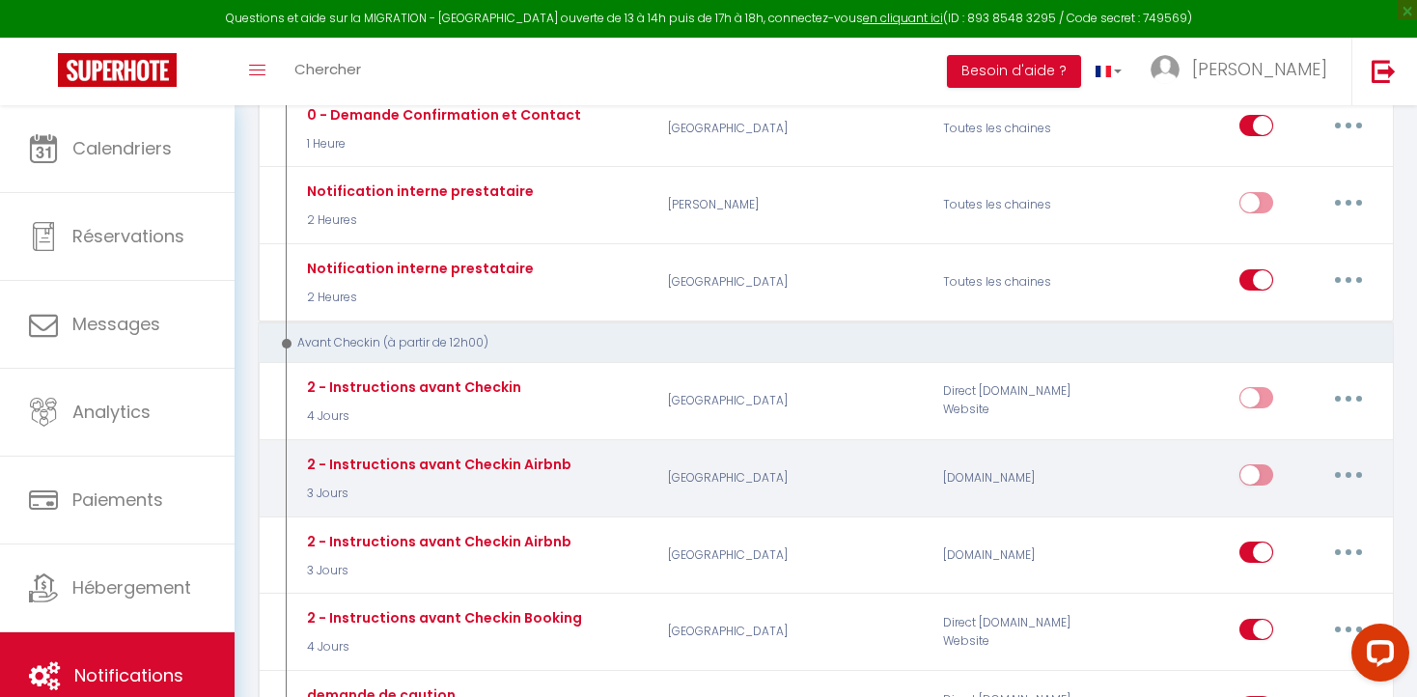
click at [1341, 472] on button "button" at bounding box center [1348, 474] width 54 height 31
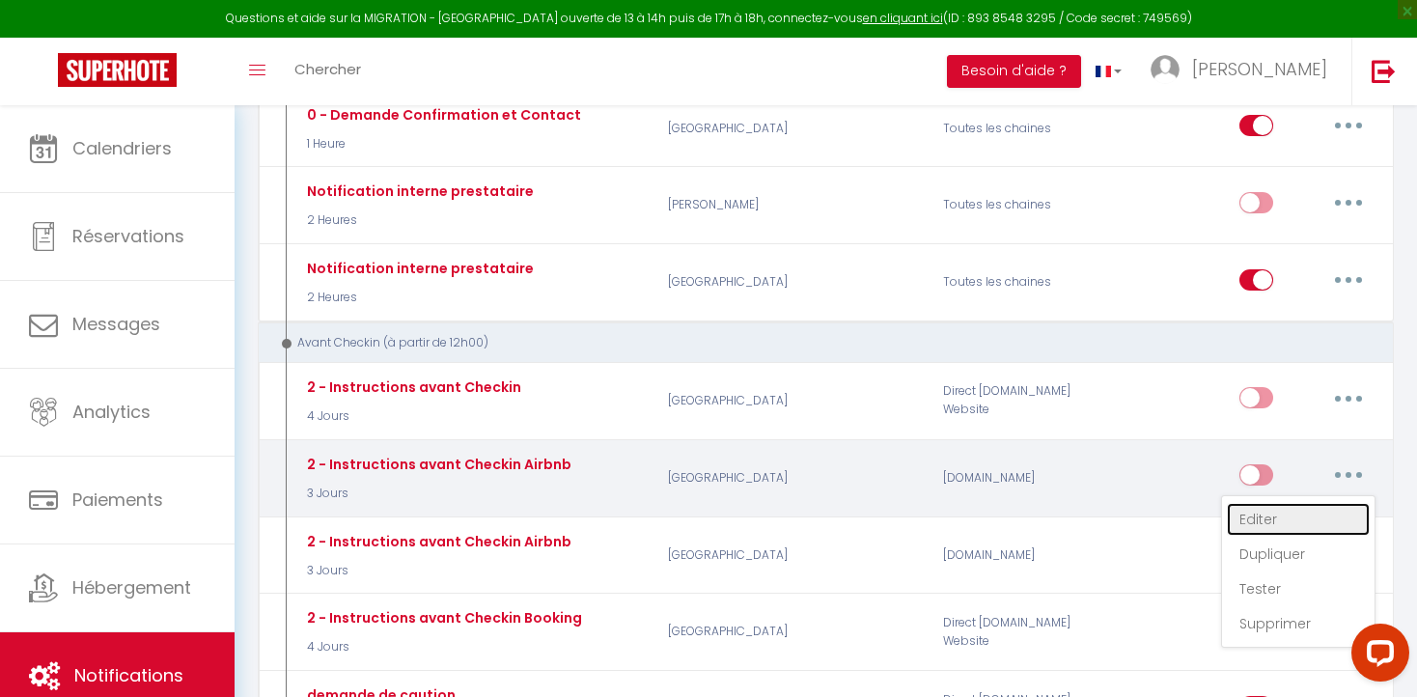
click at [1276, 515] on link "Editer" at bounding box center [1298, 519] width 143 height 33
type input "2 - Instructions avant Checkin Airbnb"
select select "3 Jours"
select select "if_booking_is_paid"
checkbox input "true"
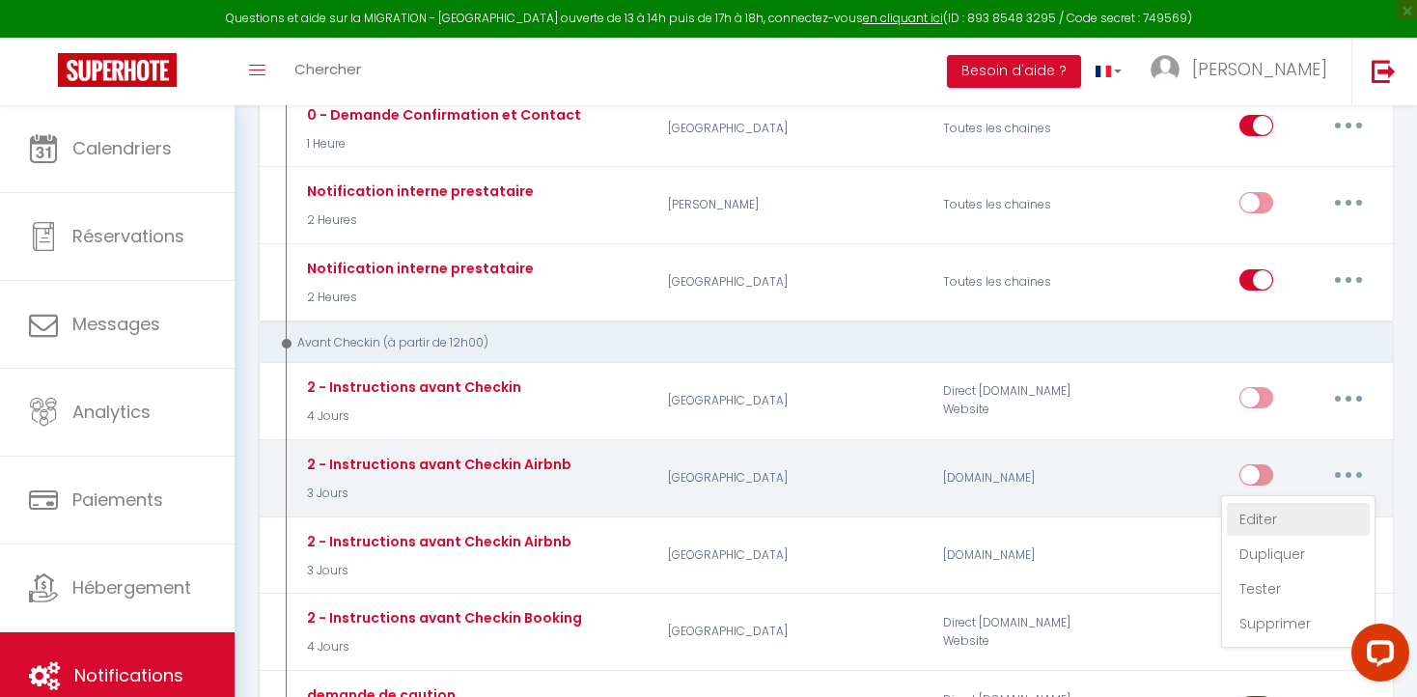
checkbox input "false"
radio input "true"
type input "Procédure pour le checkin - [RENTAL:NAME]"
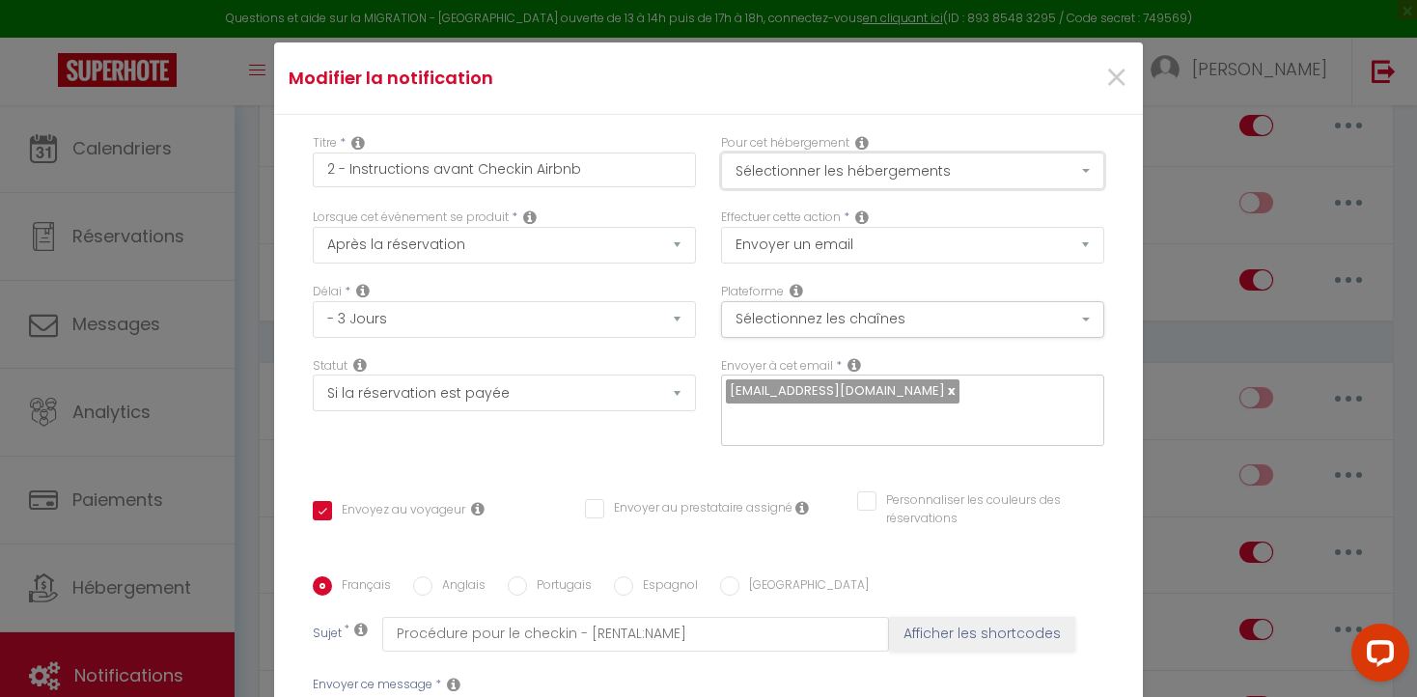
click at [1086, 165] on button "Sélectionner les hébergements" at bounding box center [912, 170] width 383 height 37
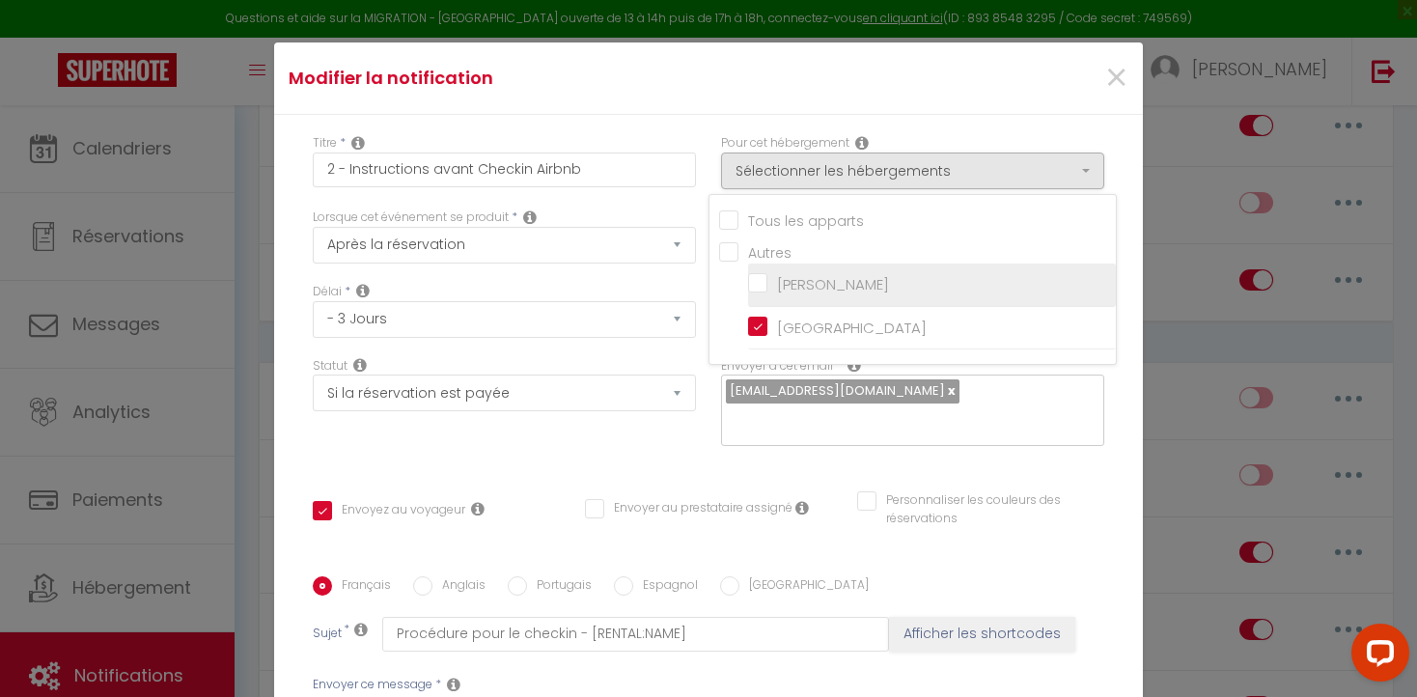
click at [757, 284] on input "[PERSON_NAME]" at bounding box center [932, 284] width 368 height 19
checkbox input "true"
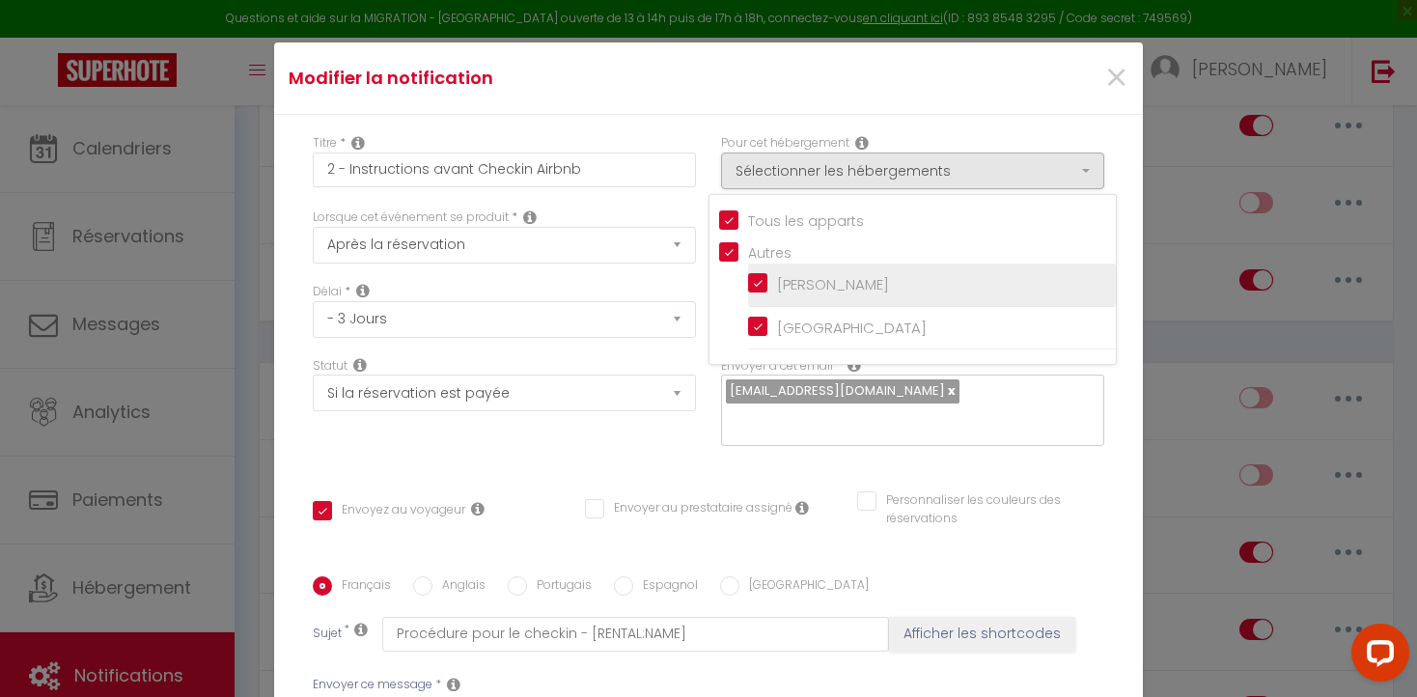
checkbox input "false"
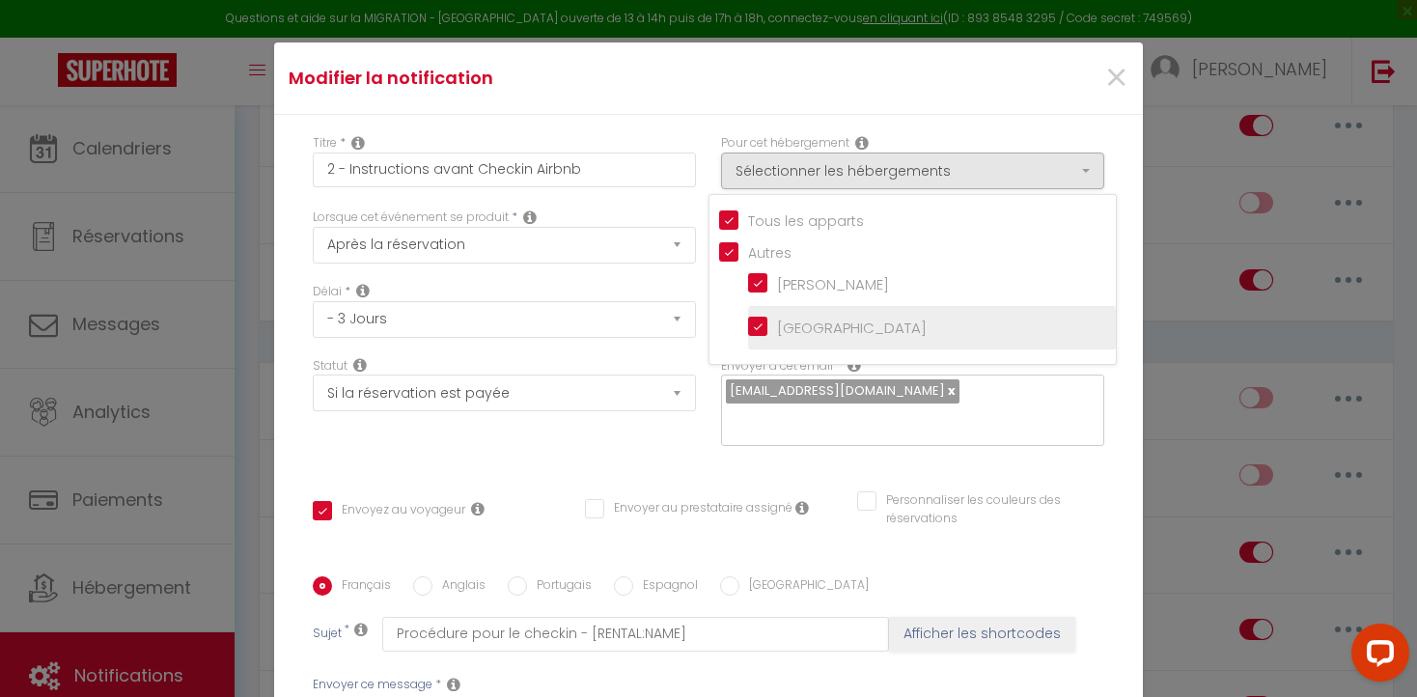
click at [756, 322] on input "[GEOGRAPHIC_DATA]" at bounding box center [932, 327] width 368 height 19
checkbox input "false"
checkbox input "true"
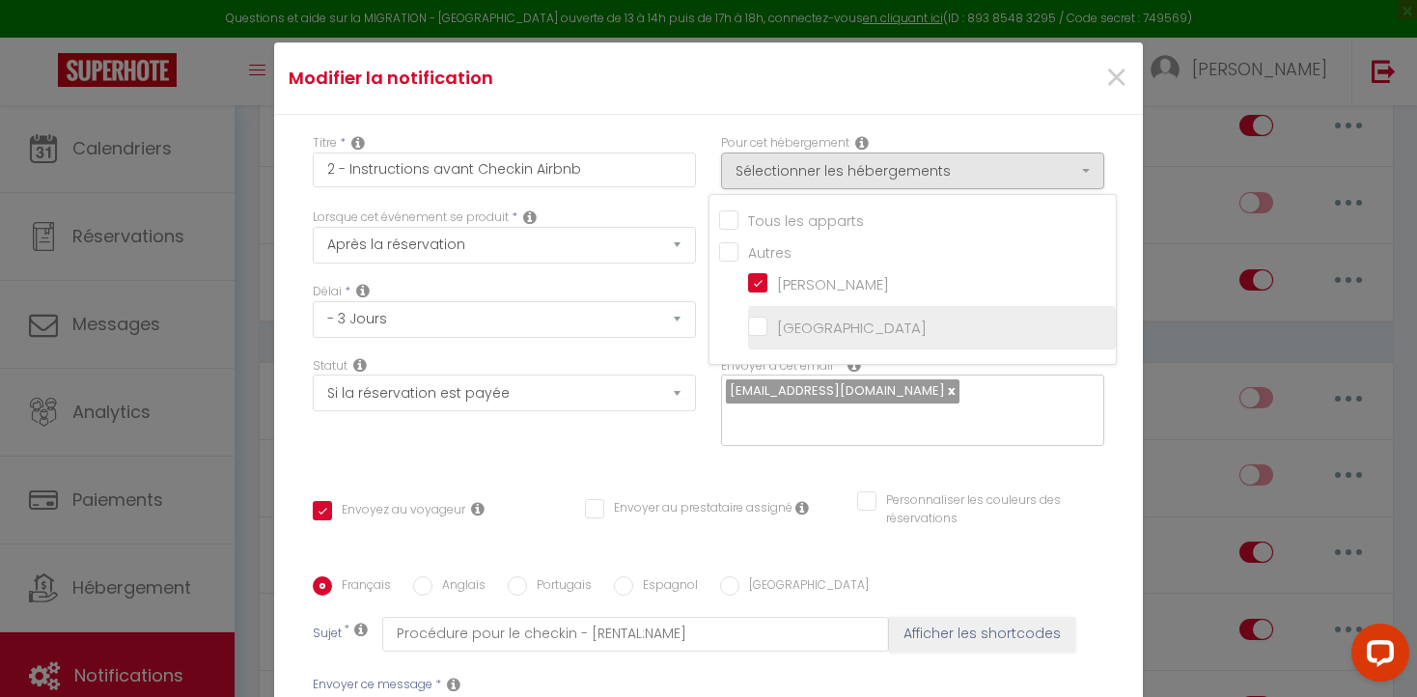
checkbox input "false"
click at [656, 355] on div "Délai * Immédiat - 10 Minutes - 1 Heure - 2 Heures - 3 Heures - 4 Heures - 5 He…" at bounding box center [504, 320] width 408 height 74
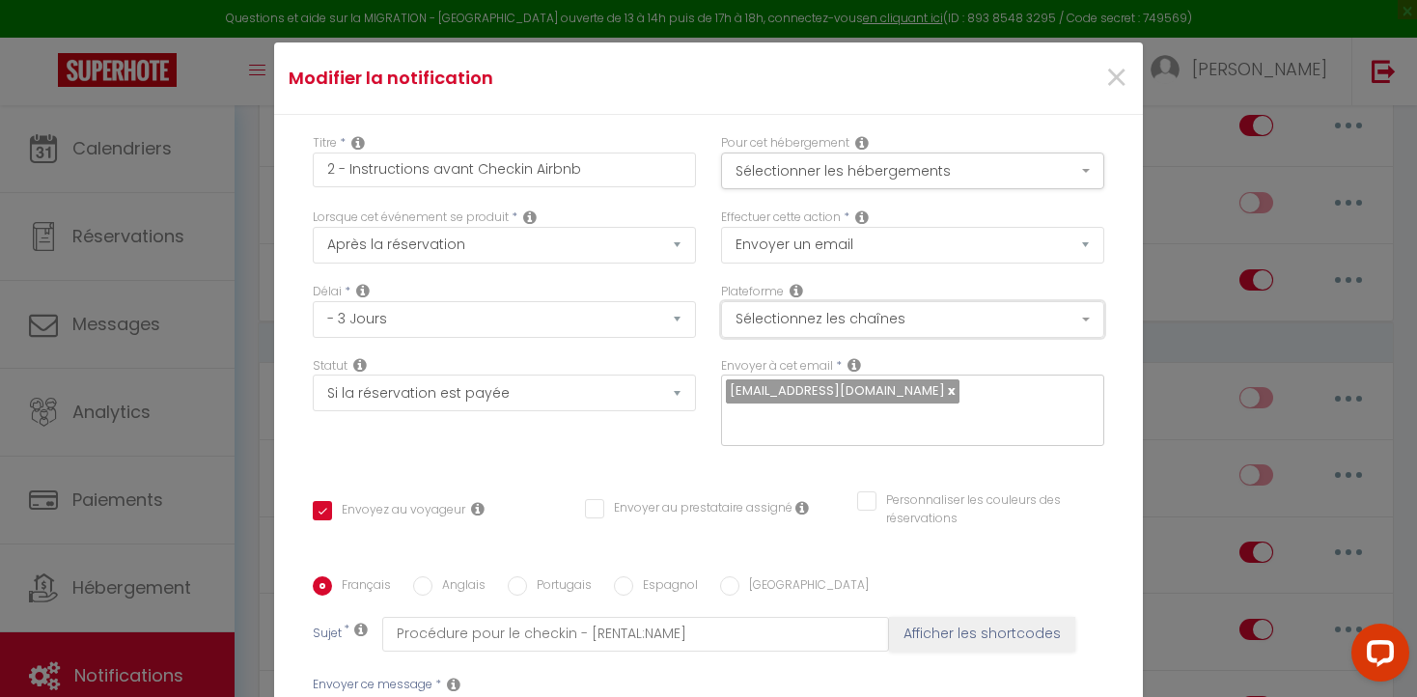
click at [1088, 316] on button "Sélectionnez les chaînes" at bounding box center [912, 319] width 383 height 37
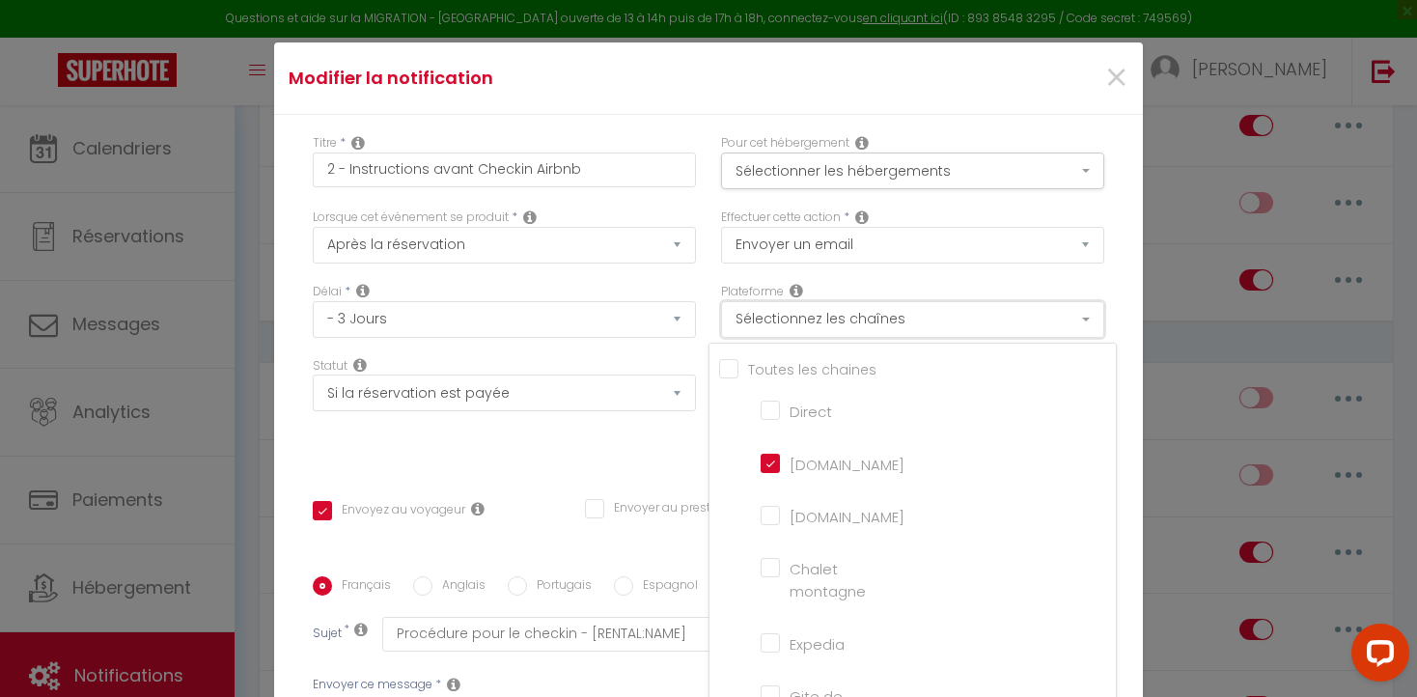
click at [1088, 316] on button "Sélectionnez les chaînes" at bounding box center [912, 319] width 383 height 37
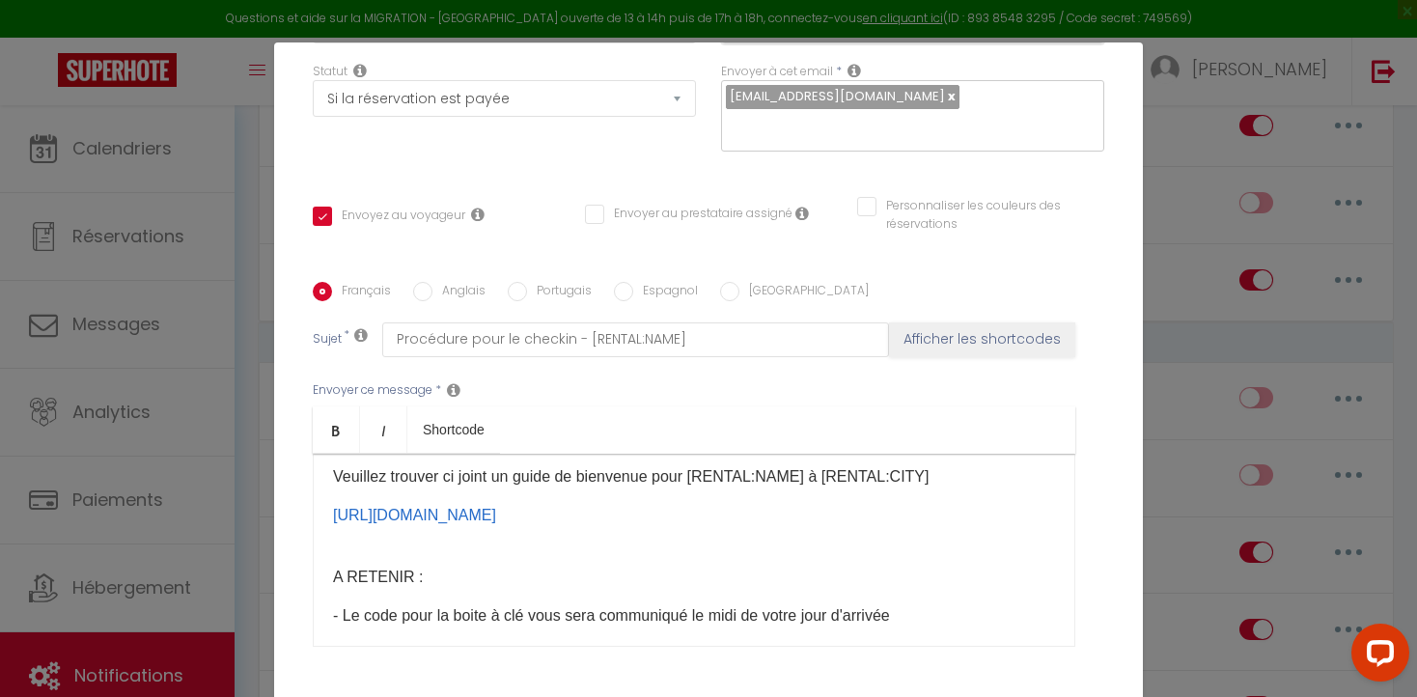
scroll to position [37, 0]
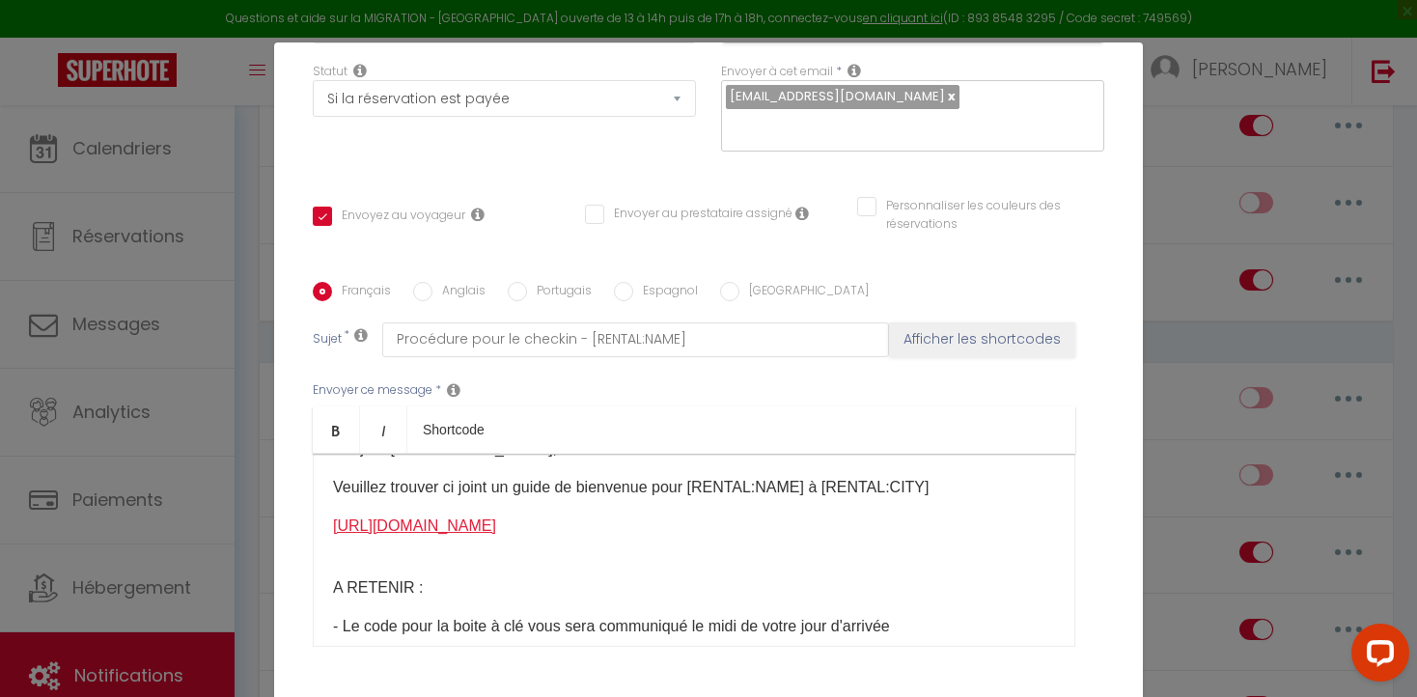
click at [440, 529] on link "[URL][DOMAIN_NAME]" at bounding box center [414, 525] width 163 height 16
drag, startPoint x: 334, startPoint y: 500, endPoint x: 471, endPoint y: 564, distance: 151.1
click at [471, 564] on div "Bonjour [GUEST:FIRST_NAME], [PERSON_NAME] trouver ci joint un guide de bienvenu…" at bounding box center [694, 550] width 762 height 193
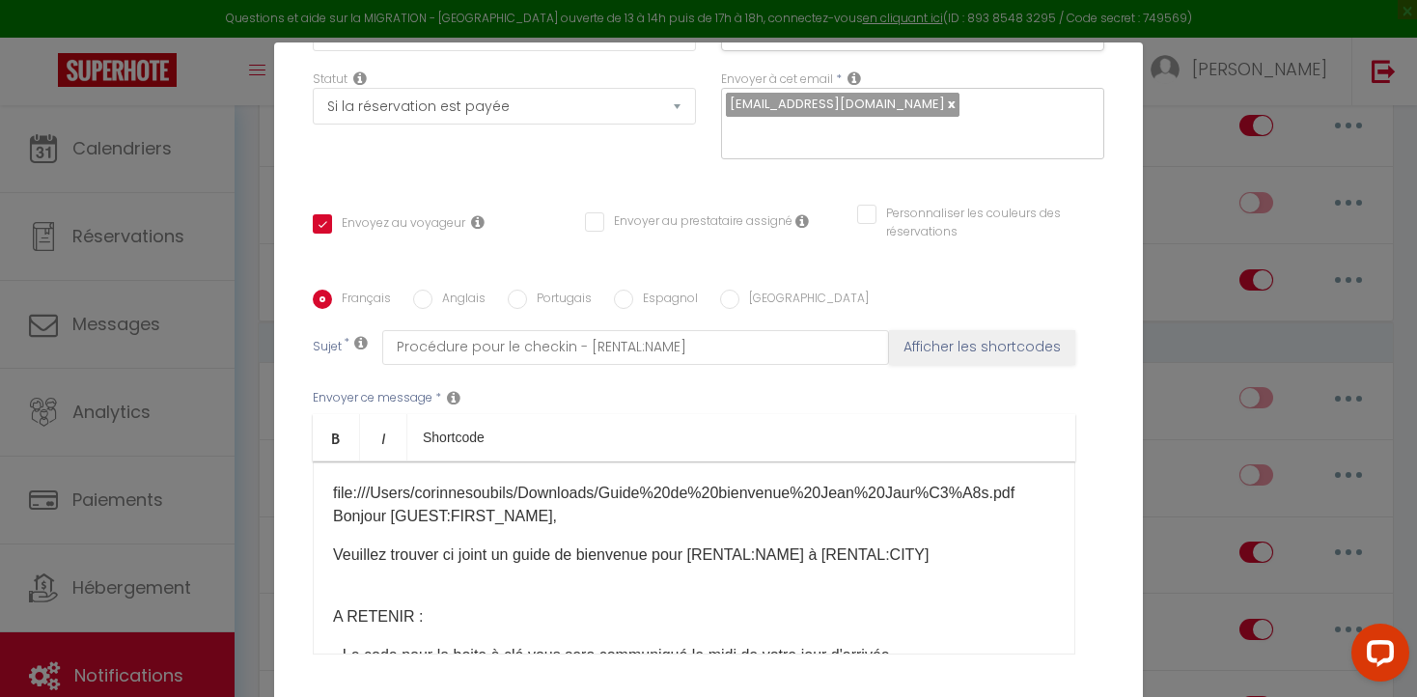
scroll to position [296, 0]
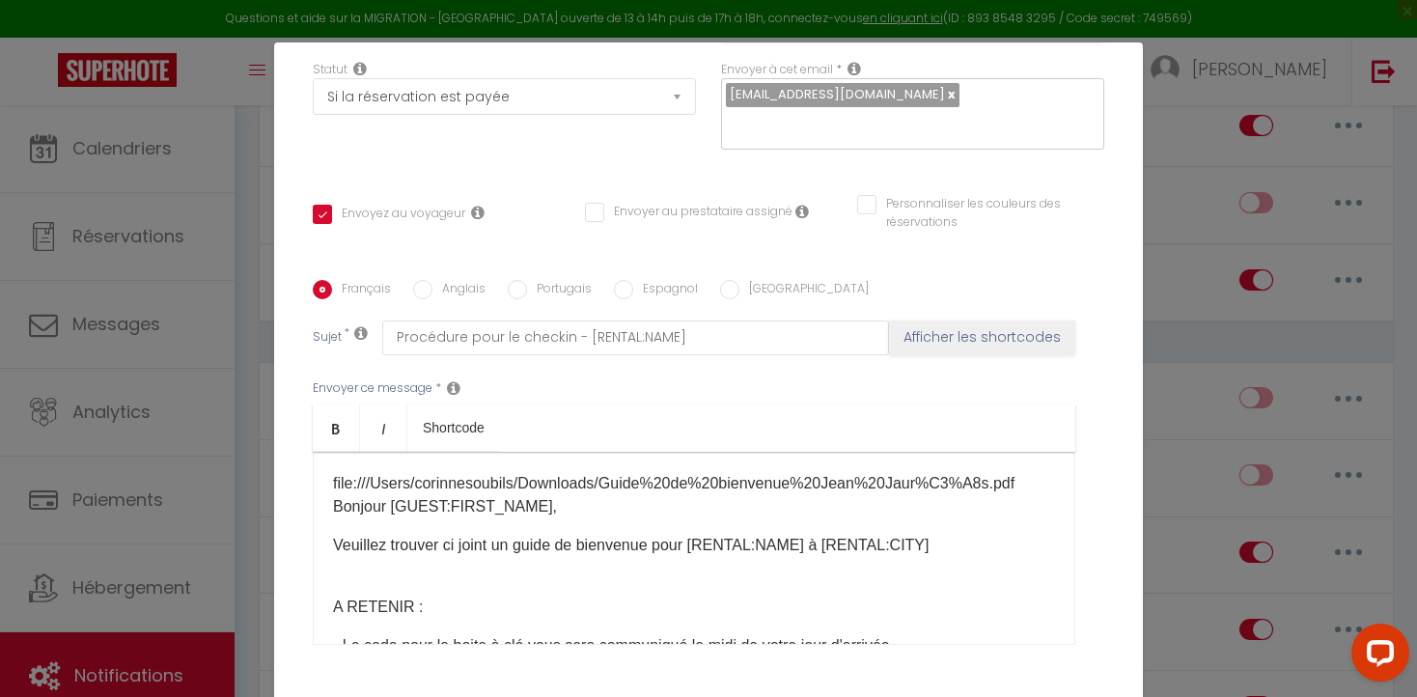
click at [345, 559] on div "file:///Users/corinnesoubils/Downloads/Guide%20de%20bienvenue%20Jean%20Jaur%C3%…" at bounding box center [694, 548] width 762 height 193
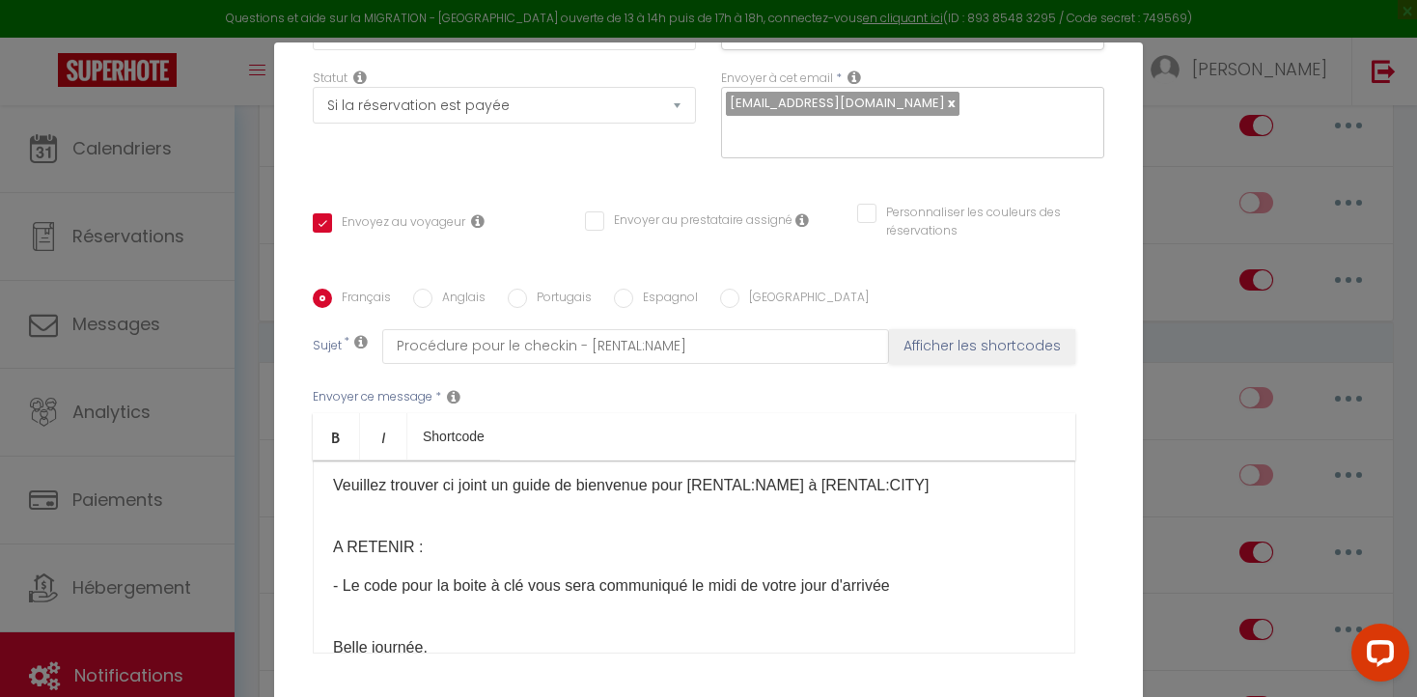
scroll to position [0, 0]
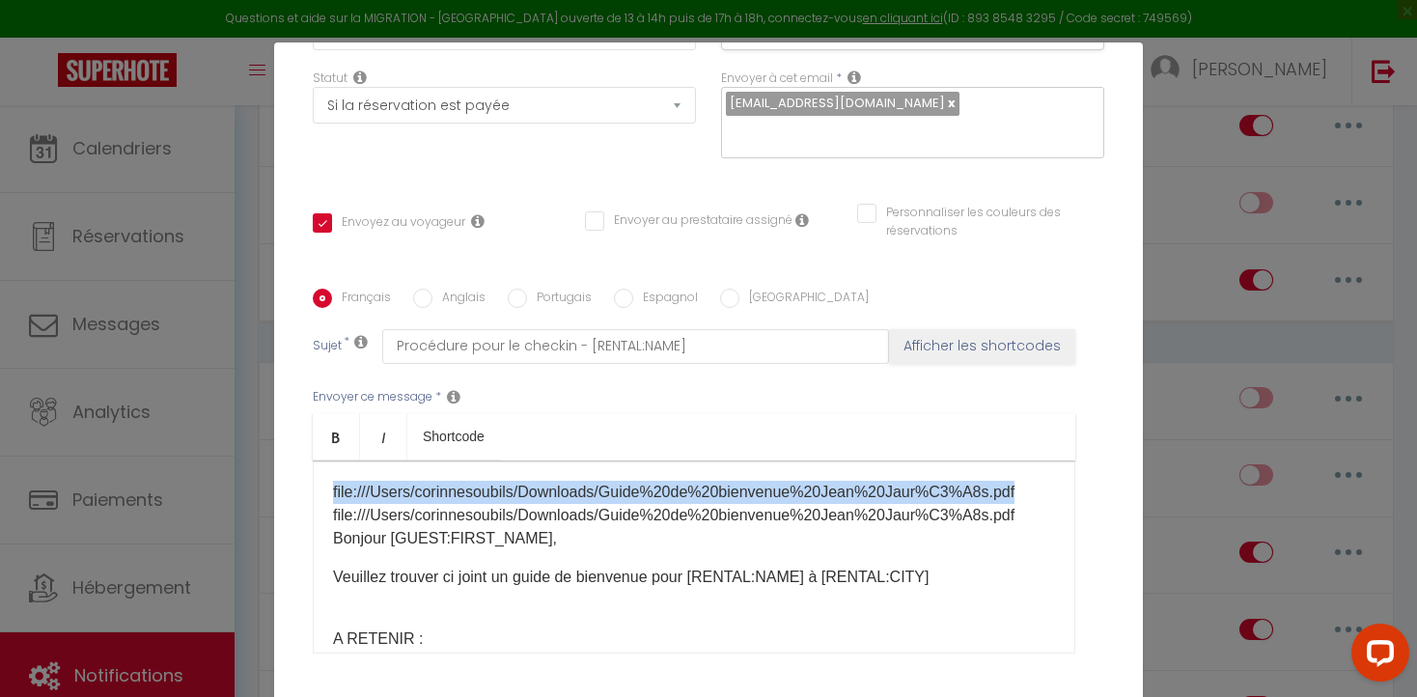
drag, startPoint x: 332, startPoint y: 467, endPoint x: 1013, endPoint y: 468, distance: 681.3
click at [1013, 468] on div "file:///Users/corinnesoubils/Downloads/Guide%20de%20bienvenue%20Jean%20Jaur%C3%…" at bounding box center [694, 556] width 762 height 193
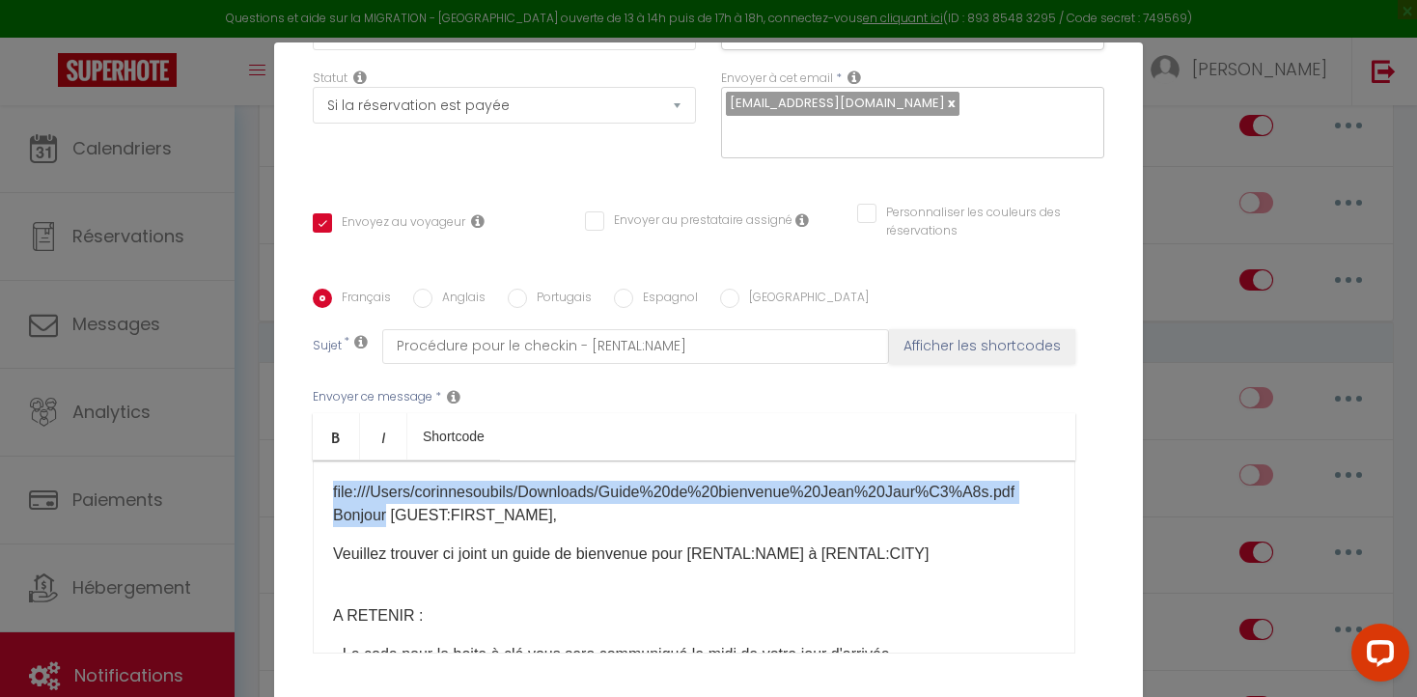
drag, startPoint x: 334, startPoint y: 466, endPoint x: 1056, endPoint y: 456, distance: 721.9
click at [1056, 460] on div "​ file:///Users/corinnesoubils/Downloads/Guide%20de%20bienvenue%20Jean%20Jaur%C…" at bounding box center [694, 556] width 762 height 193
click at [996, 481] on p "​ file:///Users/corinnesoubils/Downloads/Guide%20de%20bienvenue%20Jean%20Jaur%C…" at bounding box center [694, 504] width 722 height 46
drag, startPoint x: 998, startPoint y: 469, endPoint x: 333, endPoint y: 469, distance: 664.9
click at [333, 481] on p "​ file:///Users/corinnesoubils/Downloads/Guide%20de%20bienvenue%20Jean%20Jaur%C…" at bounding box center [694, 504] width 722 height 46
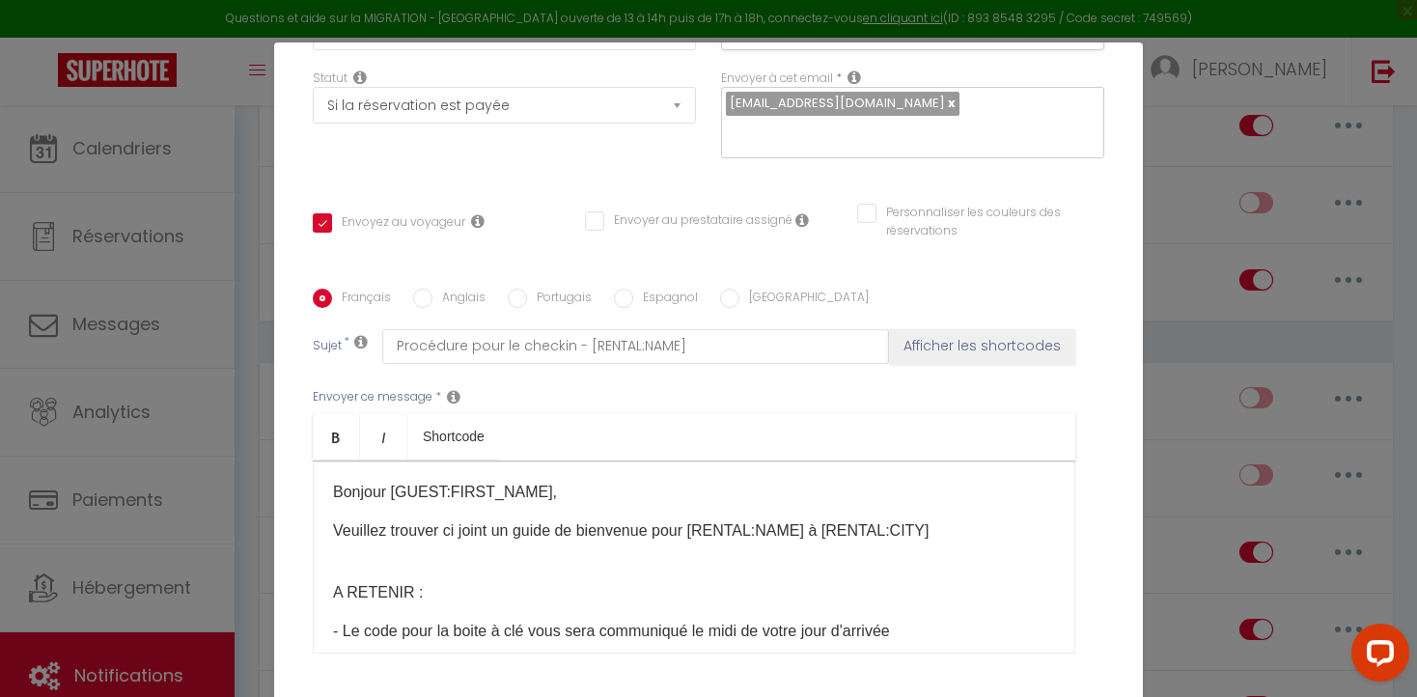
click at [343, 539] on div "​ ​ Bonjour [GUEST:FIRST_NAME], [PERSON_NAME] trouver ci joint un guide de bien…" at bounding box center [694, 556] width 762 height 193
click at [340, 538] on div "​ ​ Bonjour [GUEST:FIRST_NAME], [PERSON_NAME] trouver ci joint un guide de bien…" at bounding box center [694, 556] width 762 height 193
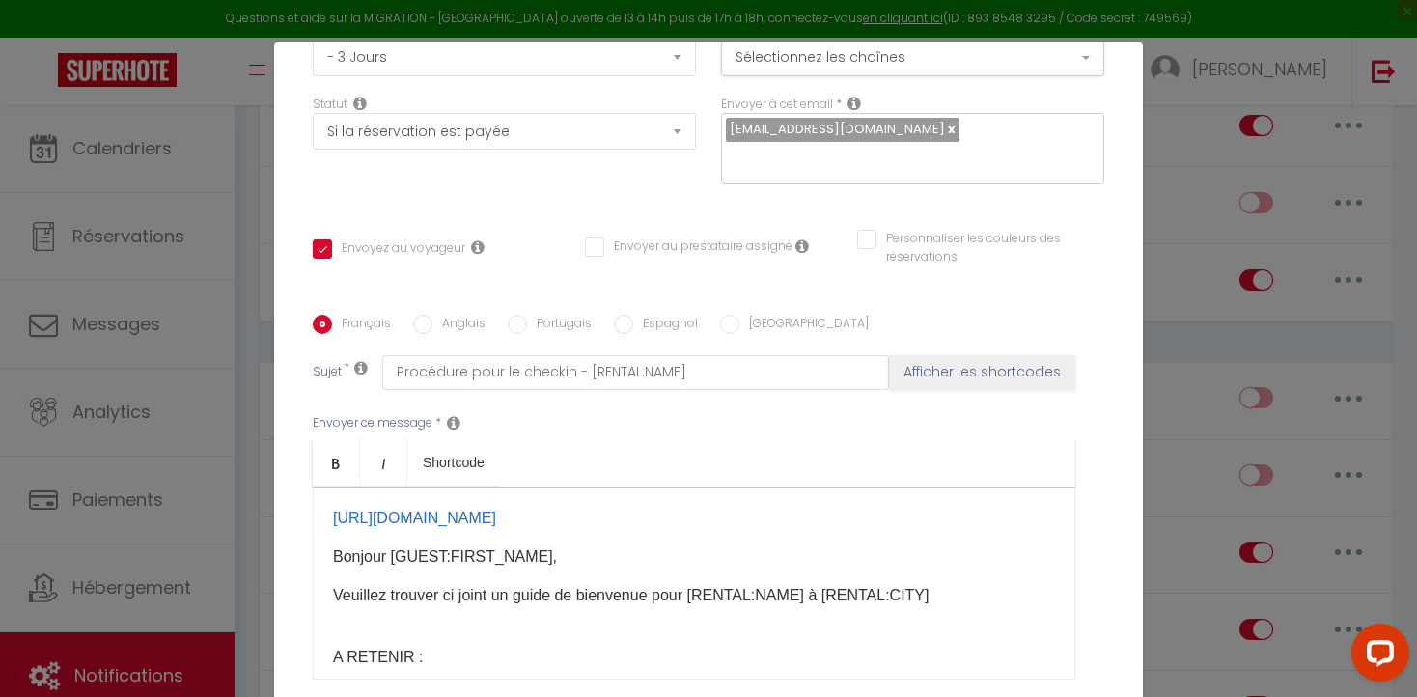
scroll to position [269, 0]
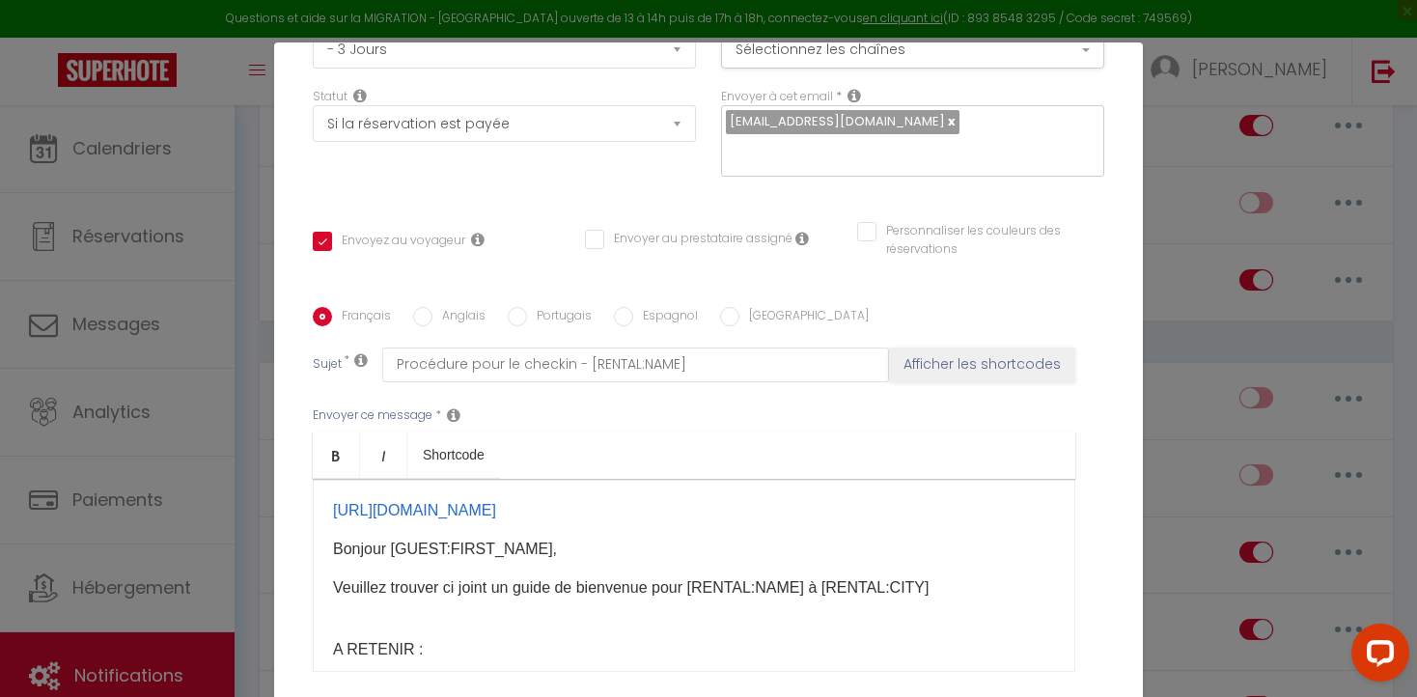
drag, startPoint x: 328, startPoint y: 483, endPoint x: 357, endPoint y: 530, distance: 54.6
click at [357, 530] on div "[URL][DOMAIN_NAME] ​ ​ ​ Bonjour [GUEST:FIRST_NAME], Veuillez trouver ci joint …" at bounding box center [694, 575] width 762 height 193
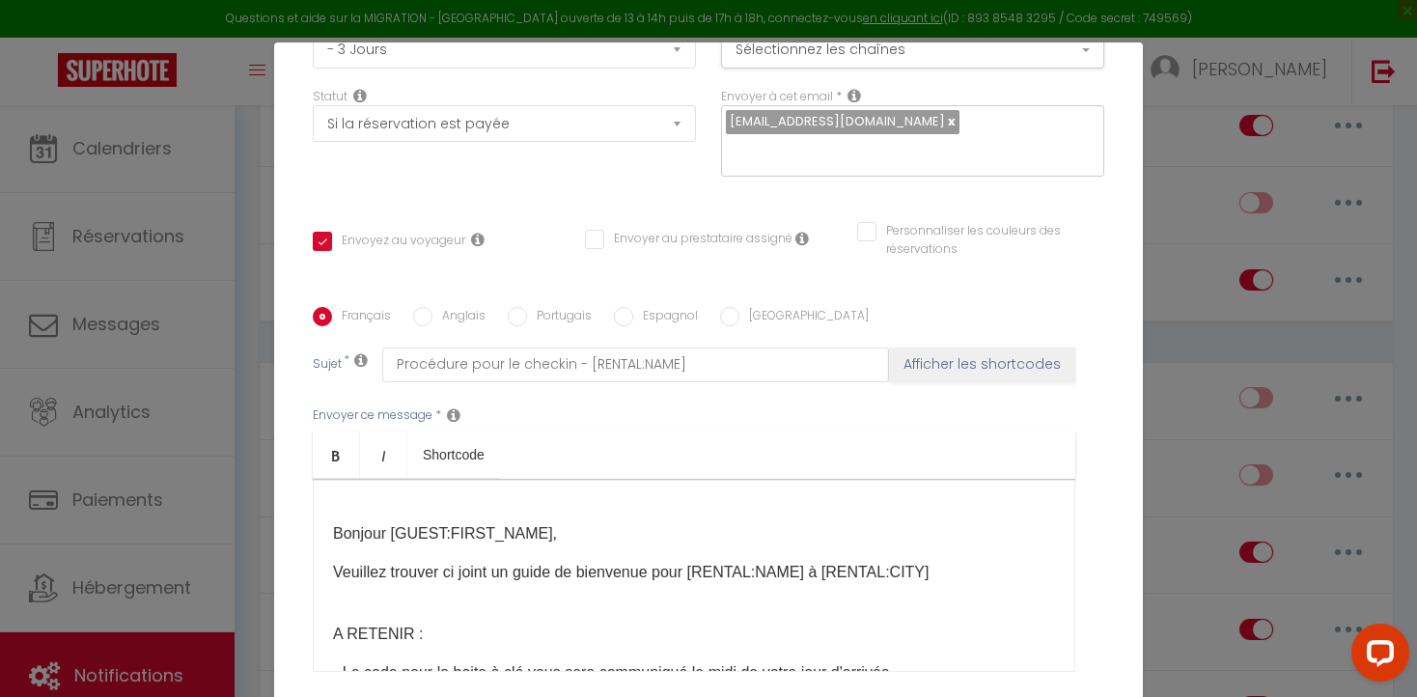
click at [341, 578] on div "​ ​ ​ Bonjour [GUEST:FIRST_NAME], [PERSON_NAME] trouver ci joint un guide de bi…" at bounding box center [694, 575] width 762 height 193
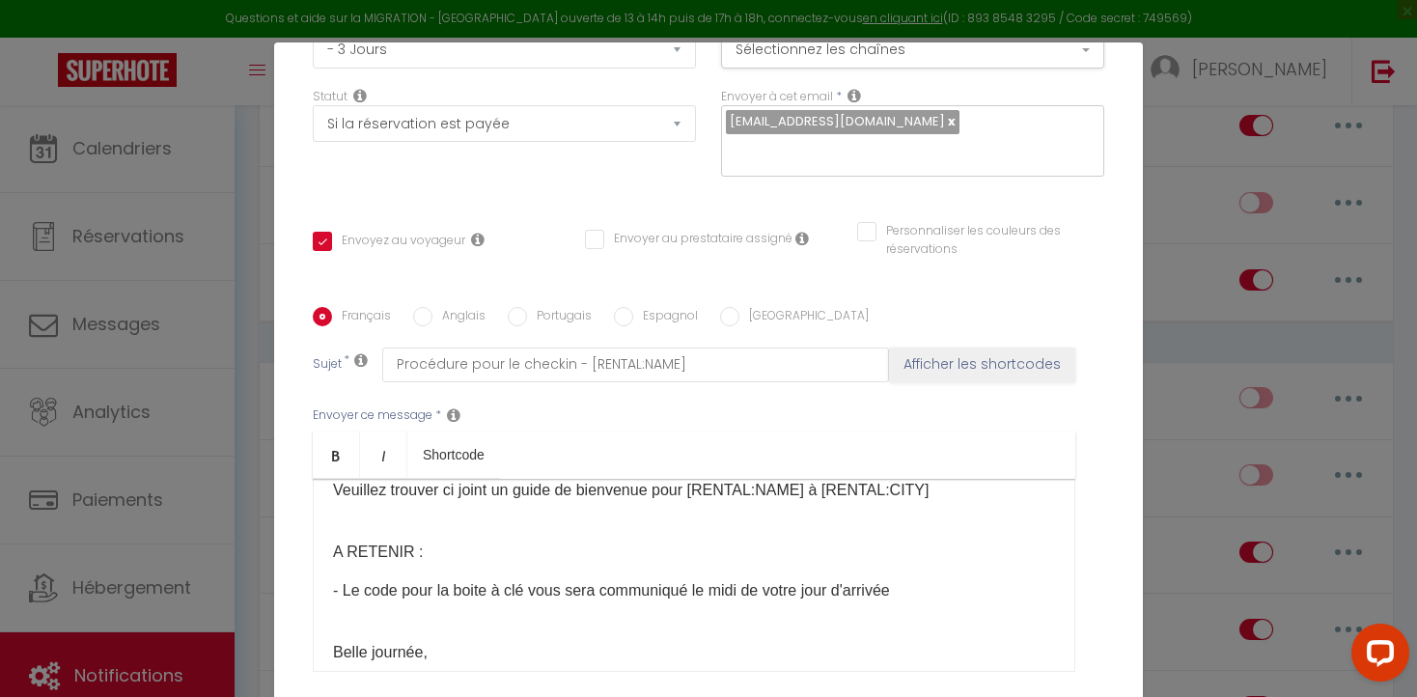
scroll to position [94, 0]
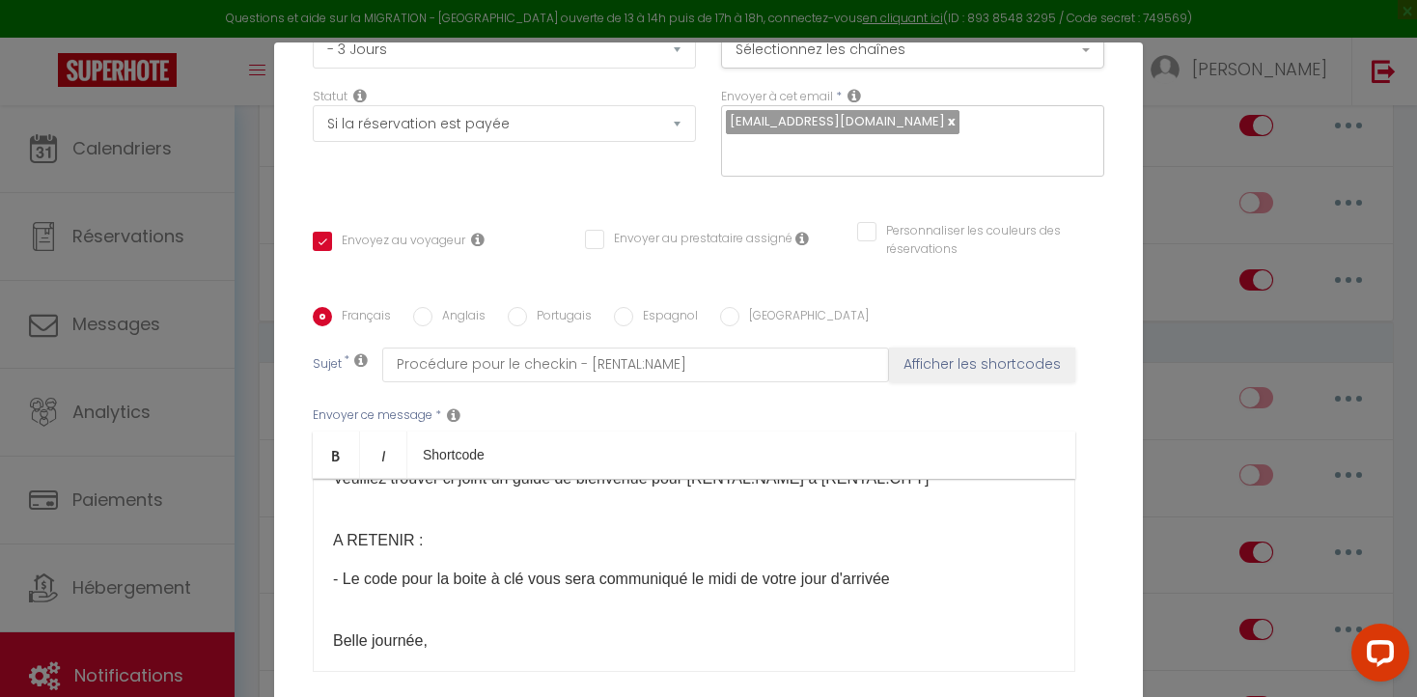
click at [333, 552] on p "A RETENIR :" at bounding box center [694, 540] width 722 height 23
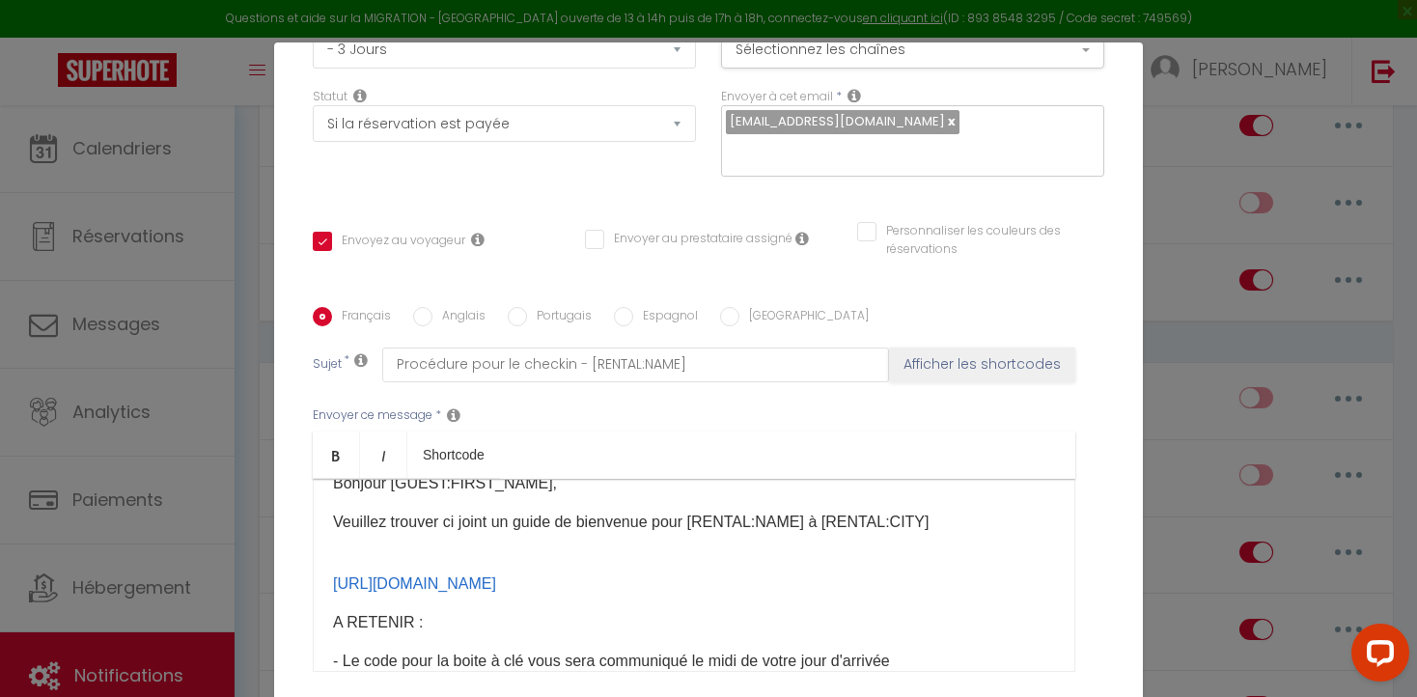
scroll to position [0, 0]
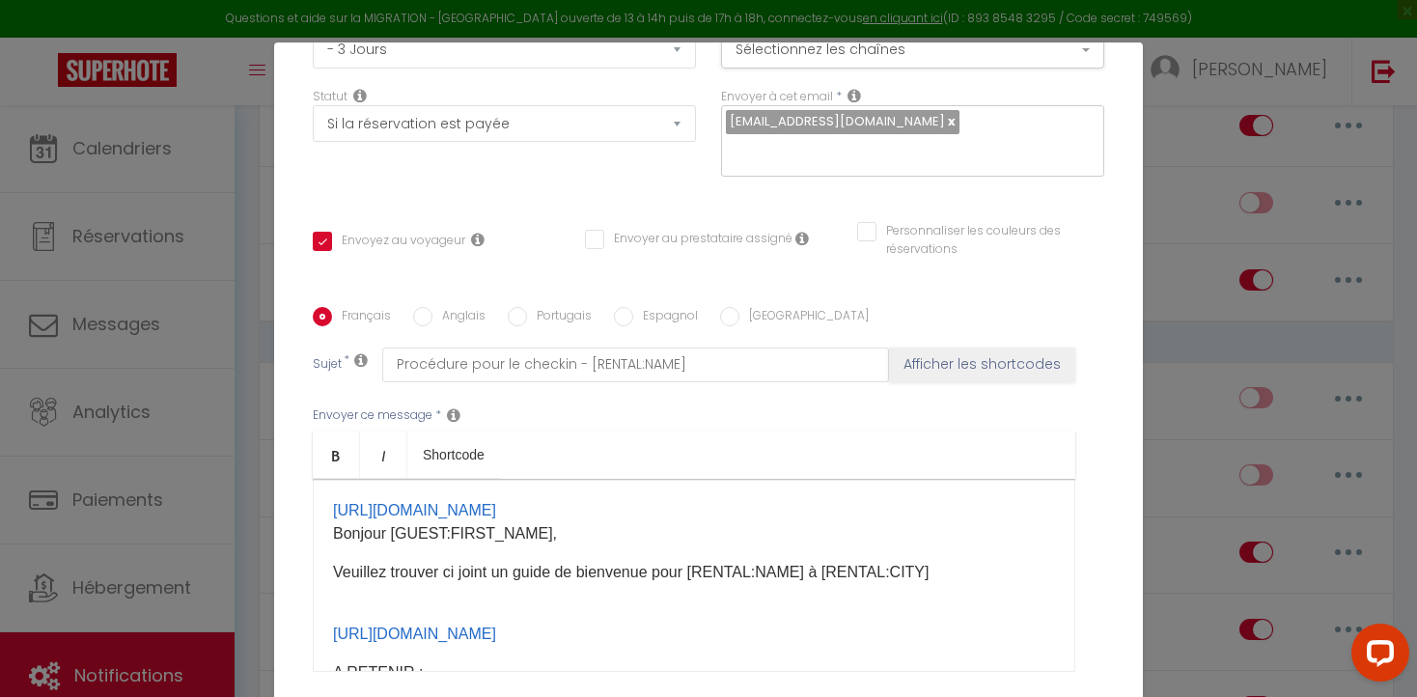
drag, startPoint x: 330, startPoint y: 483, endPoint x: 367, endPoint y: 526, distance: 56.1
click at [367, 526] on div "[URL][DOMAIN_NAME] ​ ​ ​ ​ Bonjour [GUEST:FIRST_NAME], Veuillez trouver ci join…" at bounding box center [694, 575] width 762 height 193
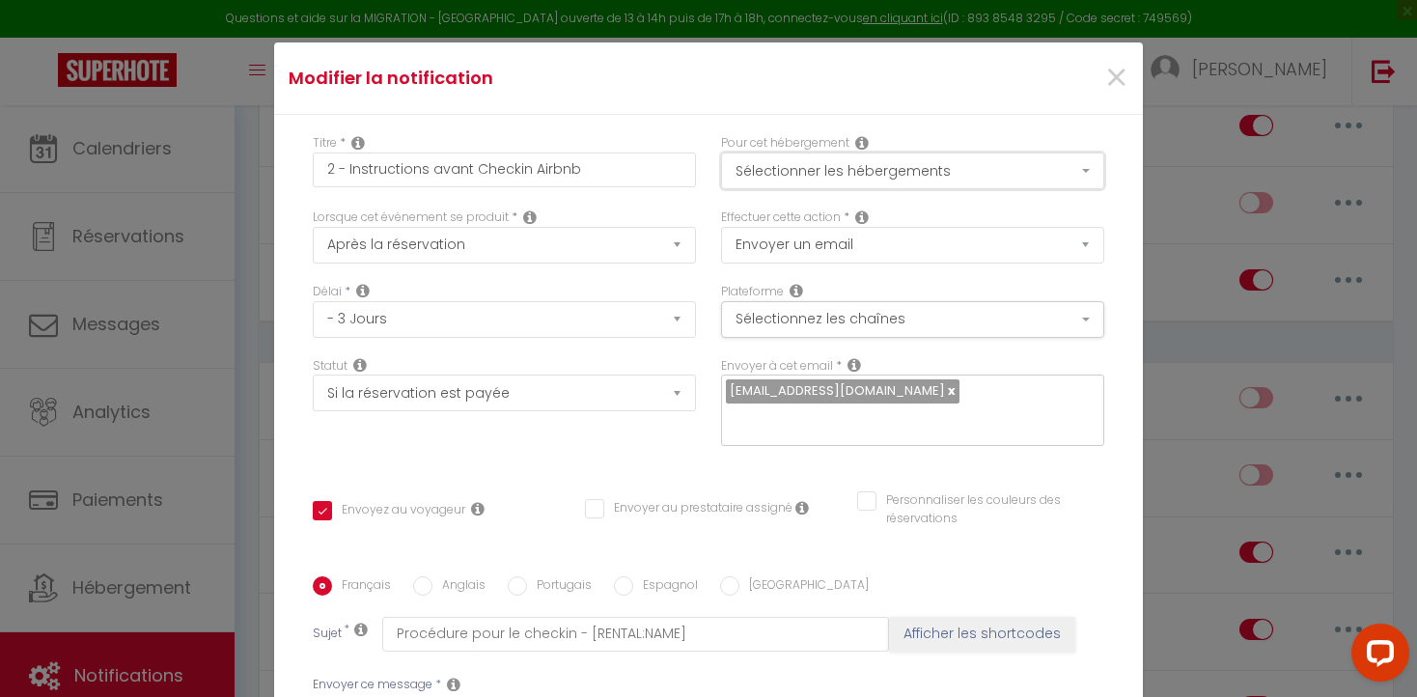
click at [1082, 168] on button "Sélectionner les hébergements" at bounding box center [912, 170] width 383 height 37
click at [1082, 321] on button "Sélectionnez les chaînes" at bounding box center [912, 319] width 383 height 37
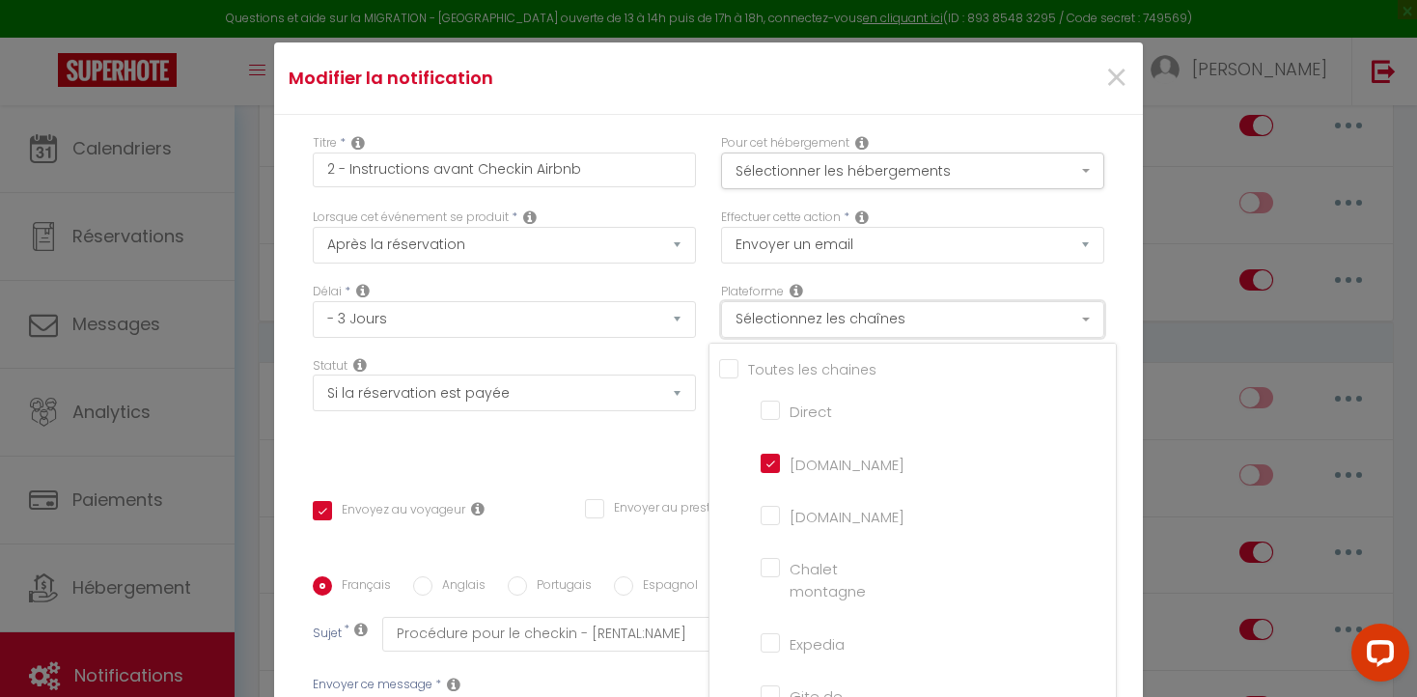
click at [1082, 321] on button "Sélectionnez les chaînes" at bounding box center [912, 319] width 383 height 37
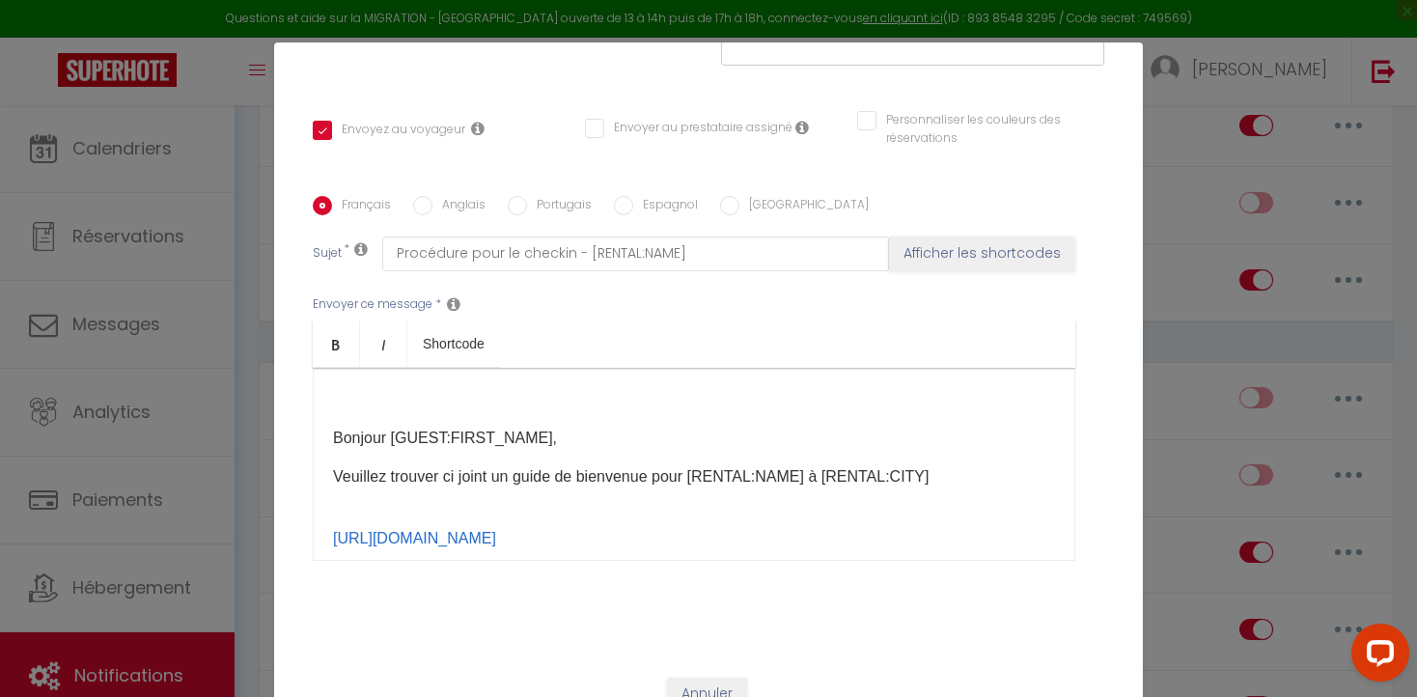
scroll to position [85, 0]
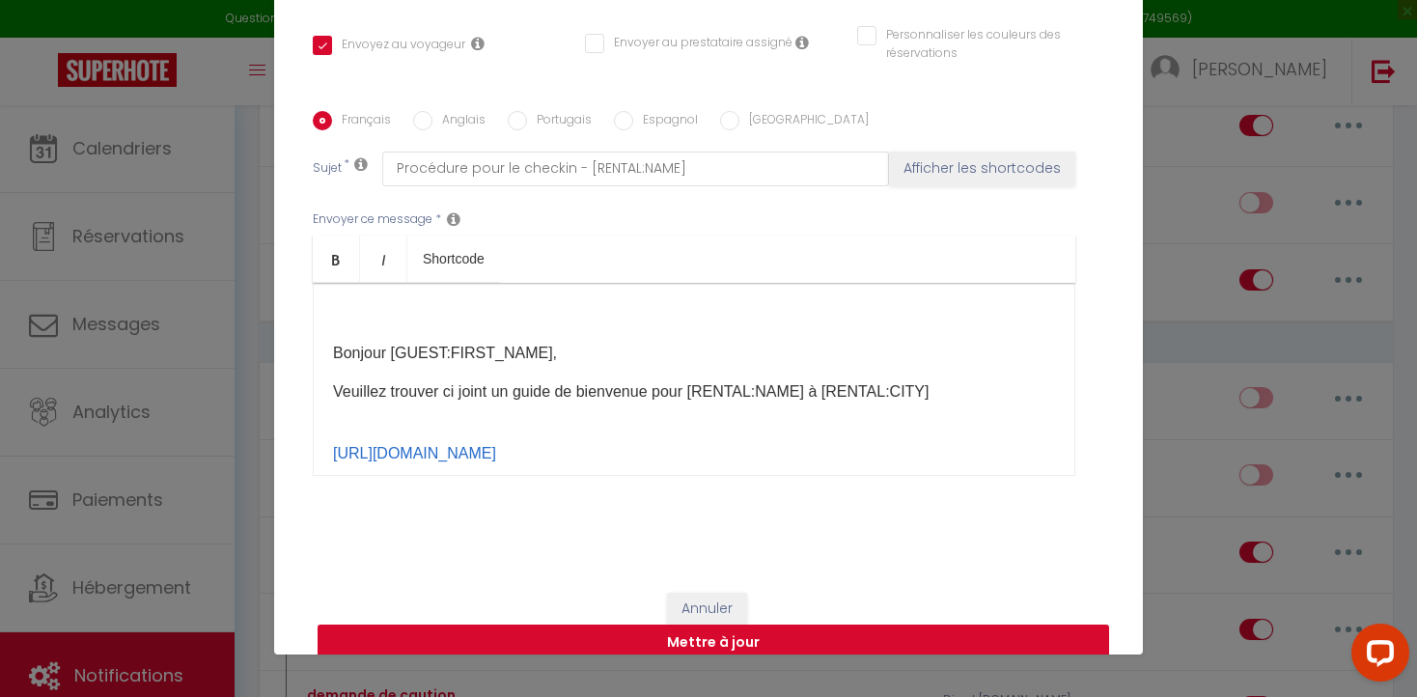
click at [598, 624] on button "Mettre à jour" at bounding box center [713, 642] width 791 height 37
checkbox input "true"
checkbox input "false"
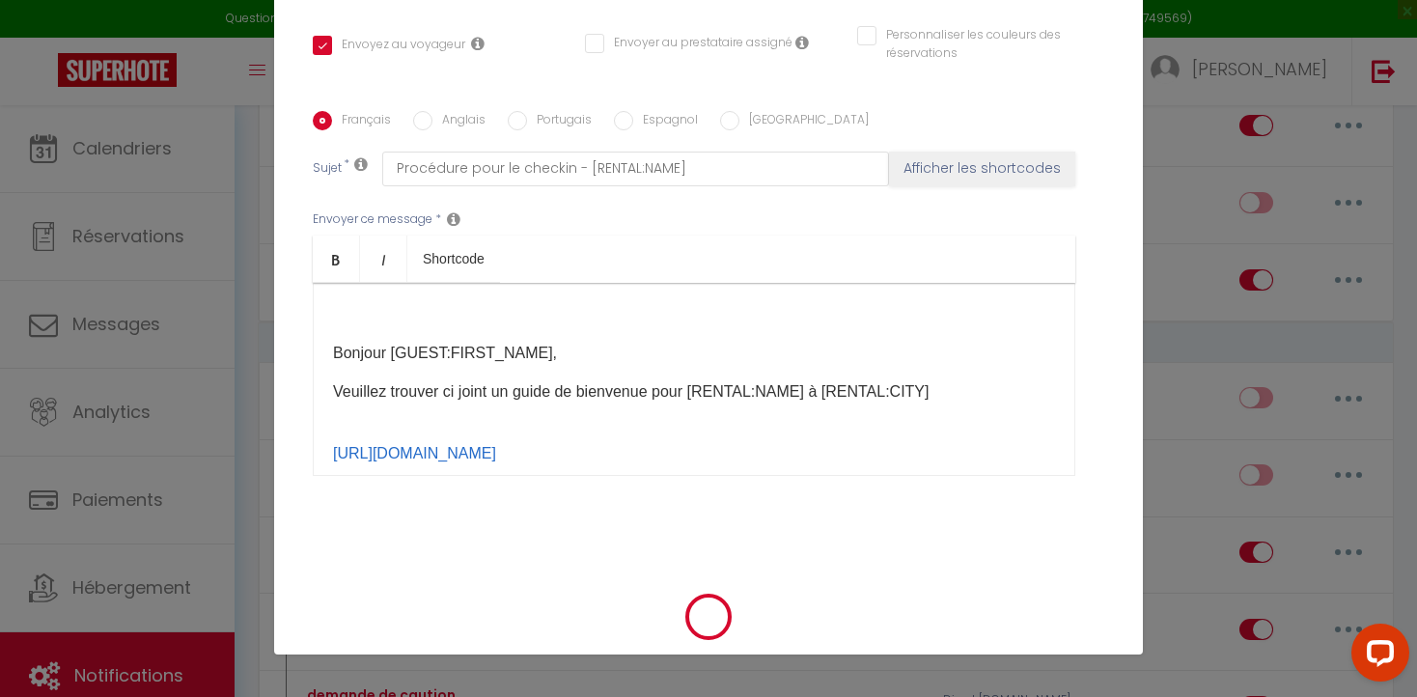
scroll to position [360, 0]
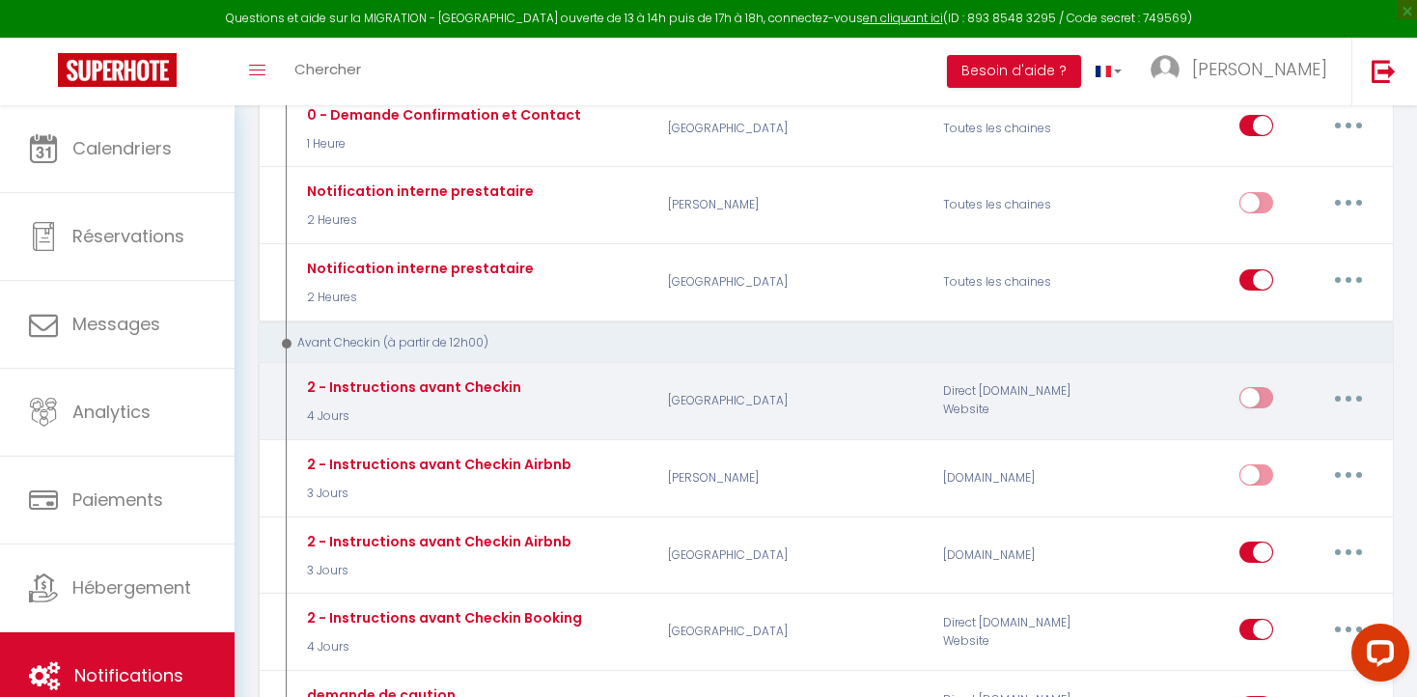
click at [1353, 398] on button "button" at bounding box center [1348, 397] width 54 height 31
click at [1268, 439] on link "Editer" at bounding box center [1298, 442] width 143 height 33
type input "2 - Instructions avant Checkin"
select select "4 Jours"
select select "if_booking_is_paid"
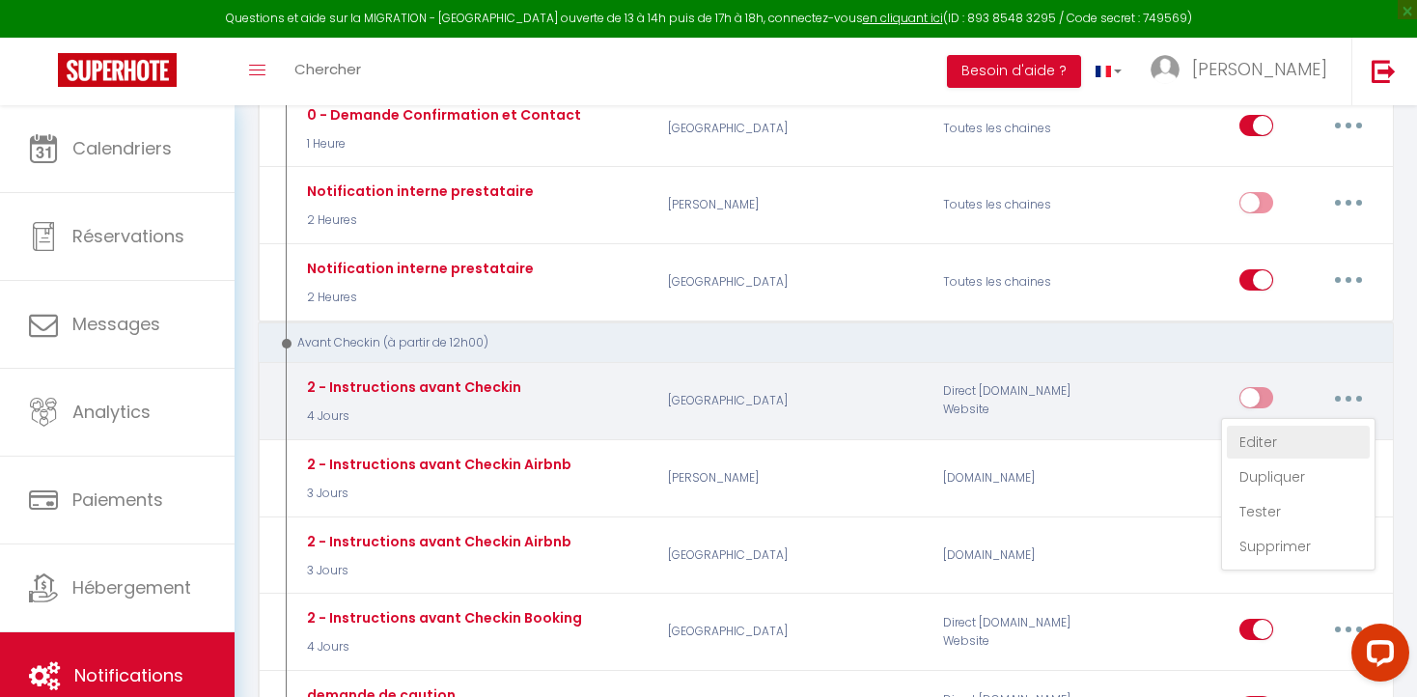
checkbox input "true"
checkbox input "false"
radio input "true"
type input "Procédure pour le checkin - [RENTAL:NAME]"
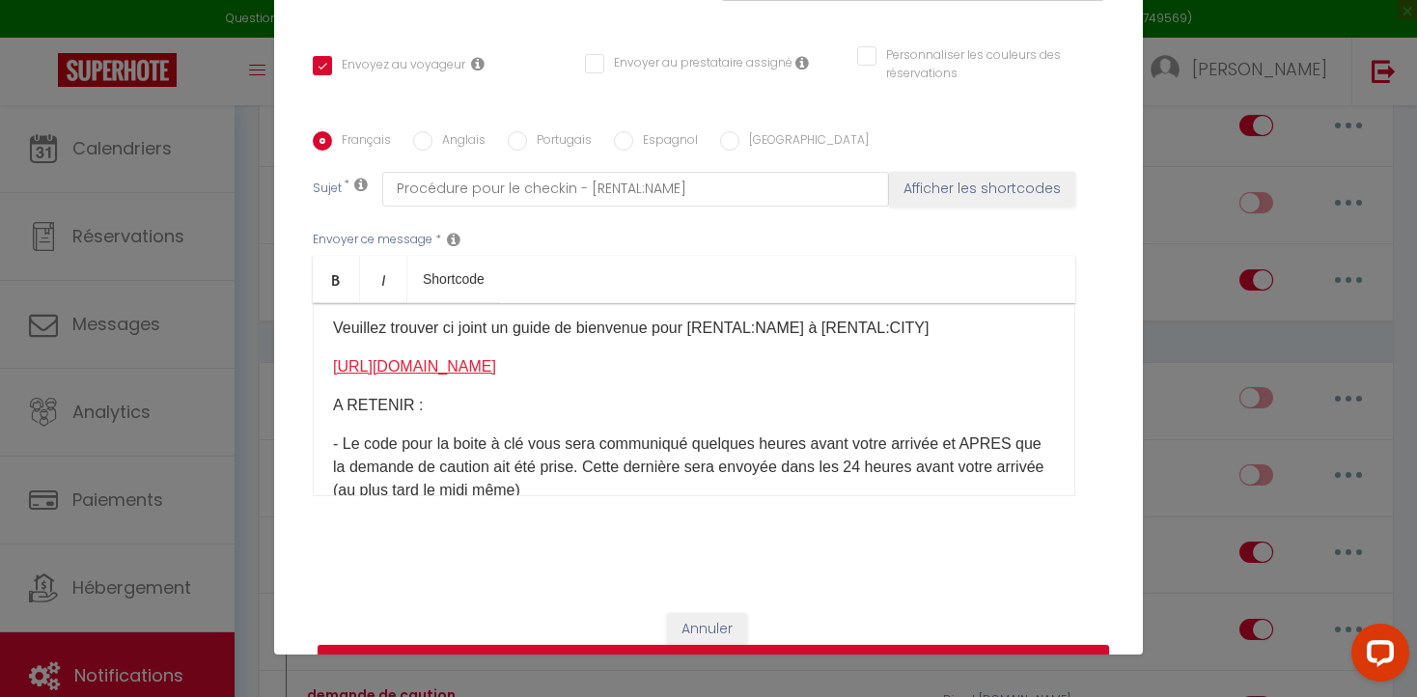
scroll to position [0, 0]
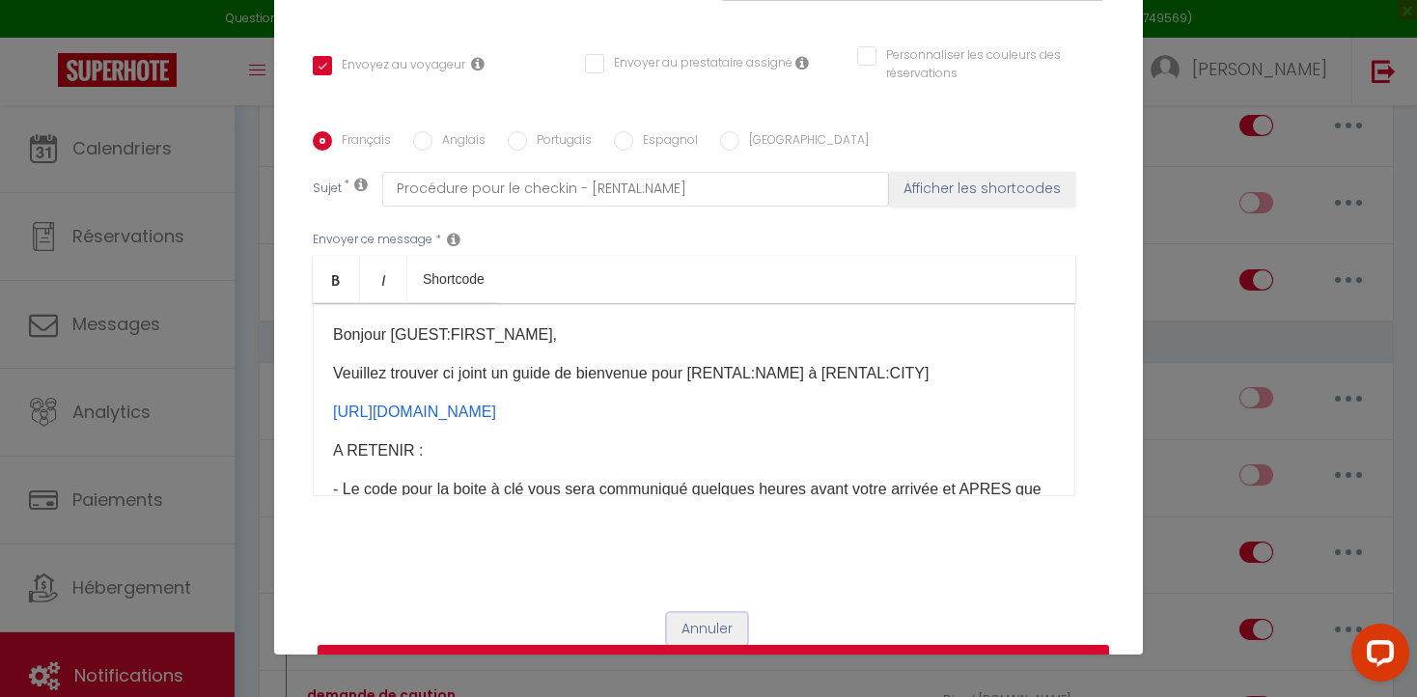
click at [692, 613] on button "Annuler" at bounding box center [707, 629] width 80 height 33
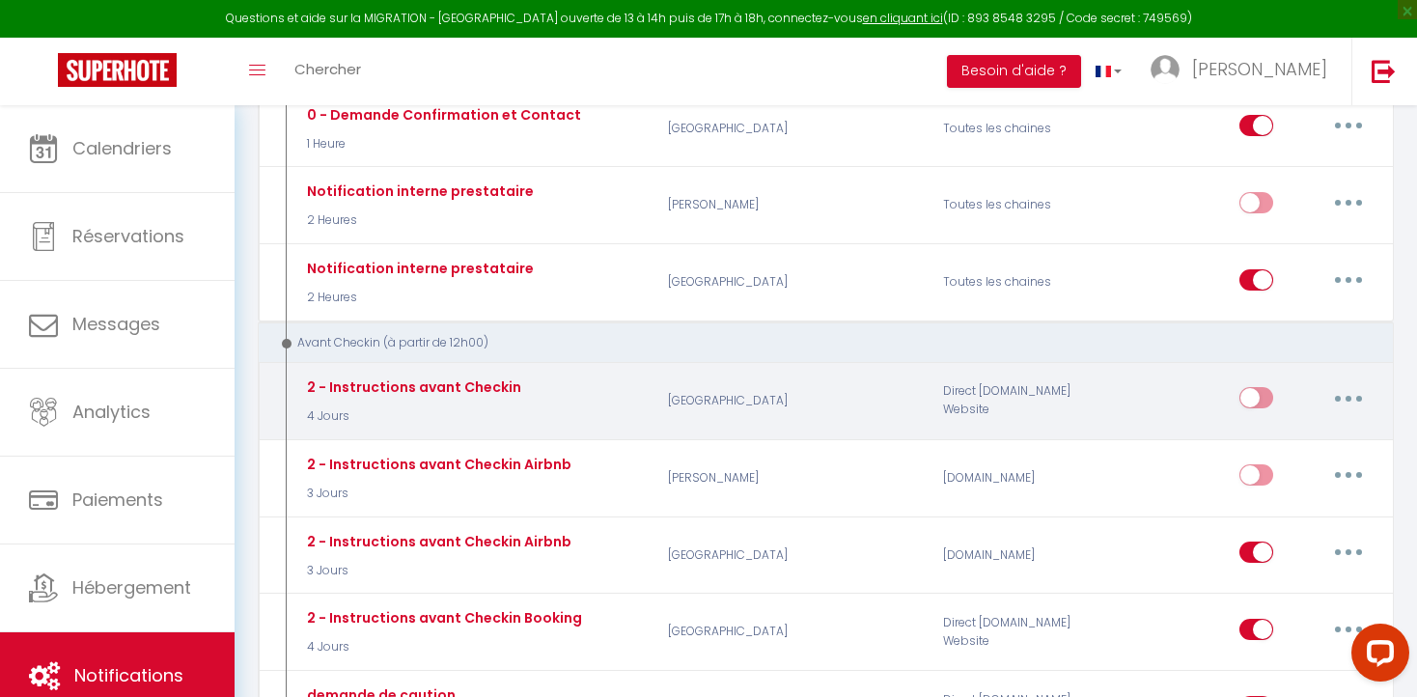
click at [1344, 399] on button "button" at bounding box center [1348, 397] width 54 height 31
click at [1279, 533] on link "Supprimer" at bounding box center [1298, 546] width 143 height 33
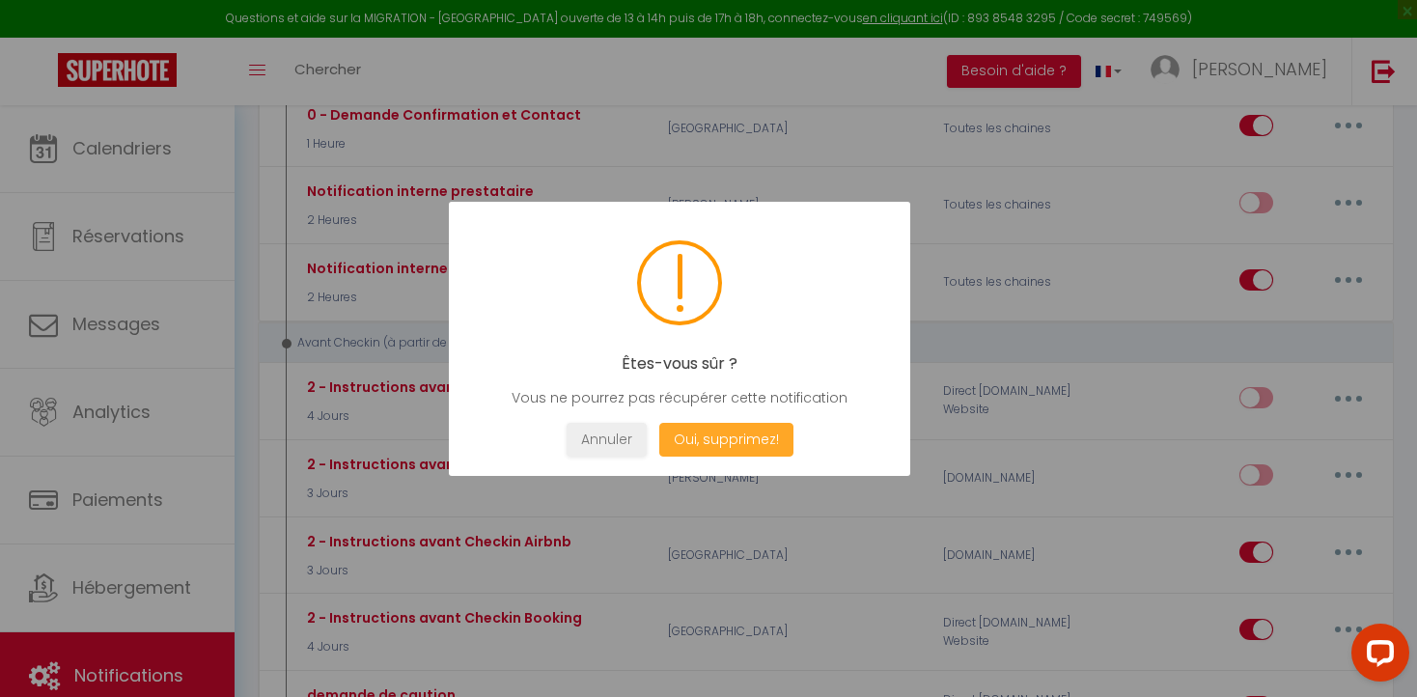
click at [712, 434] on button "Oui, supprimez!" at bounding box center [726, 440] width 134 height 34
checkbox input "true"
checkbox input "false"
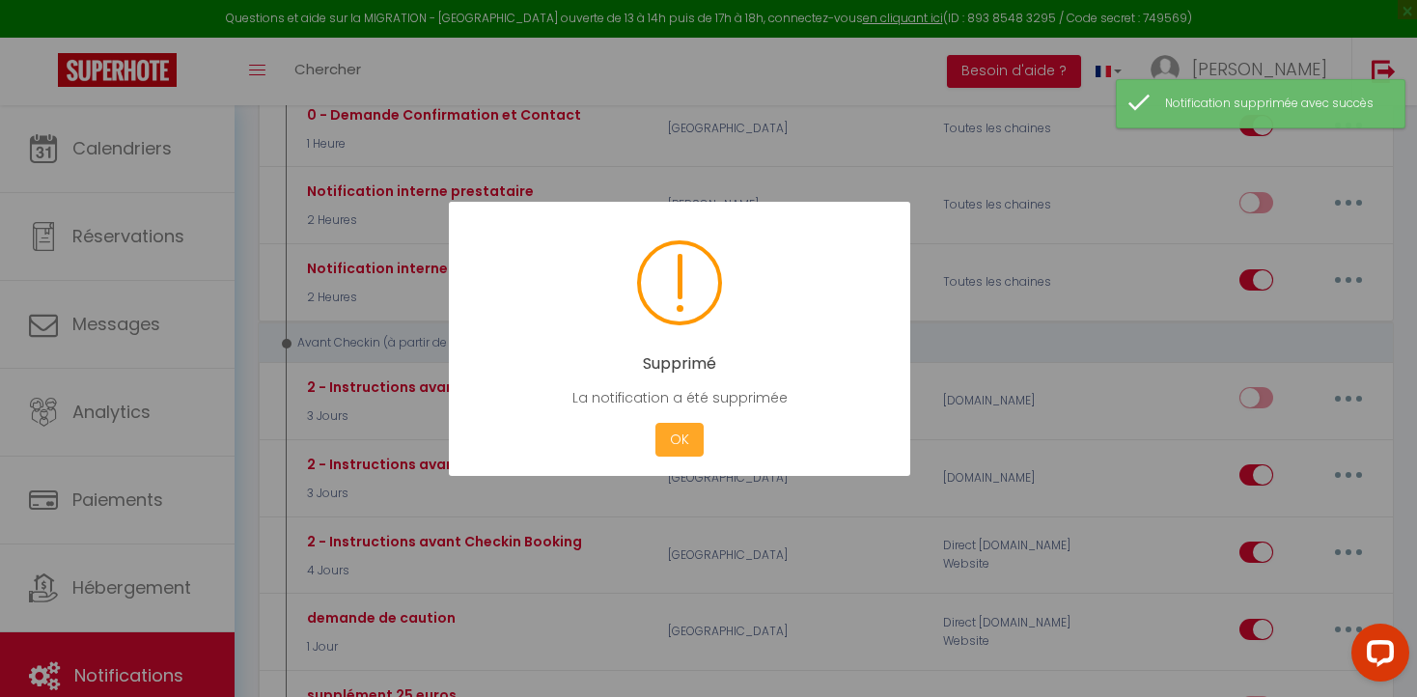
click at [682, 437] on button "OK" at bounding box center [679, 440] width 48 height 34
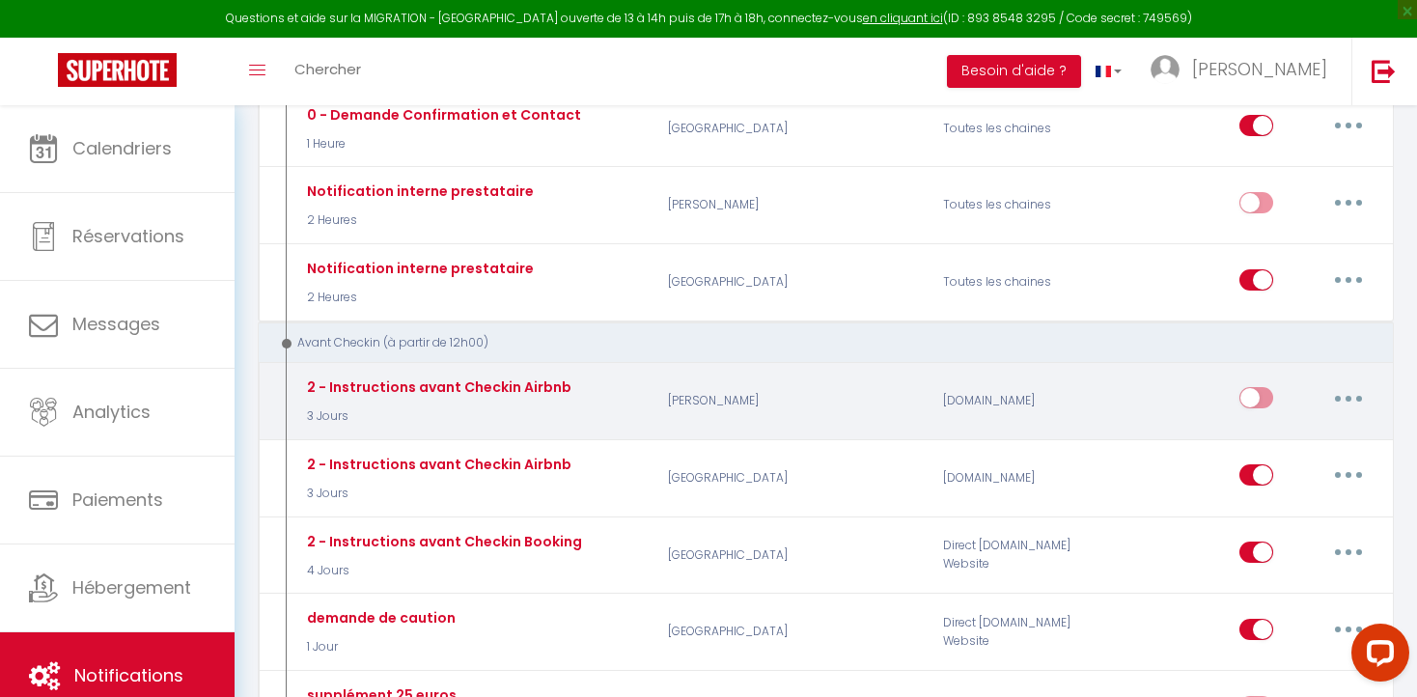
click at [1261, 396] on input "checkbox" at bounding box center [1256, 401] width 34 height 29
checkbox input "true"
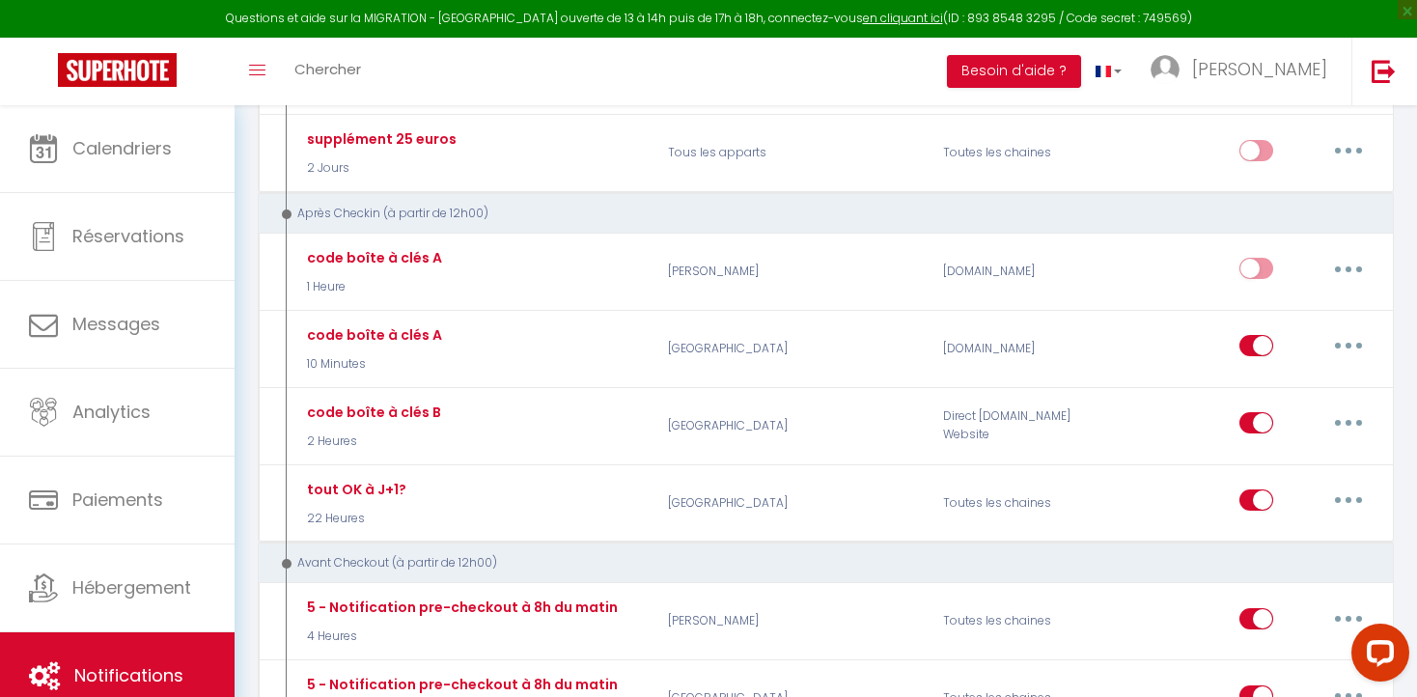
scroll to position [916, 0]
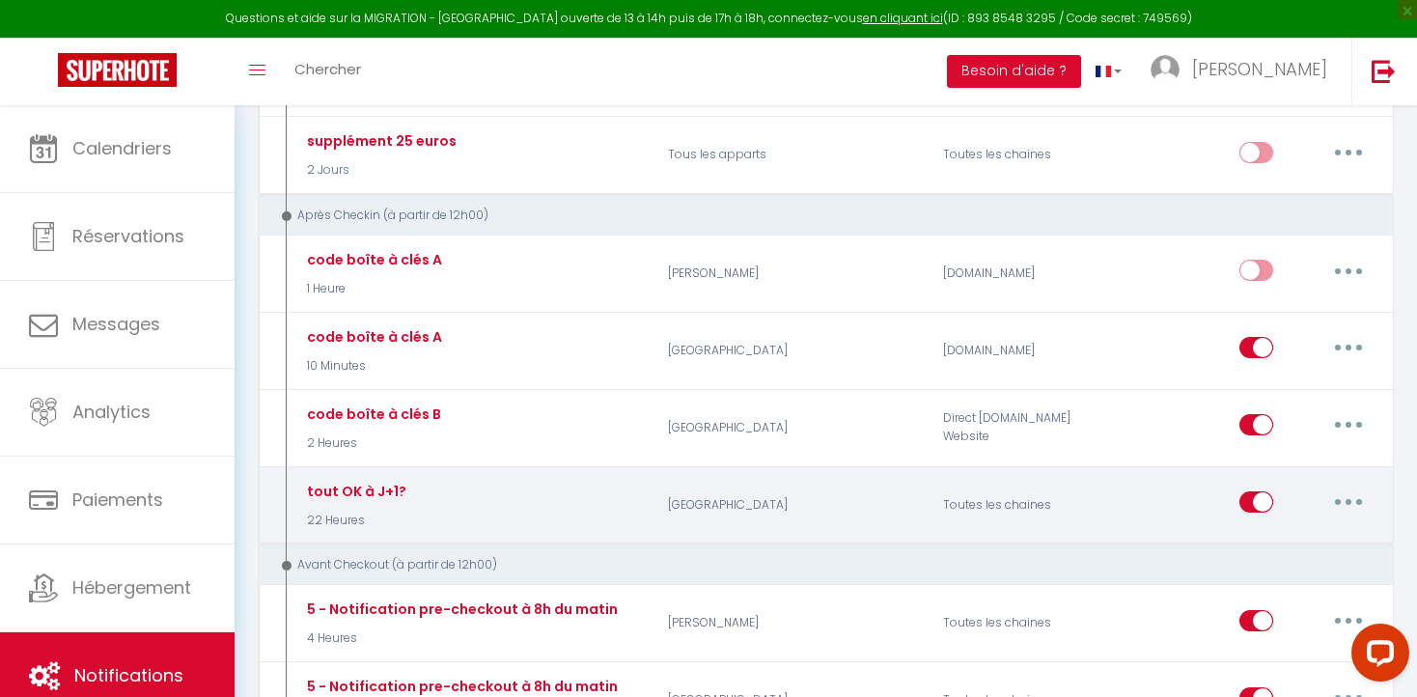
click at [1350, 499] on icon "button" at bounding box center [1348, 502] width 6 height 6
click at [1275, 542] on link "Editer" at bounding box center [1298, 546] width 143 height 33
type input "tout OK à J+1?"
select select "3"
select select "22 Heures"
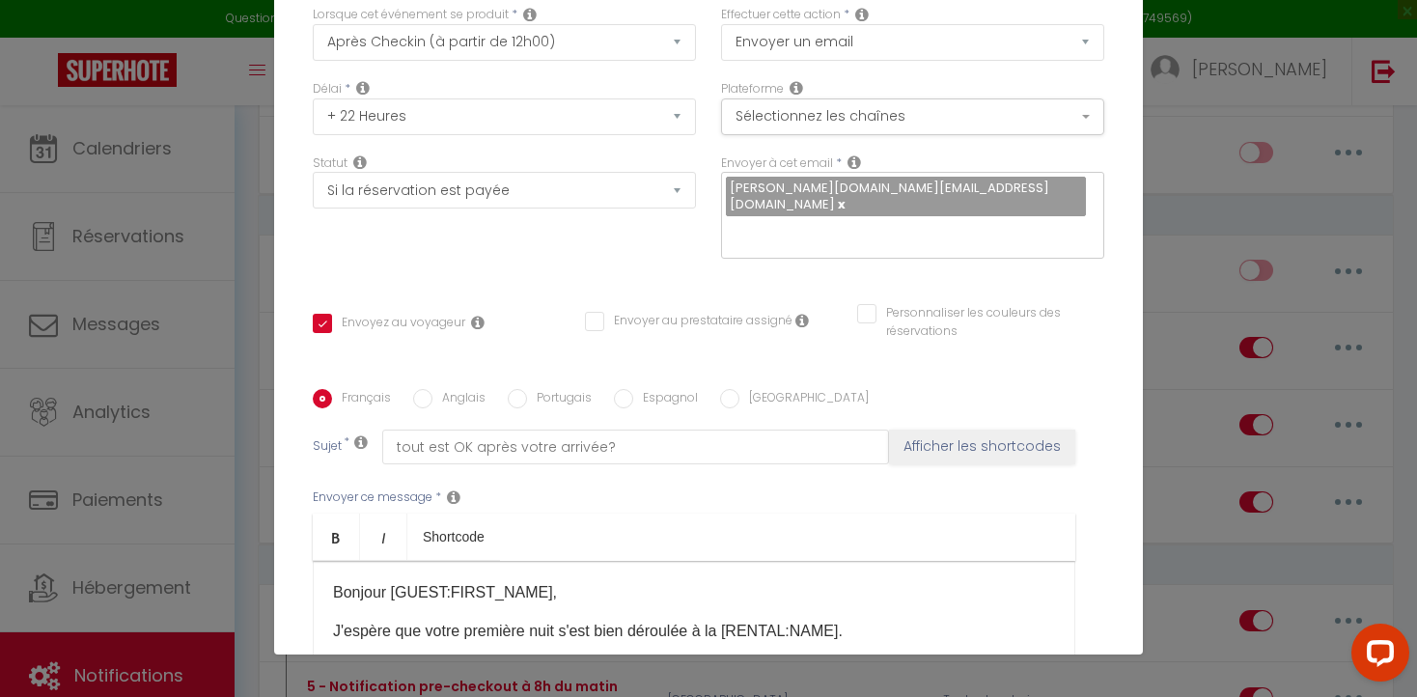
scroll to position [0, 0]
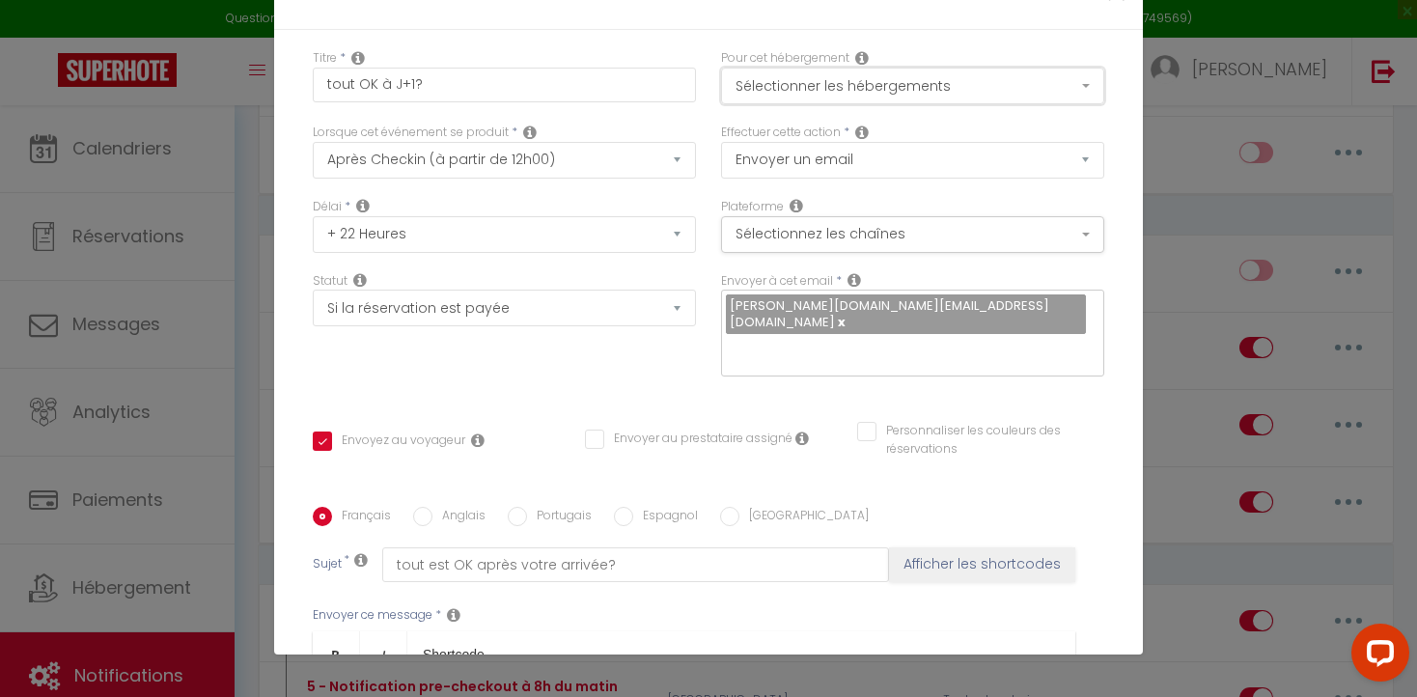
click at [1086, 84] on button "Sélectionner les hébergements" at bounding box center [912, 86] width 383 height 37
click at [1089, 229] on button "Sélectionnez les chaînes" at bounding box center [912, 234] width 383 height 37
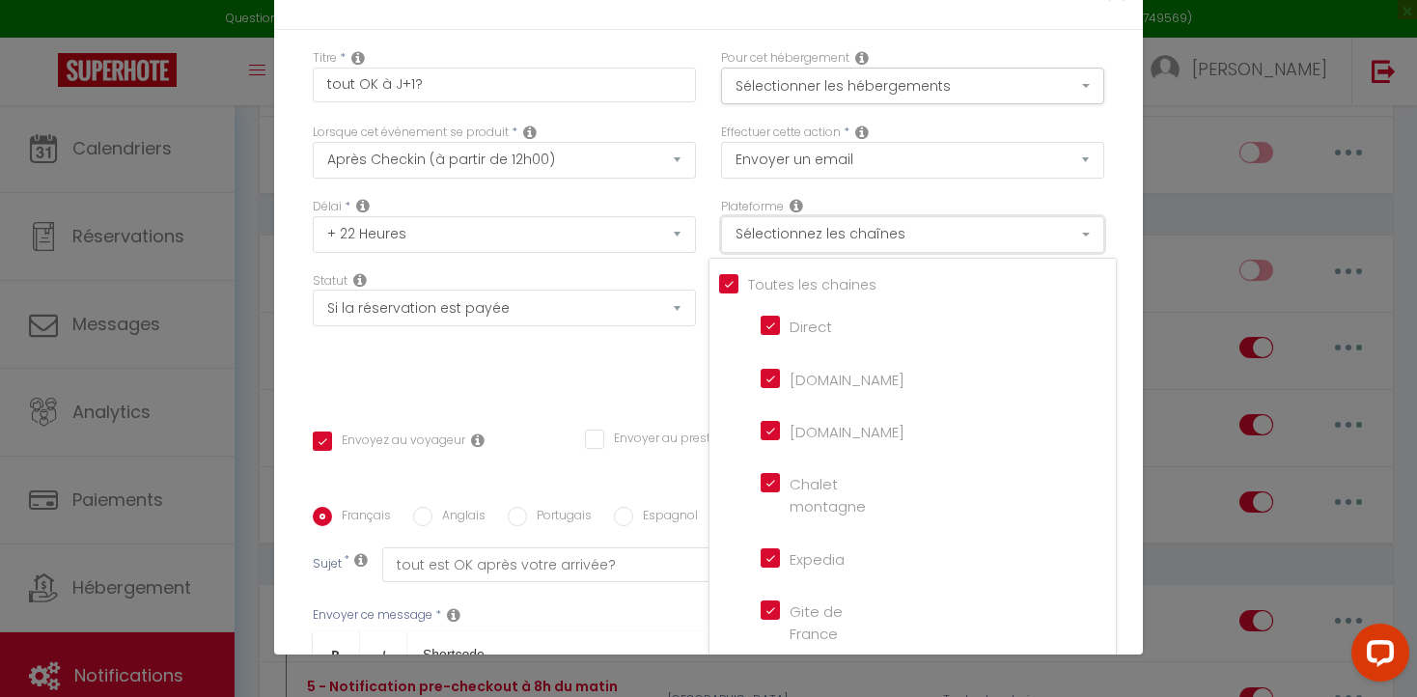
click at [1087, 233] on button "Sélectionnez les chaînes" at bounding box center [912, 234] width 383 height 37
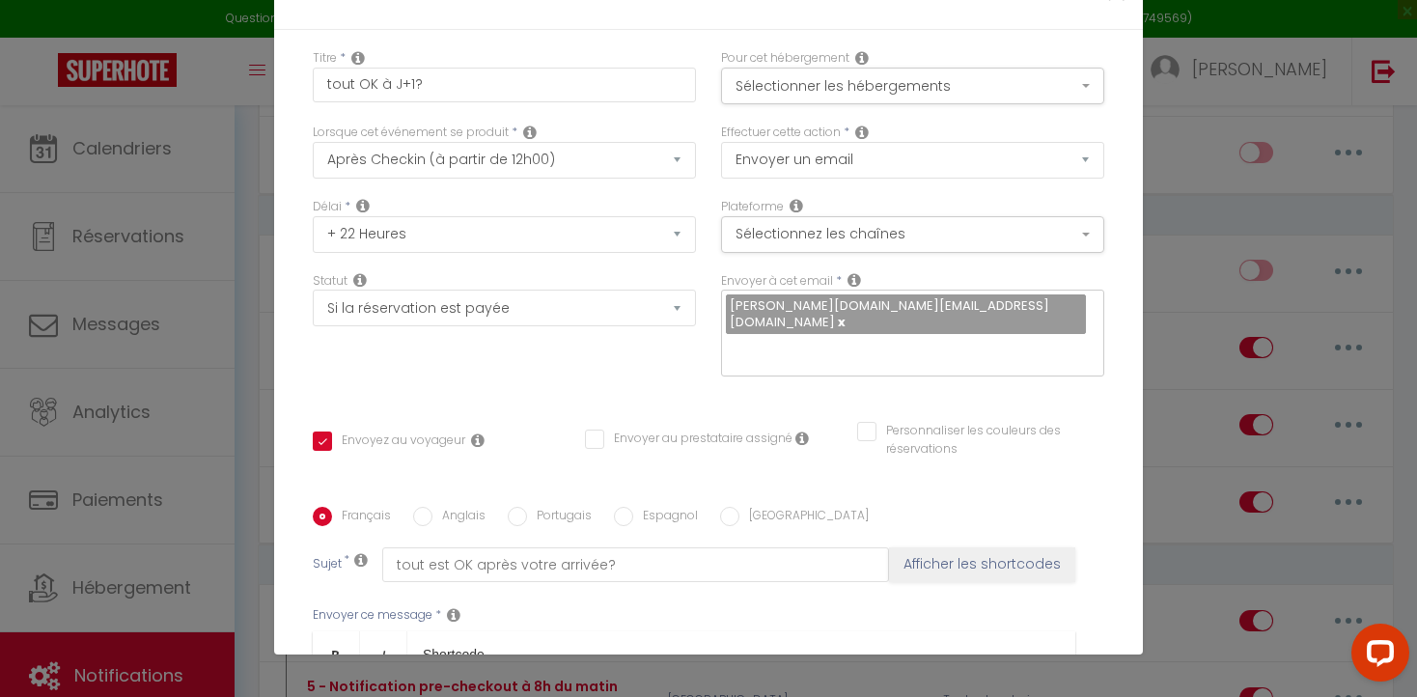
click at [731, 341] on input "text" at bounding box center [908, 351] width 364 height 25
click at [973, 313] on div "[PERSON_NAME][DOMAIN_NAME][EMAIL_ADDRESS][DOMAIN_NAME]" at bounding box center [912, 333] width 383 height 87
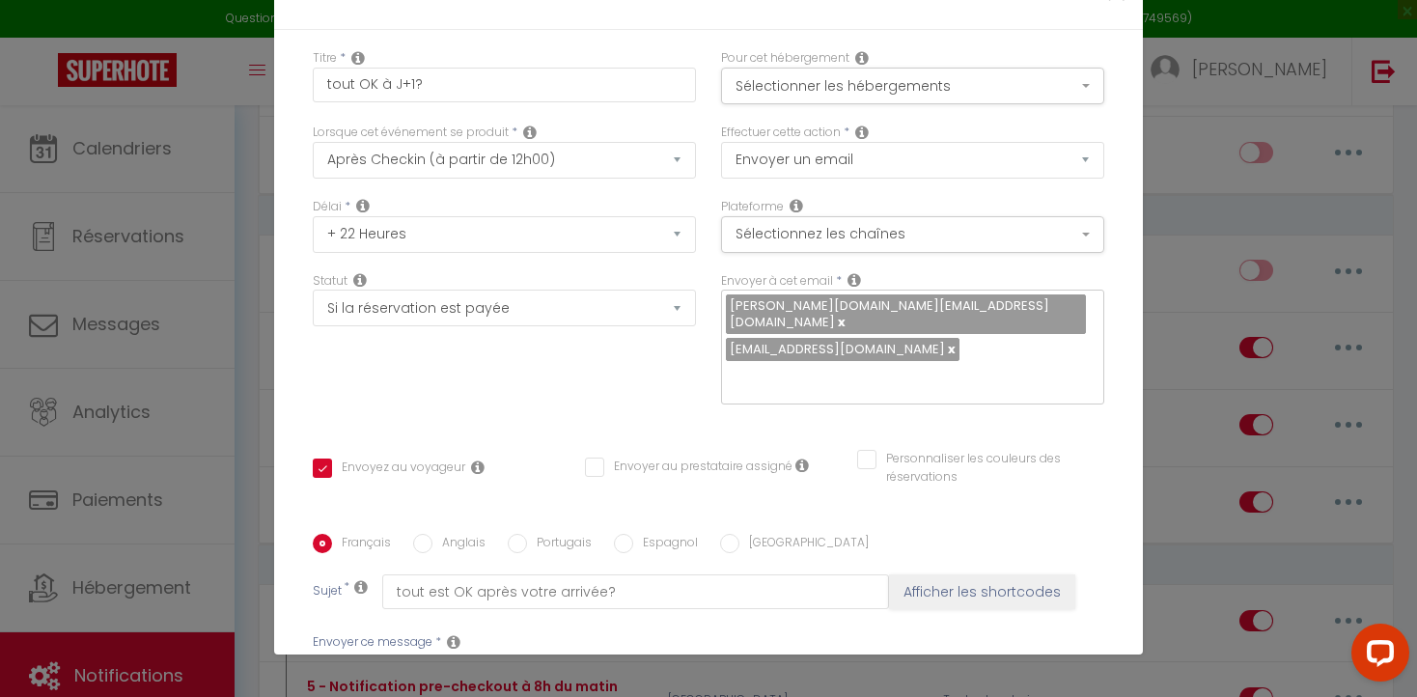
click at [845, 313] on link at bounding box center [840, 322] width 11 height 18
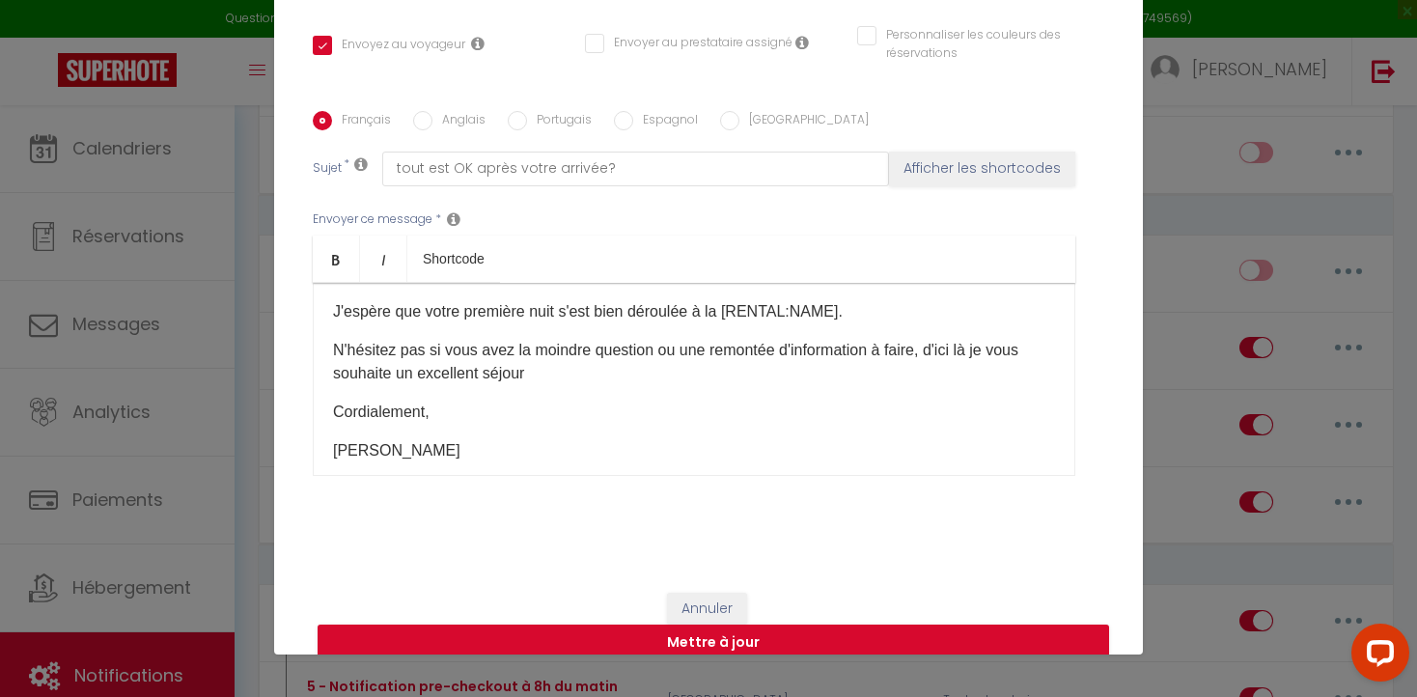
scroll to position [45, 0]
click at [624, 624] on button "Mettre à jour" at bounding box center [713, 642] width 791 height 37
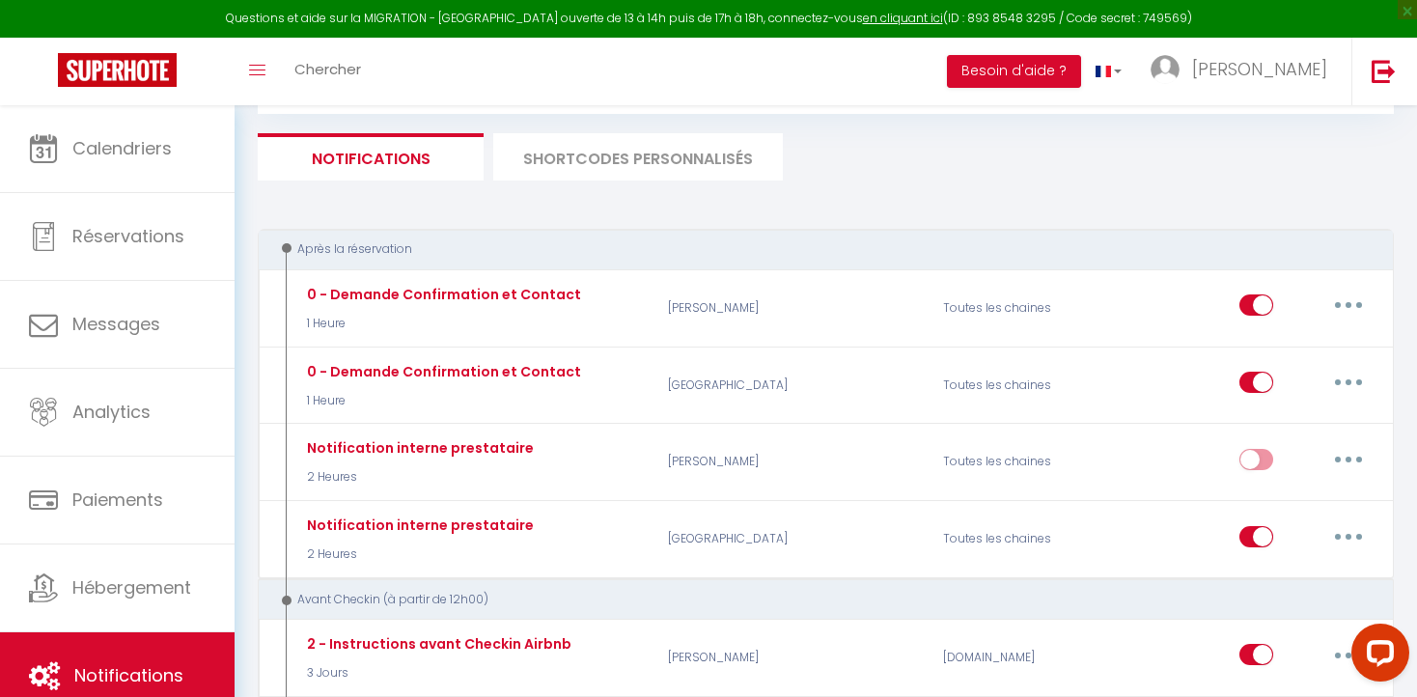
scroll to position [104, 0]
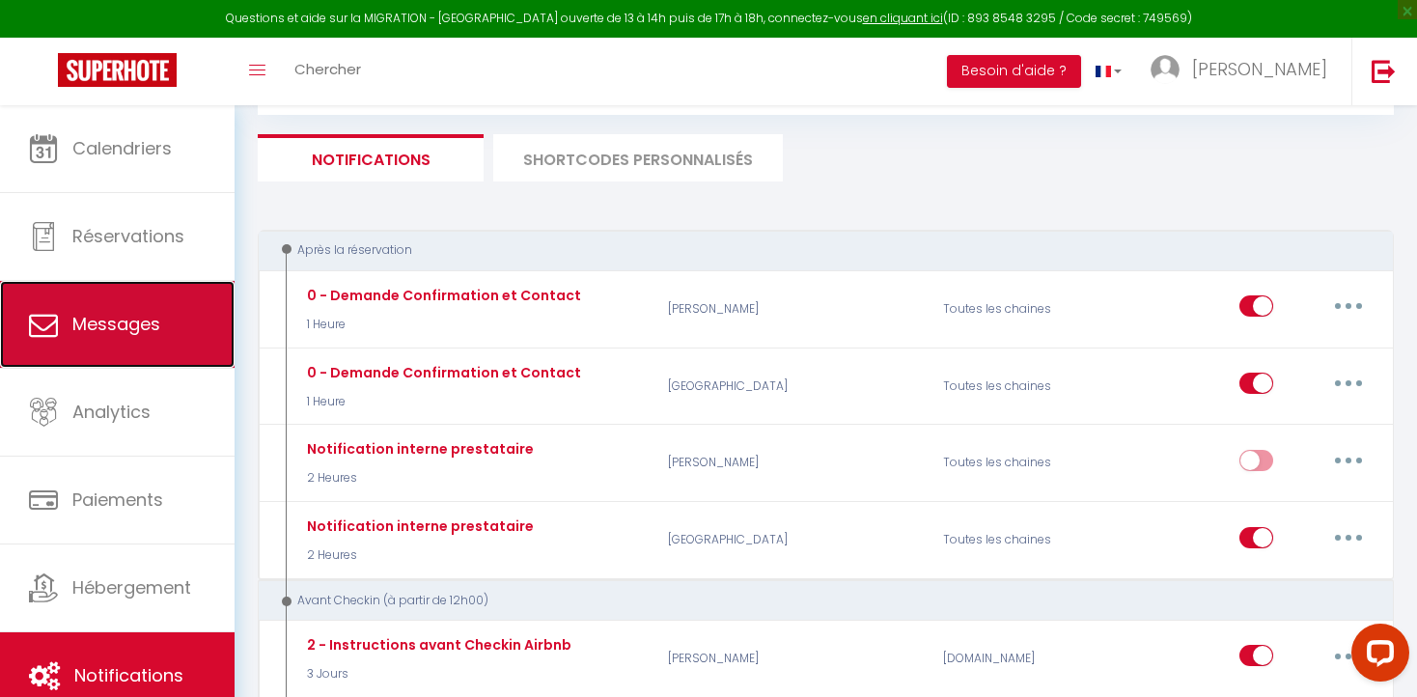
click at [88, 334] on span "Messages" at bounding box center [116, 324] width 88 height 24
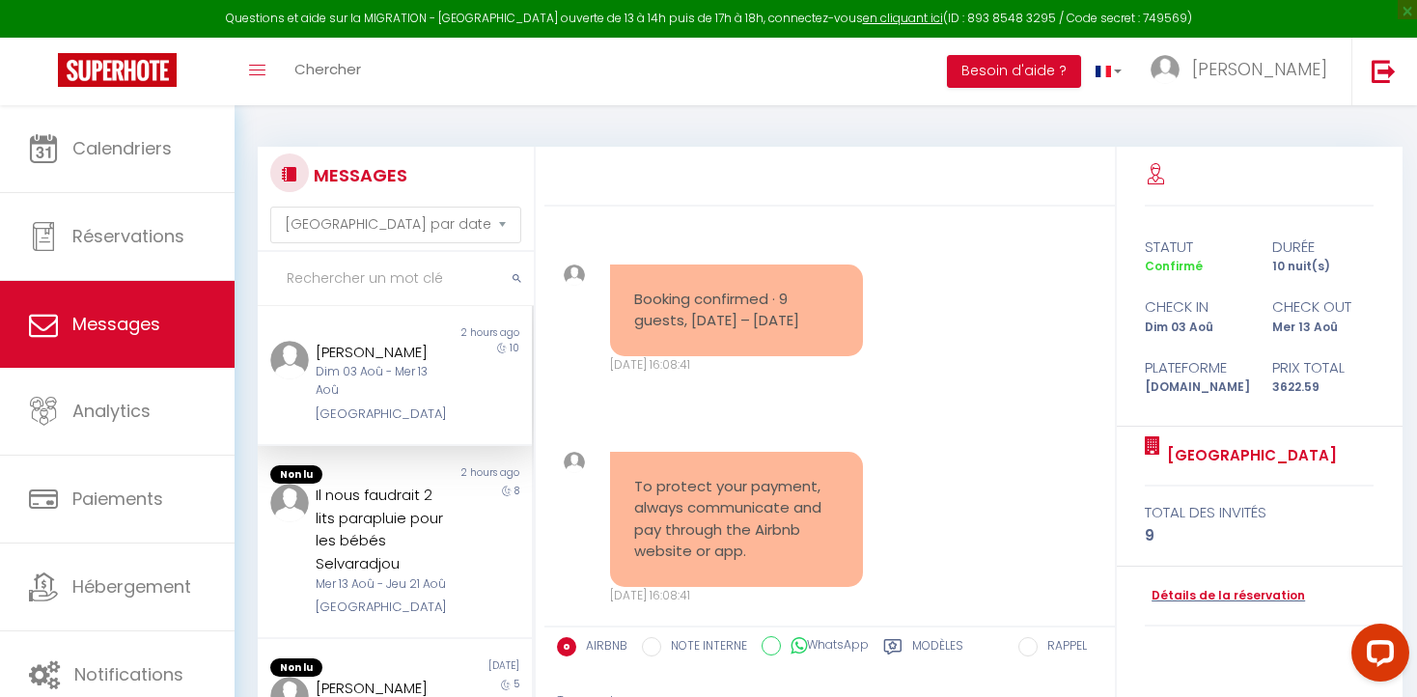
scroll to position [15149, 0]
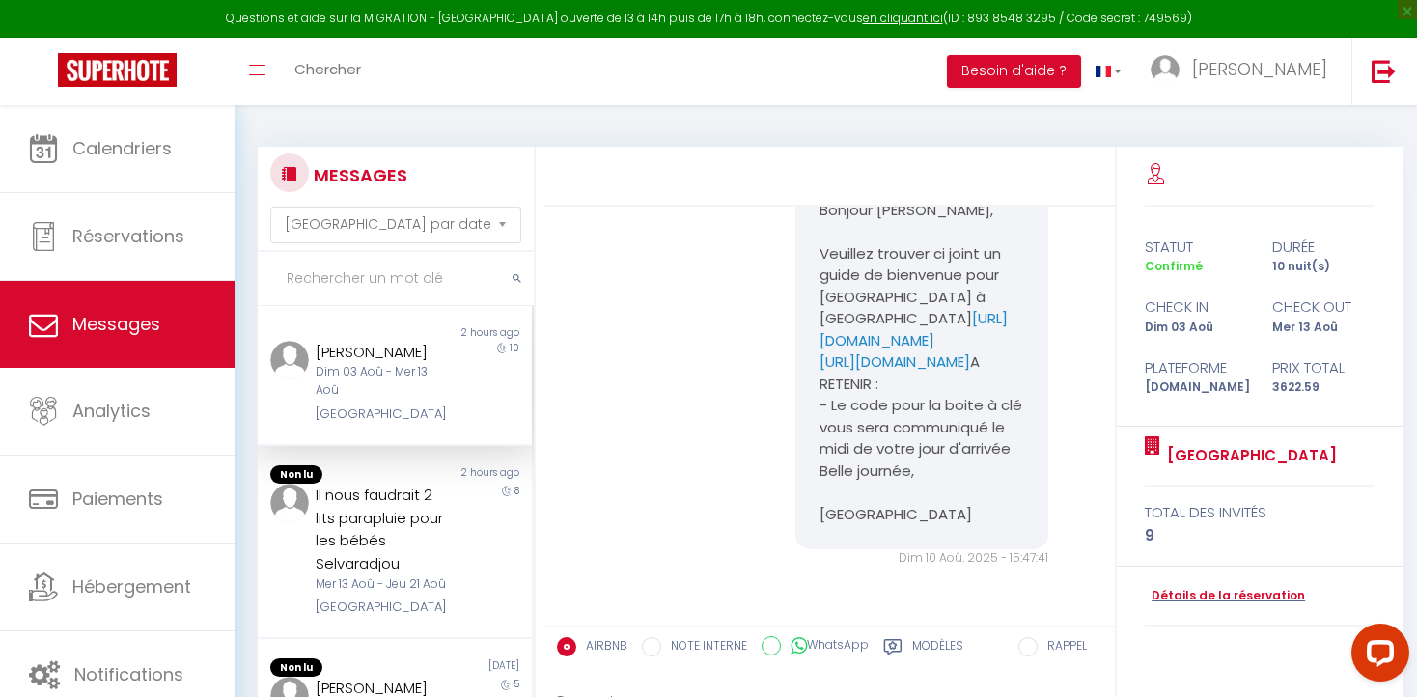
click at [353, 372] on div "Dim 03 Aoû - Mer 13 Aoû" at bounding box center [383, 381] width 134 height 37
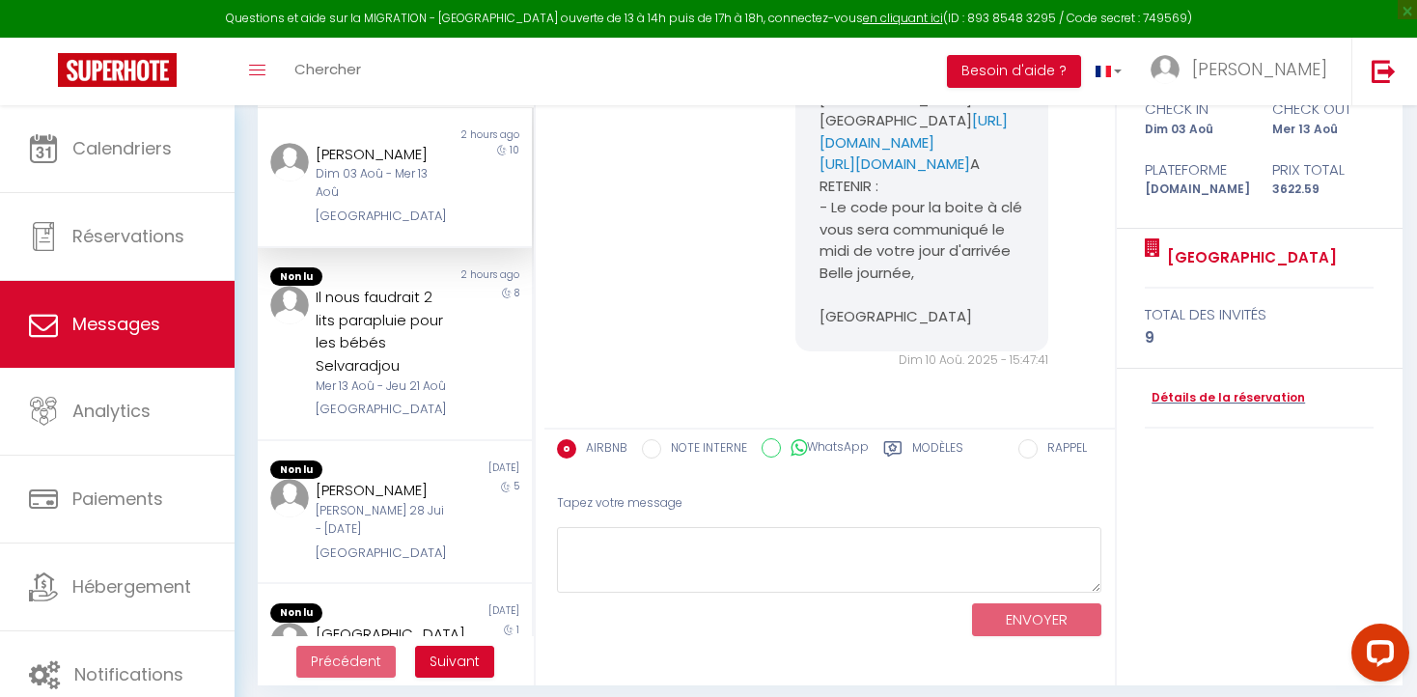
scroll to position [209, 0]
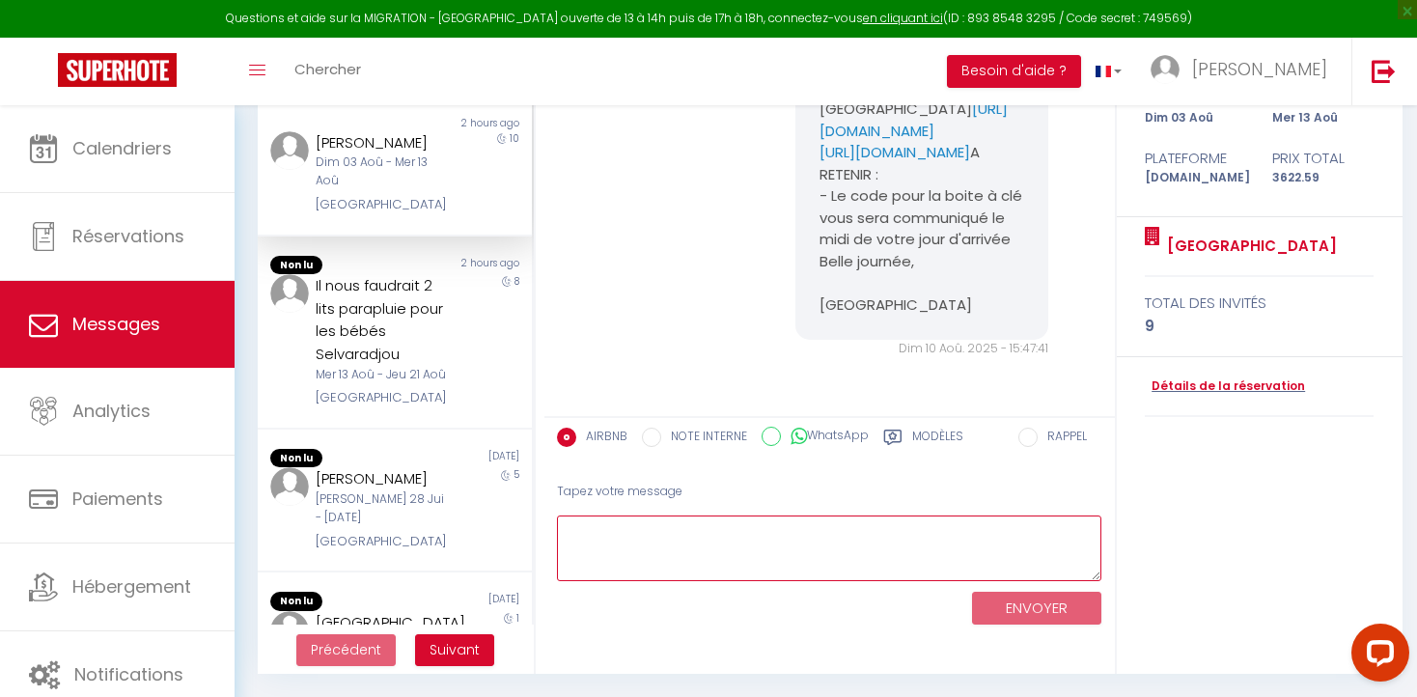
click at [584, 532] on textarea at bounding box center [829, 548] width 545 height 67
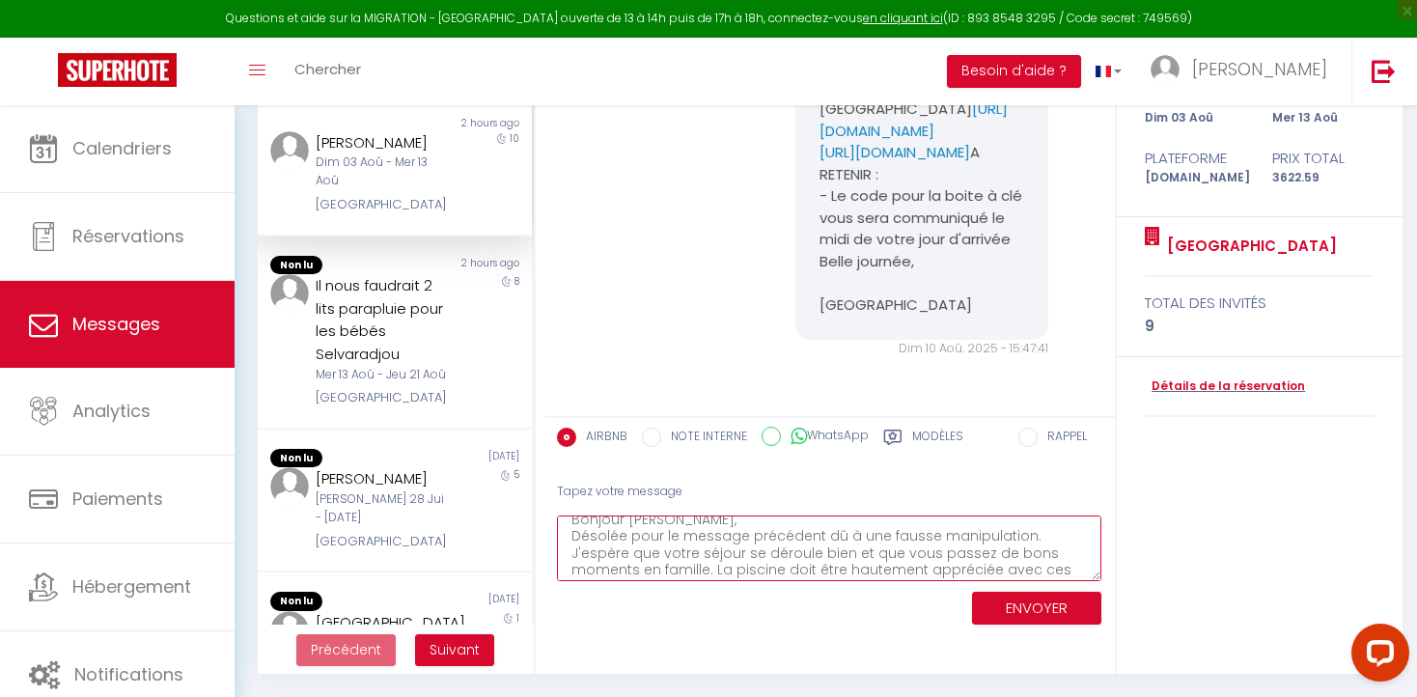
scroll to position [28, 0]
click at [994, 557] on textarea "Bonjour [PERSON_NAME], Désolée pour le message précédent dû à une fausse manipu…" at bounding box center [829, 548] width 545 height 67
click at [698, 565] on textarea "Bonjour [PERSON_NAME], Désolée pour le message précédent dû à une fausse manipu…" at bounding box center [829, 548] width 545 height 67
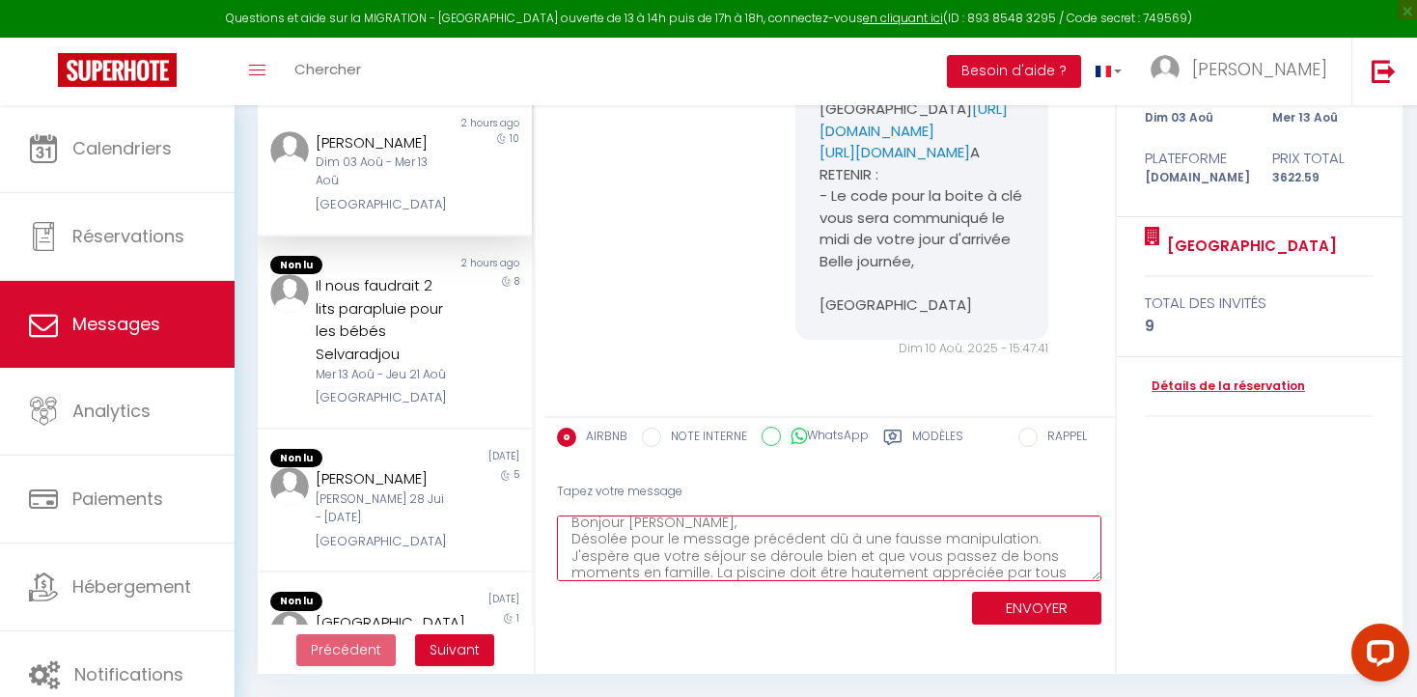
click at [573, 539] on textarea "Bonjour [PERSON_NAME], Désolée pour le message précédent dû à une fausse manipu…" at bounding box center [829, 548] width 545 height 67
click at [572, 573] on textarea "Bonjour [PERSON_NAME], Désolée pour le message précédent dû à une fausse manipu…" at bounding box center [829, 548] width 545 height 67
click at [925, 566] on textarea "Bonjour [PERSON_NAME], Désolée pour le message précédent dû à une fausse manipu…" at bounding box center [829, 548] width 545 height 67
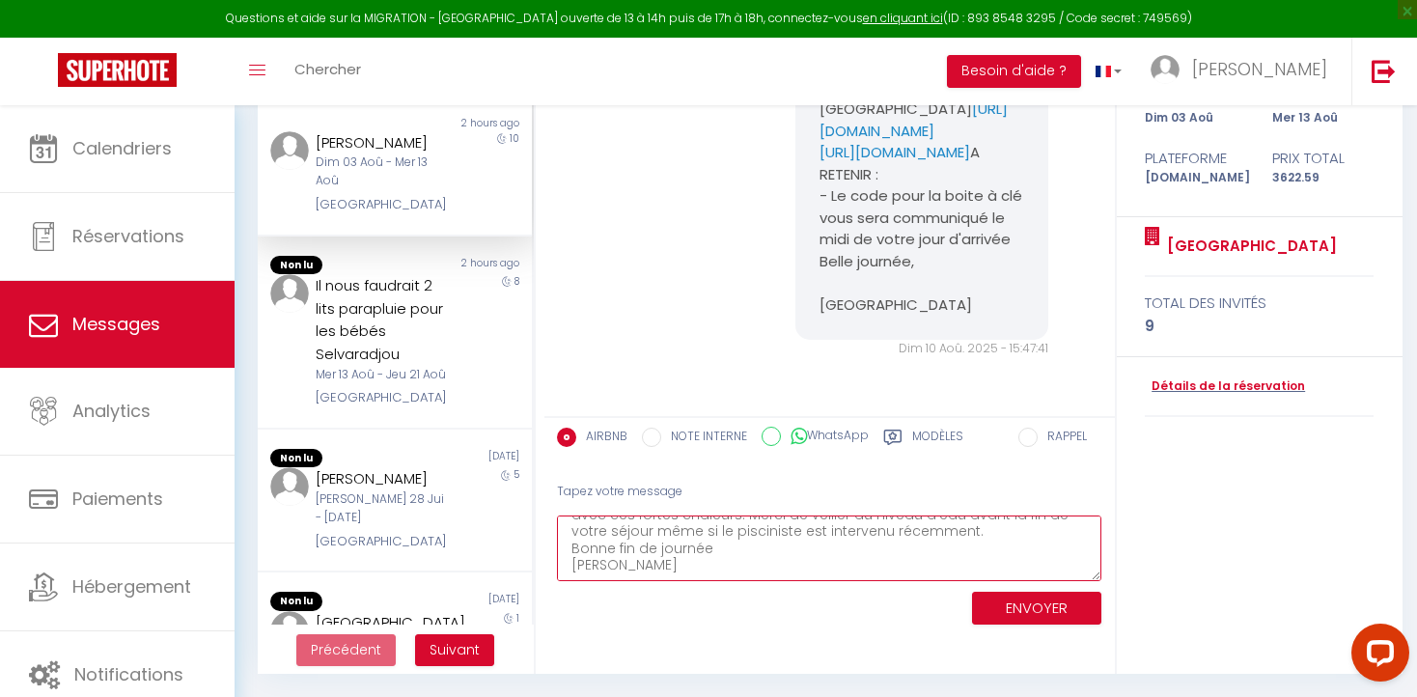
scroll to position [118, 0]
click at [1015, 598] on button "ENVOYER" at bounding box center [1036, 609] width 129 height 34
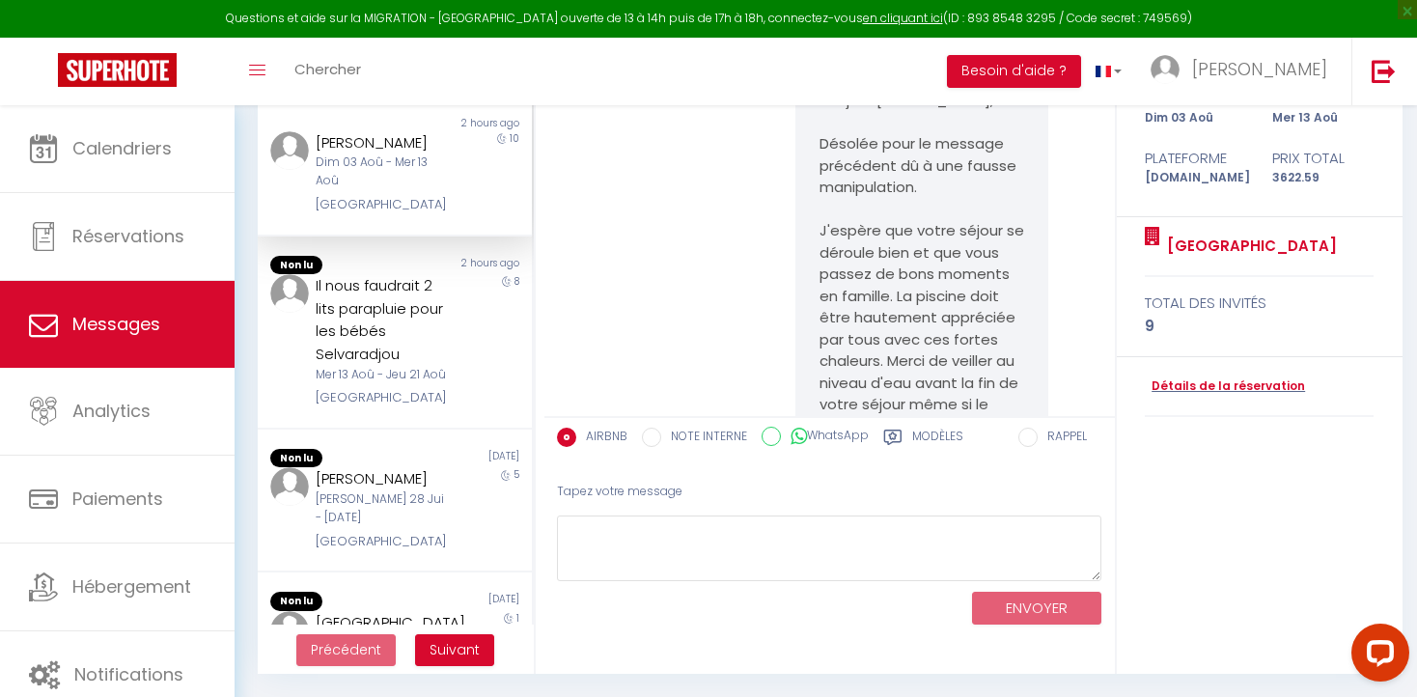
scroll to position [15704, 0]
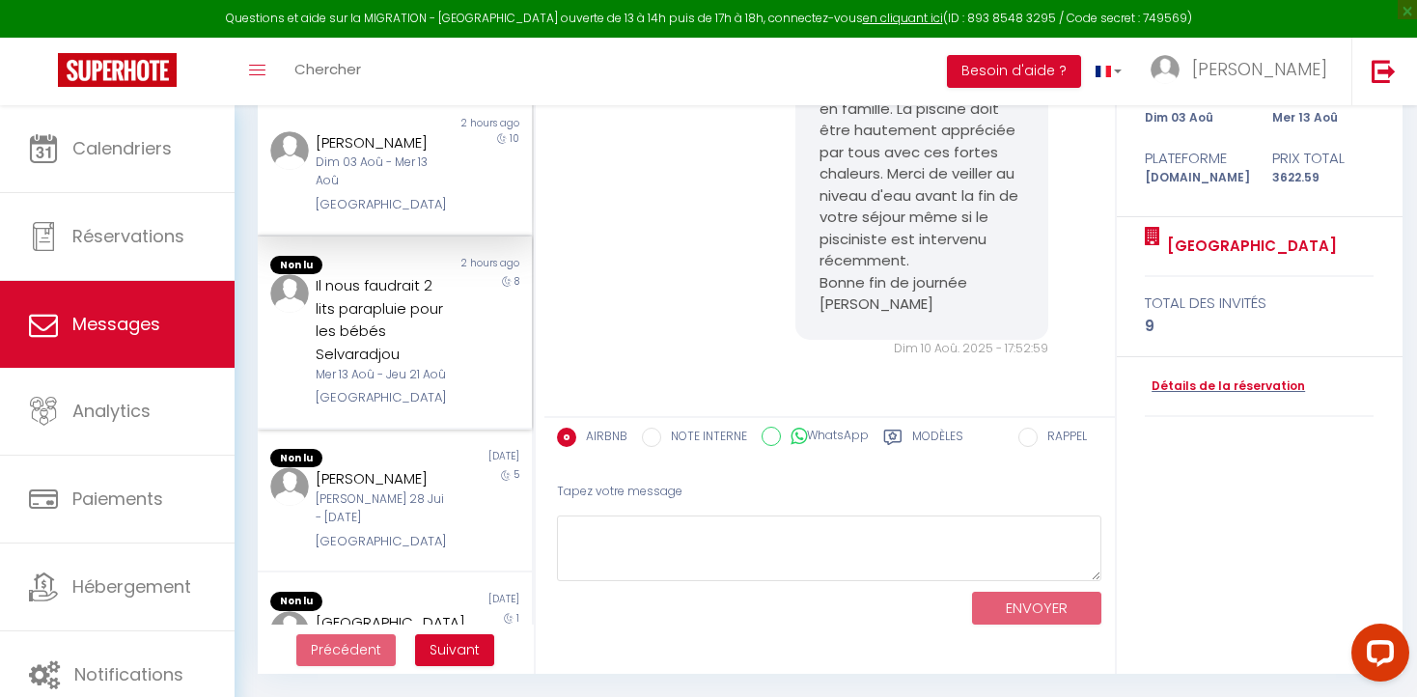
click at [402, 313] on div "Il nous faudrait 2 lits parapluie pour les bébés Selvaradjou" at bounding box center [383, 319] width 134 height 91
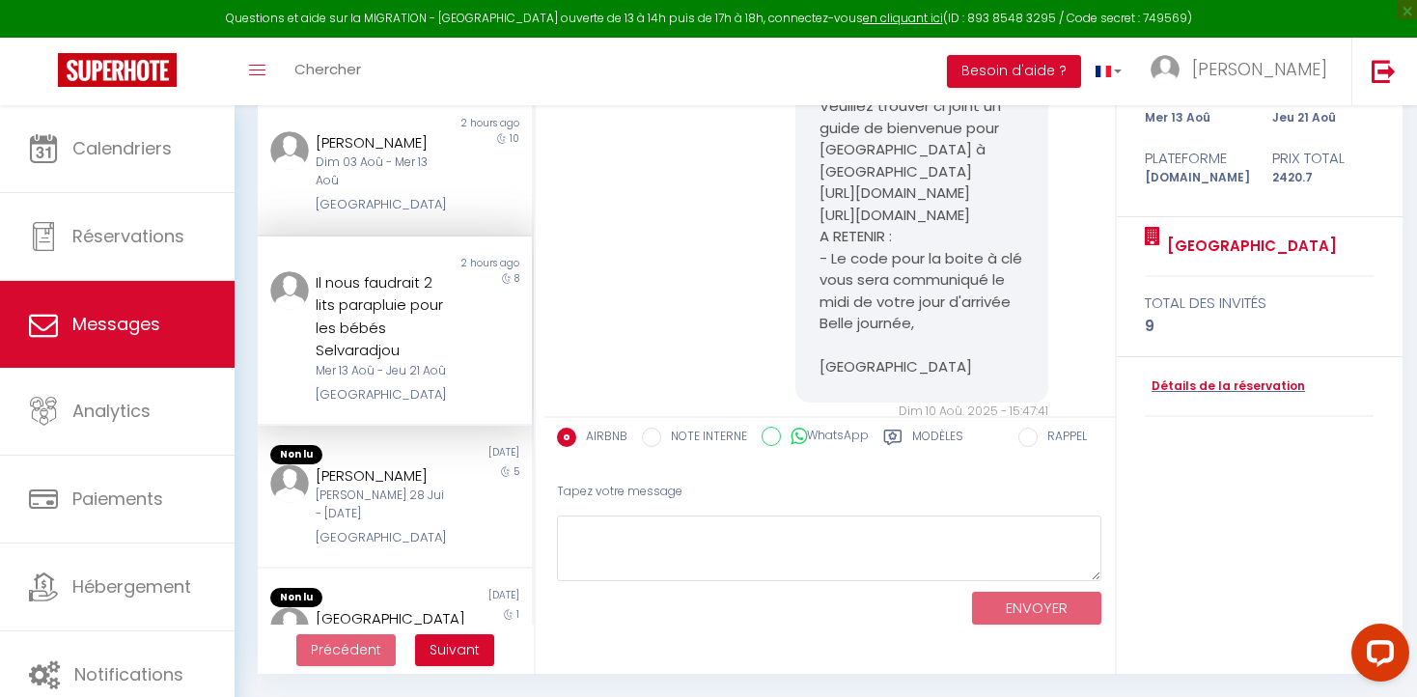
scroll to position [9026, 0]
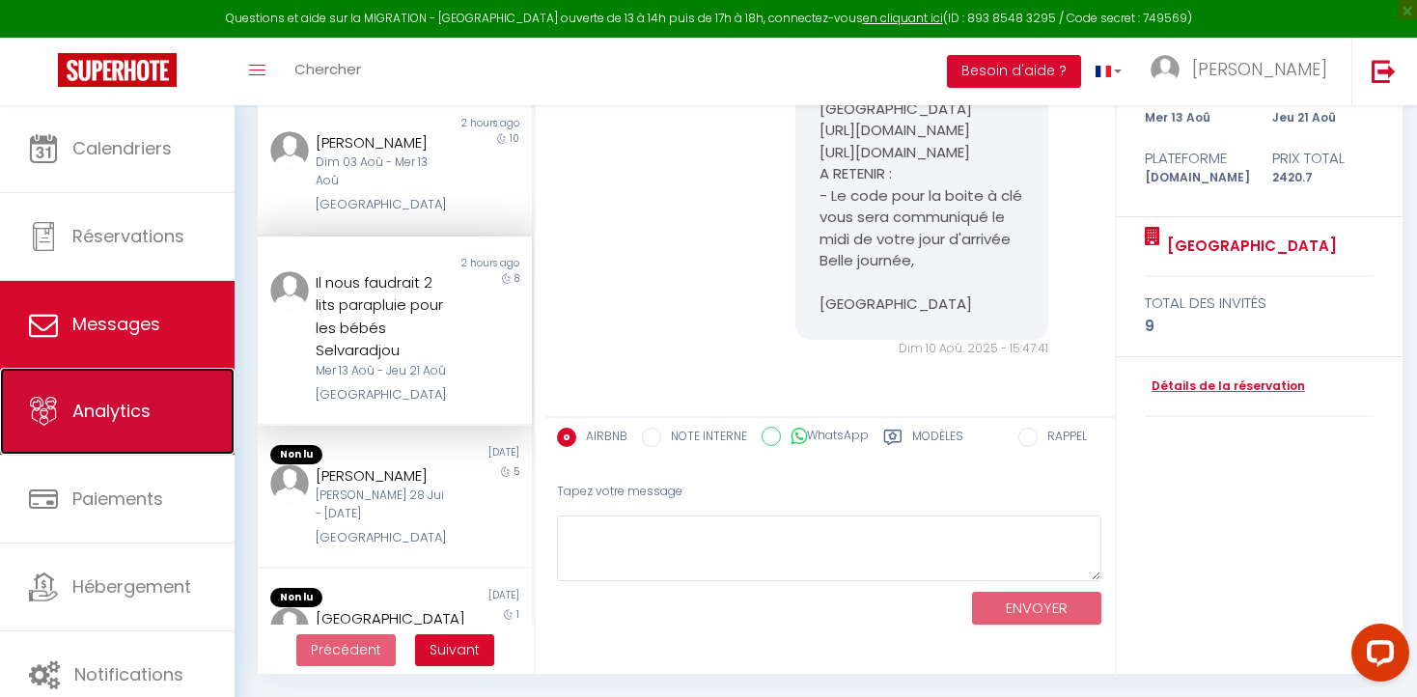
click at [109, 415] on span "Analytics" at bounding box center [111, 411] width 78 height 24
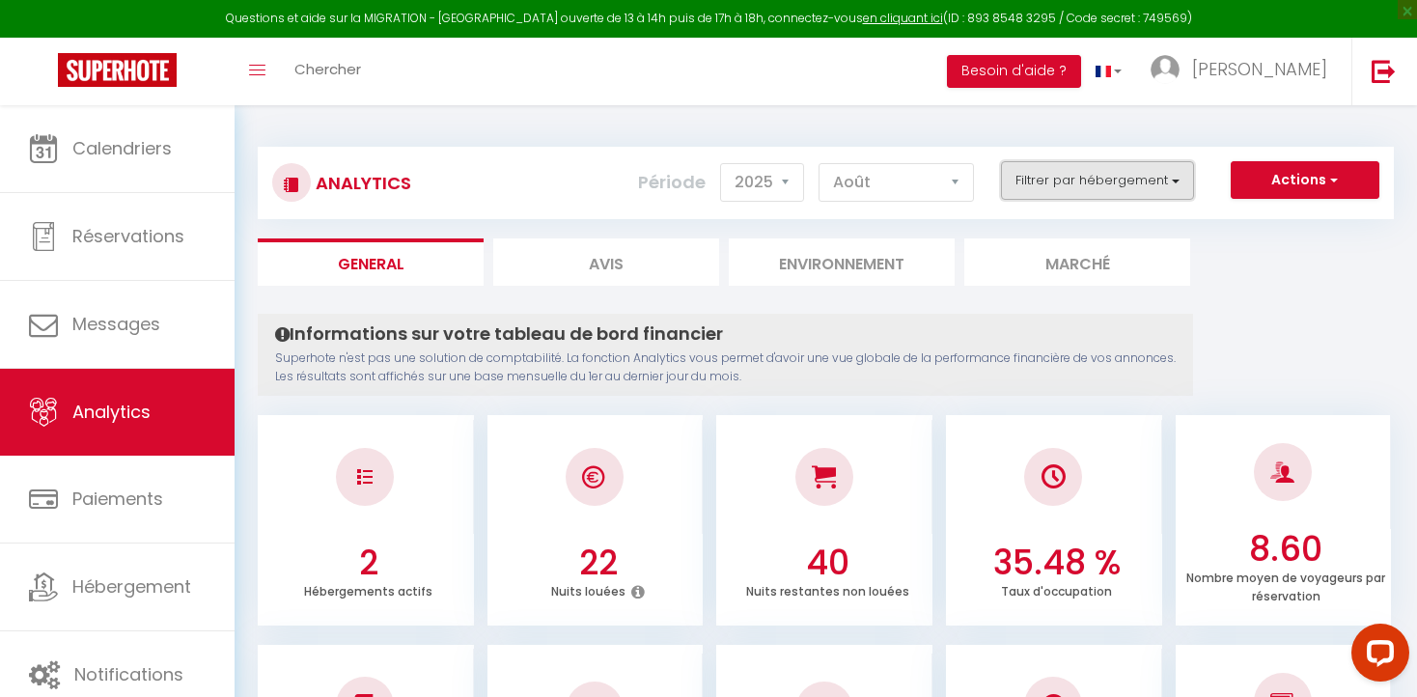
click at [1174, 177] on button "Filtrer par hébergement" at bounding box center [1097, 180] width 193 height 39
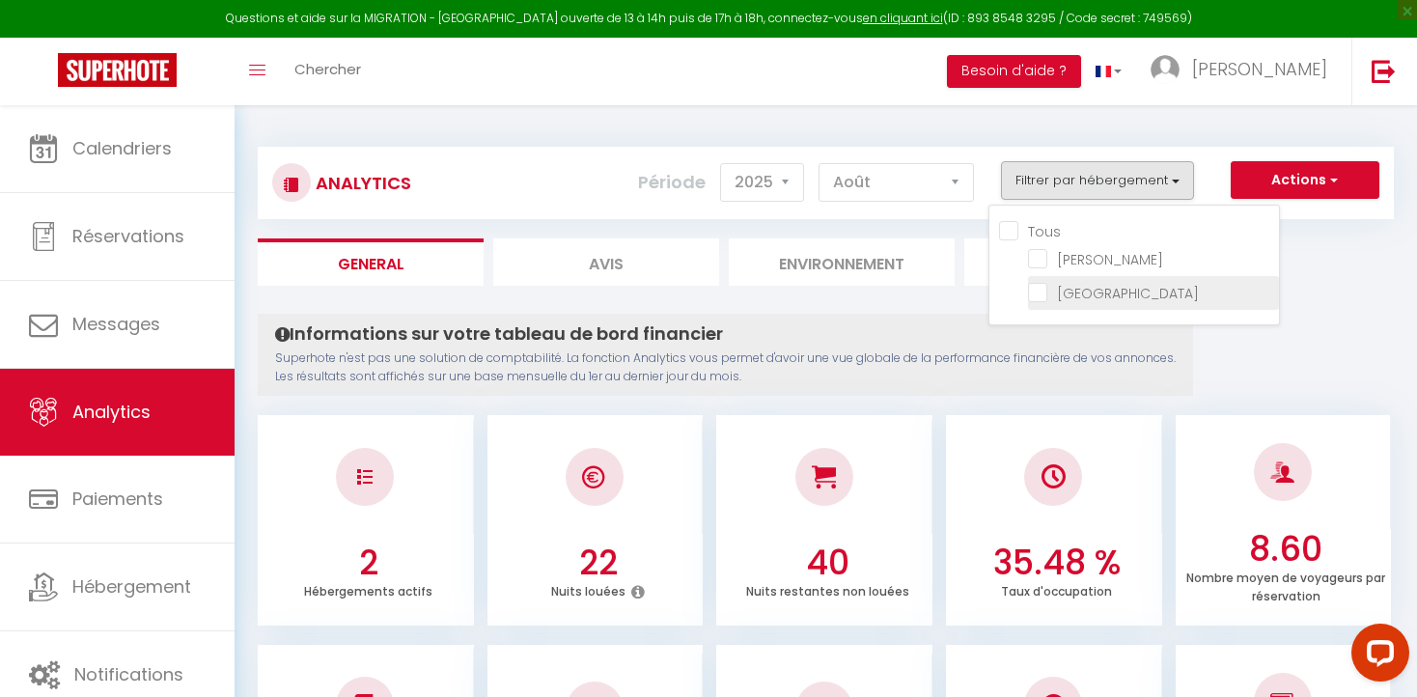
click at [1045, 290] on Simon "checkbox" at bounding box center [1153, 291] width 251 height 19
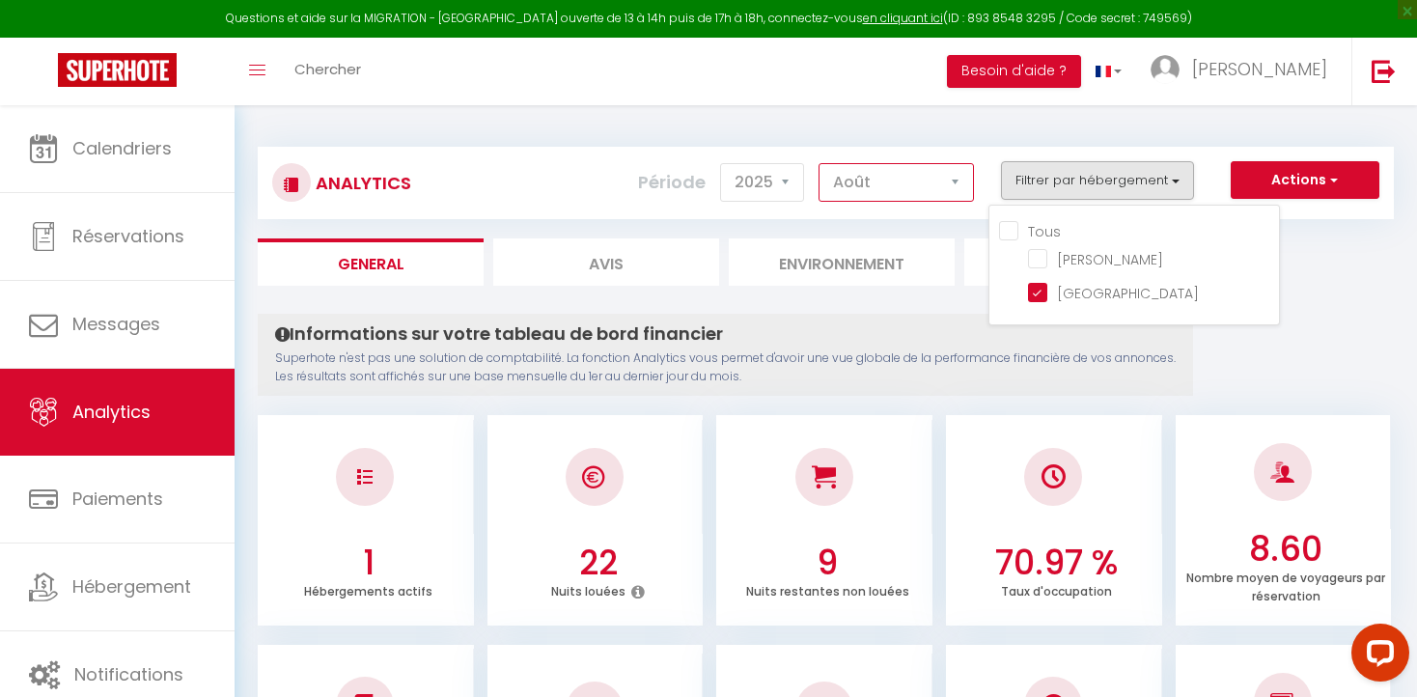
click at [954, 183] on select "[PERSON_NAME] Mars Avril Mai Juin Juillet Août Septembre Octobre Novembre Décem…" at bounding box center [895, 182] width 155 height 39
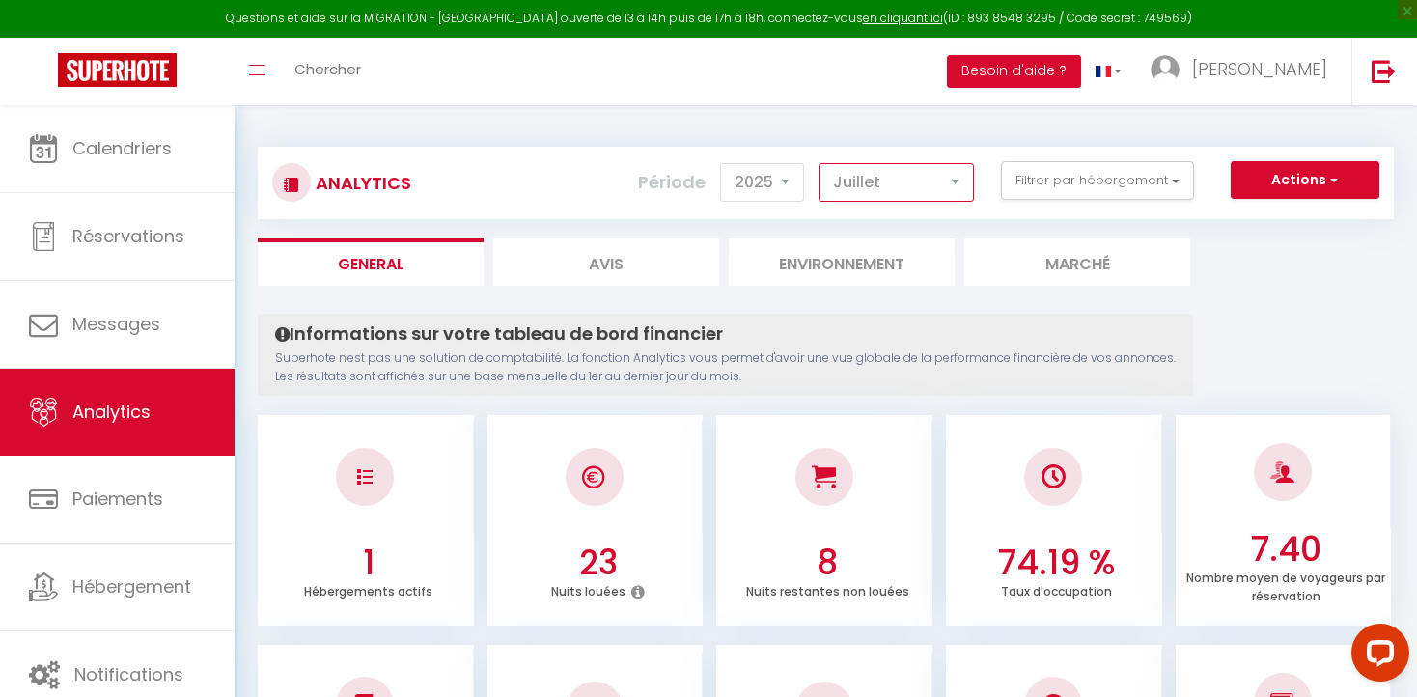
click at [954, 181] on select "[PERSON_NAME] Mars Avril Mai Juin Juillet Août Septembre Octobre Novembre Décem…" at bounding box center [895, 182] width 155 height 39
click at [952, 182] on select "[PERSON_NAME] Mars Avril Mai Juin Juillet Août Septembre Octobre Novembre Décem…" at bounding box center [895, 182] width 155 height 39
